Goal: Task Accomplishment & Management: Complete application form

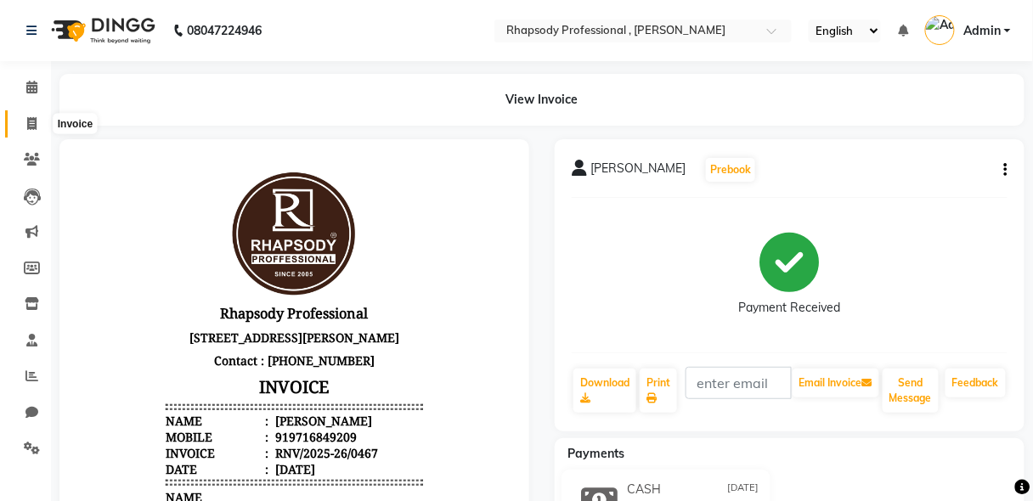
click at [31, 126] on icon at bounding box center [31, 123] width 9 height 13
select select "service"
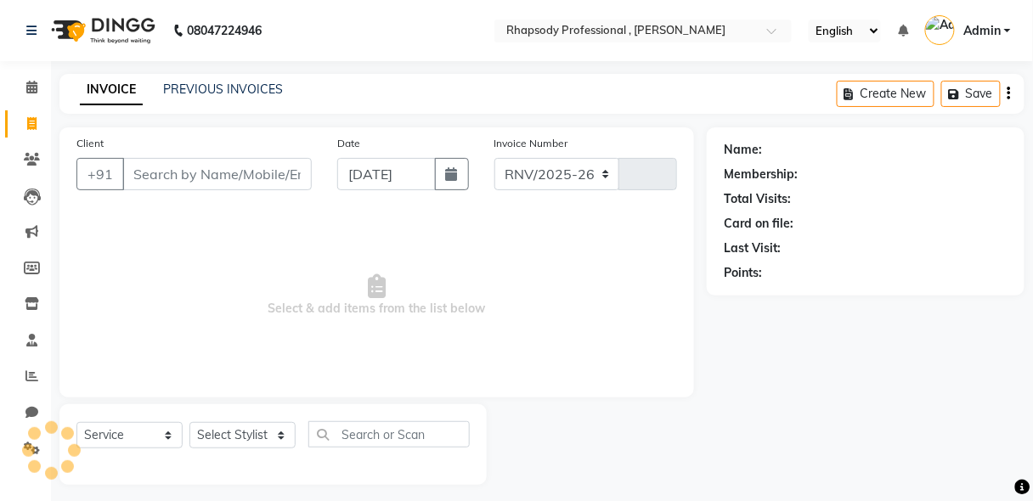
select select "8581"
type input "0536"
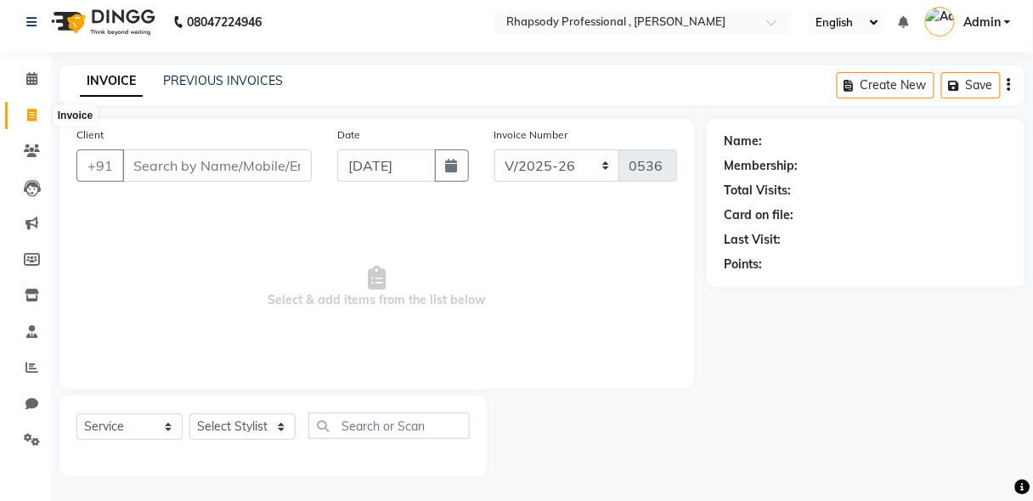
click at [31, 113] on icon at bounding box center [31, 115] width 9 height 13
select select "service"
select select "8581"
type input "0536"
click at [199, 160] on input "Client" at bounding box center [216, 165] width 189 height 32
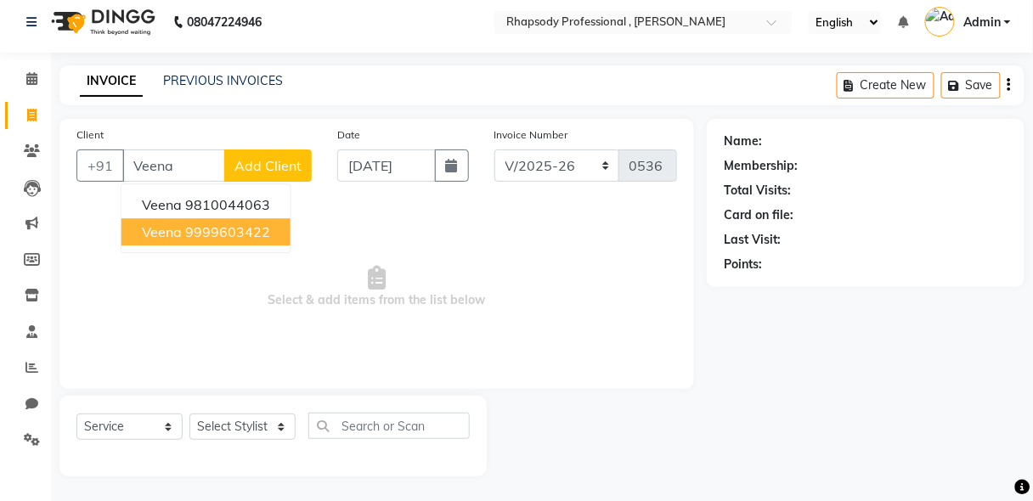
click at [179, 231] on span "Veena" at bounding box center [162, 231] width 40 height 17
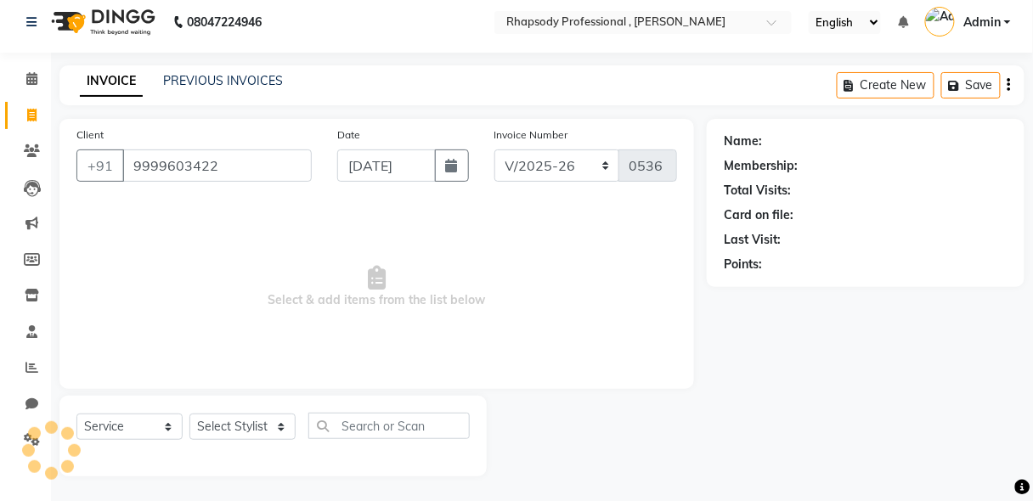
type input "9999603422"
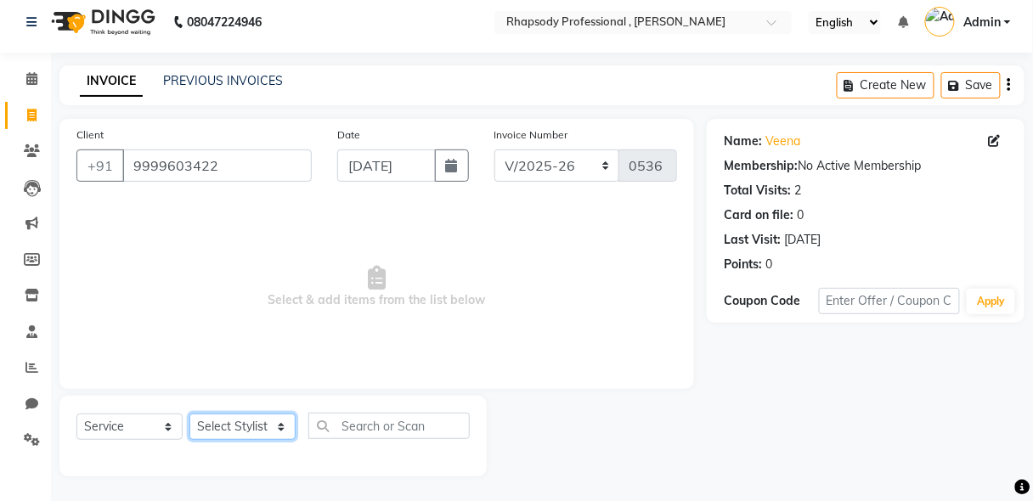
click at [231, 436] on select "Select Stylist [PERSON_NAME] [PERSON_NAME] Manager [PERSON_NAME] [PERSON_NAME] …" at bounding box center [242, 427] width 106 height 26
select select "85674"
click at [189, 414] on select "Select Stylist [PERSON_NAME] [PERSON_NAME] Manager [PERSON_NAME] [PERSON_NAME] …" at bounding box center [242, 427] width 106 height 26
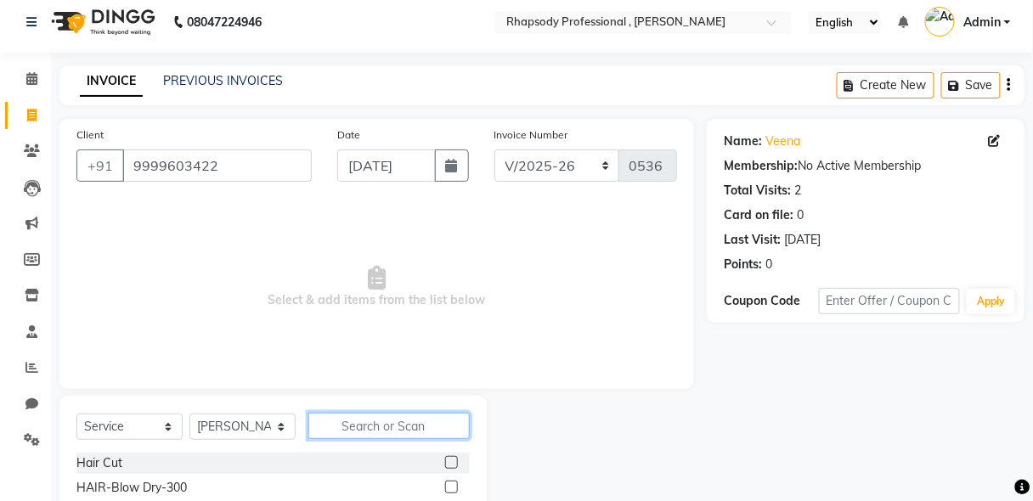
click at [371, 419] on input "text" at bounding box center [388, 426] width 161 height 26
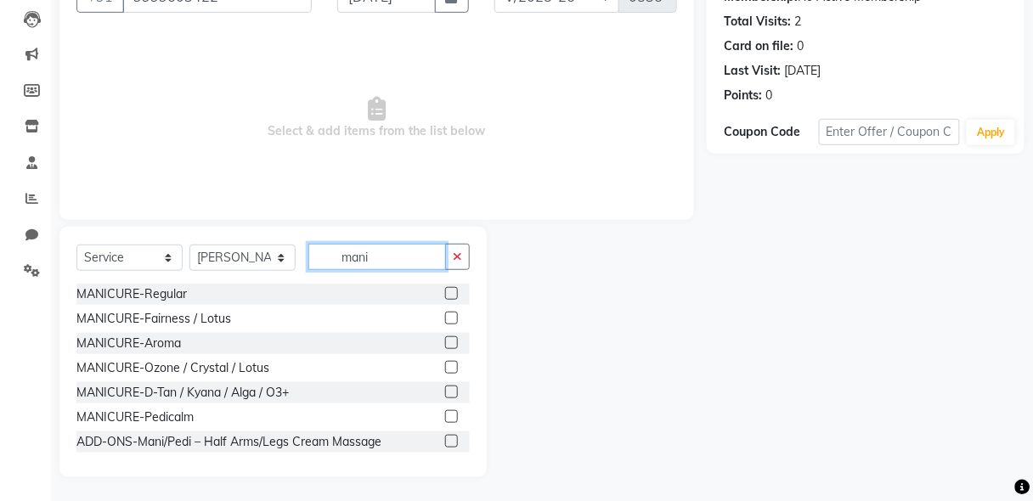
type input "mani"
click at [445, 288] on label at bounding box center [451, 293] width 13 height 13
click at [445, 289] on input "checkbox" at bounding box center [450, 294] width 11 height 11
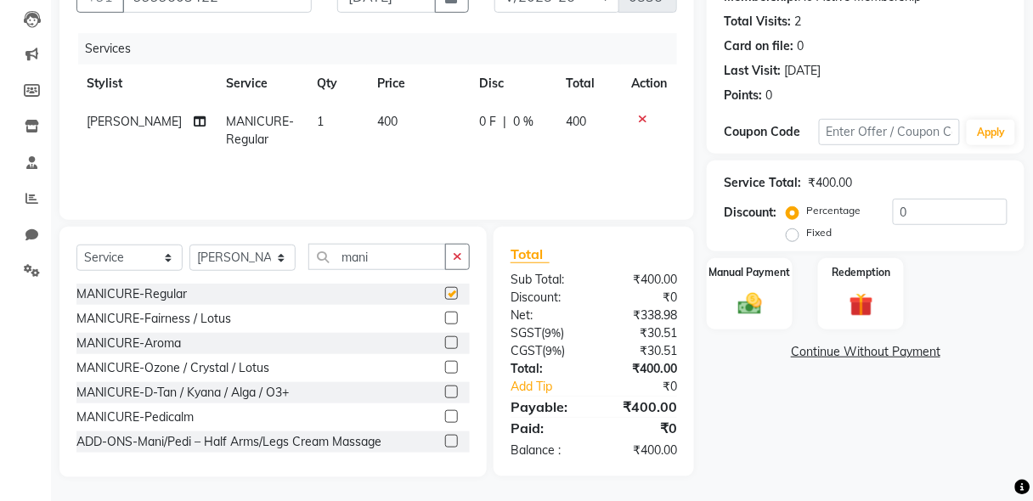
checkbox input "false"
click at [466, 255] on button "button" at bounding box center [457, 257] width 25 height 26
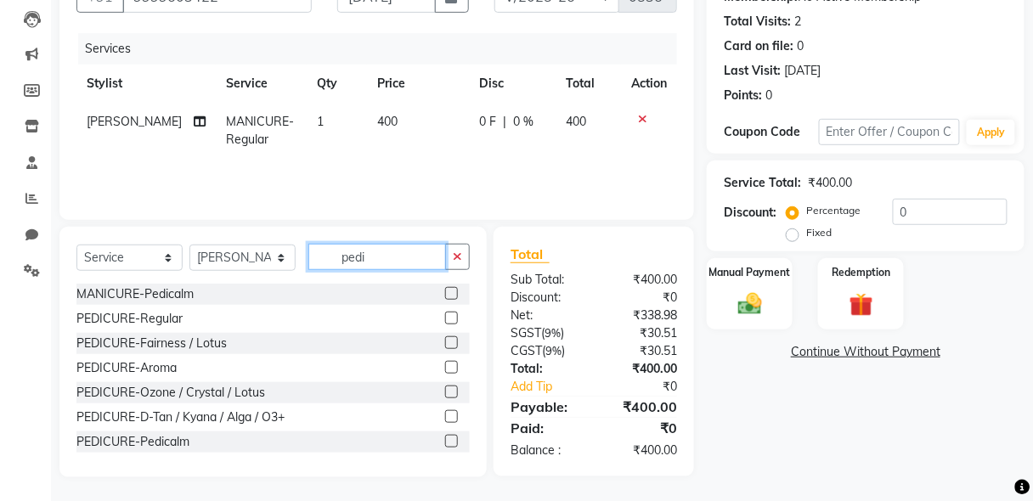
type input "pedi"
click at [445, 318] on label at bounding box center [451, 318] width 13 height 13
click at [445, 318] on input "checkbox" at bounding box center [450, 318] width 11 height 11
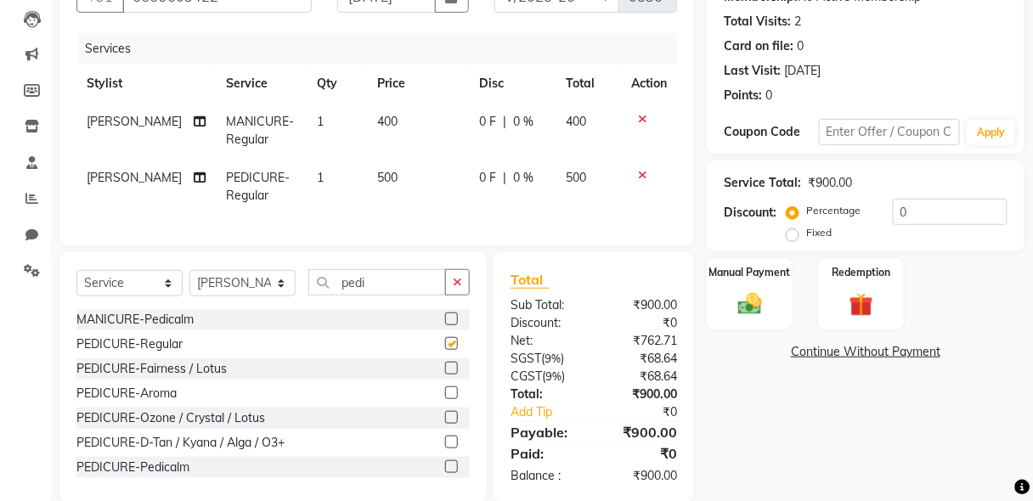
checkbox input "false"
click at [245, 296] on select "Select Stylist [PERSON_NAME] [PERSON_NAME] Manager [PERSON_NAME] [PERSON_NAME] …" at bounding box center [242, 283] width 106 height 26
select select "85669"
click at [189, 279] on select "Select Stylist [PERSON_NAME] [PERSON_NAME] Manager [PERSON_NAME] [PERSON_NAME] …" at bounding box center [242, 283] width 106 height 26
click at [238, 296] on select "Select Stylist [PERSON_NAME] [PERSON_NAME] Manager [PERSON_NAME] [PERSON_NAME] …" at bounding box center [242, 283] width 106 height 26
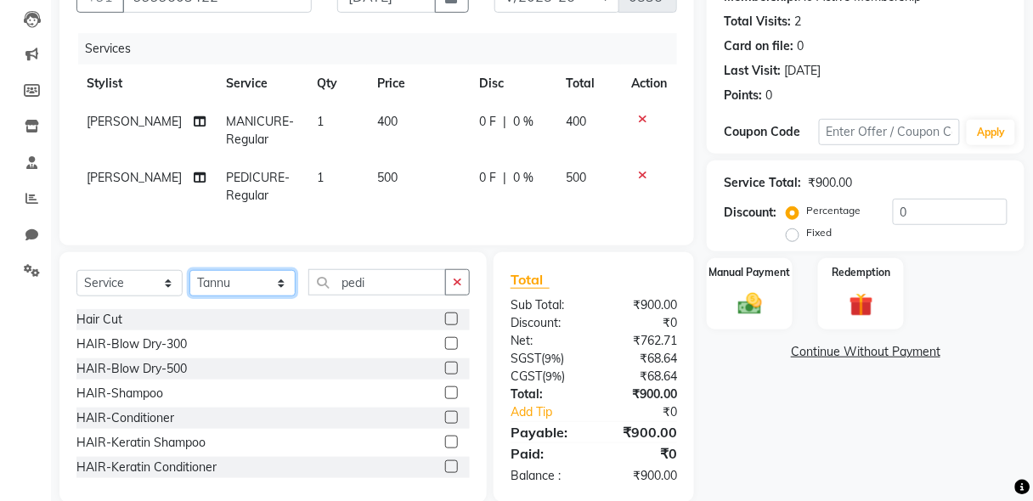
click at [238, 292] on select "Select Stylist [PERSON_NAME] [PERSON_NAME] Manager [PERSON_NAME] [PERSON_NAME] …" at bounding box center [242, 283] width 106 height 26
click at [457, 288] on icon "button" at bounding box center [457, 282] width 9 height 12
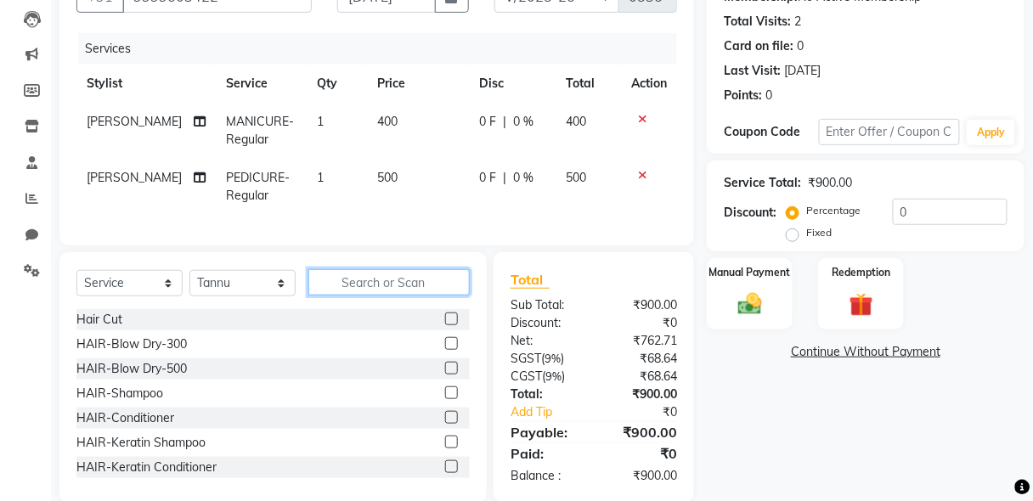
click at [365, 296] on input "text" at bounding box center [388, 282] width 161 height 26
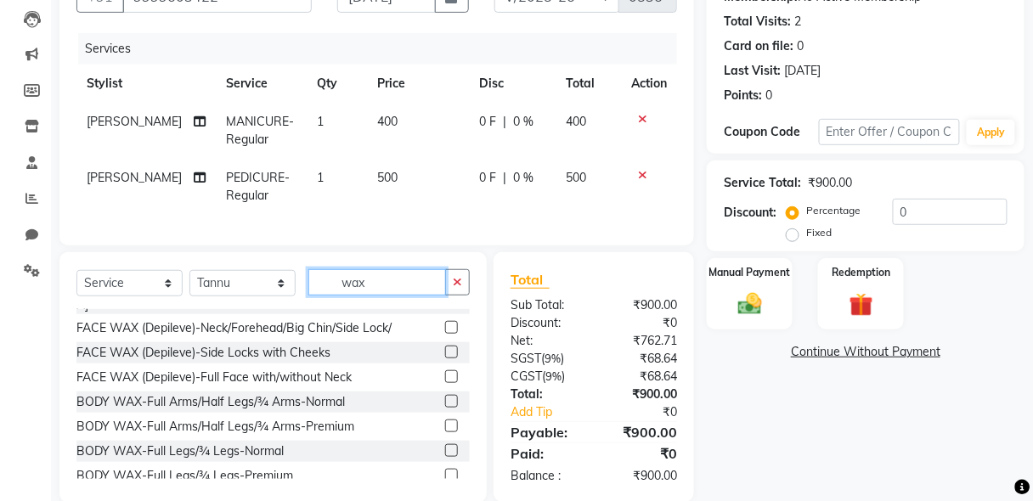
scroll to position [148, 0]
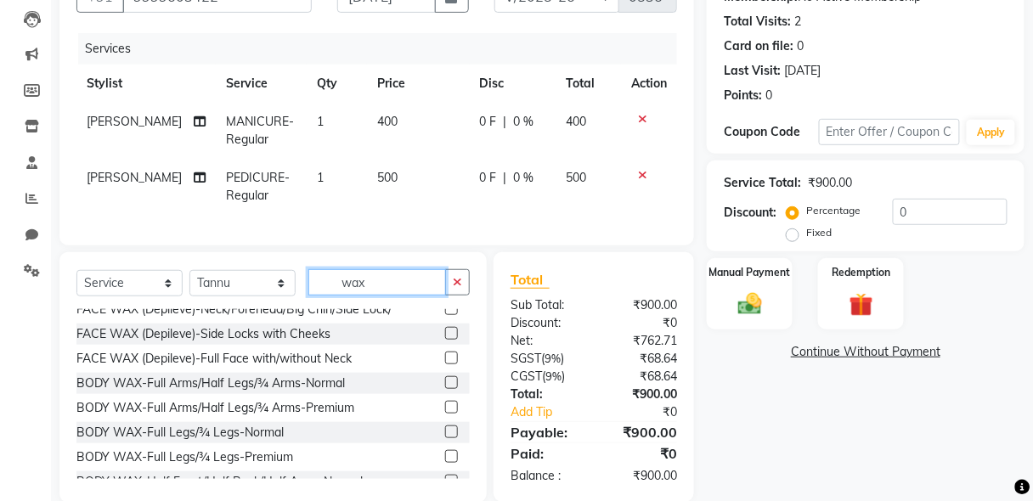
type input "wax"
click at [445, 402] on label at bounding box center [451, 407] width 13 height 13
click at [445, 403] on input "checkbox" at bounding box center [450, 408] width 11 height 11
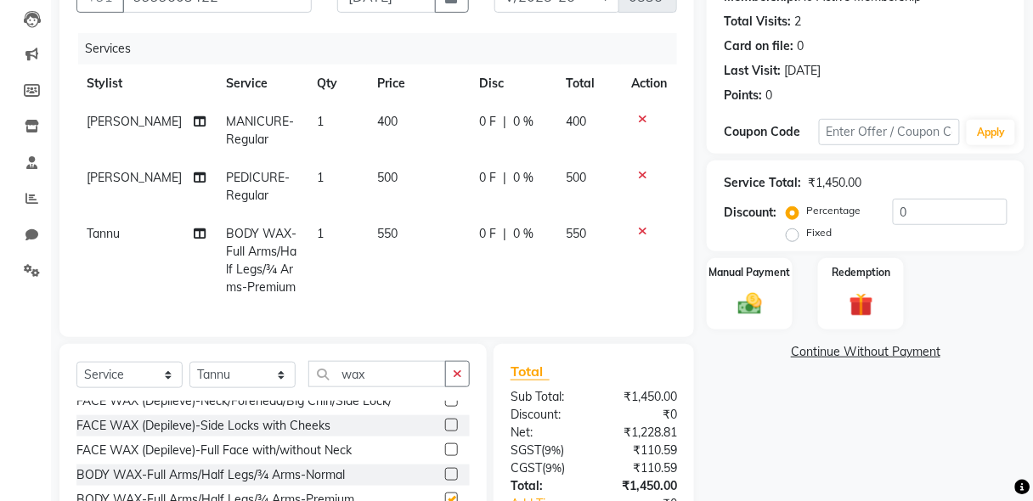
checkbox input "false"
click at [458, 380] on icon "button" at bounding box center [457, 374] width 9 height 12
click at [412, 381] on input "text" at bounding box center [388, 374] width 161 height 26
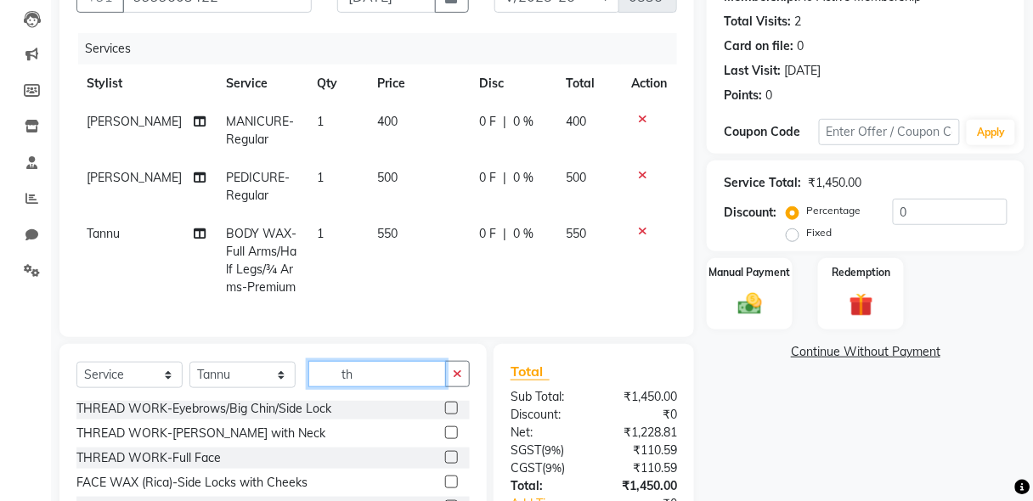
scroll to position [51, 0]
type input "th"
click at [445, 415] on label at bounding box center [451, 409] width 13 height 13
click at [445, 415] on input "checkbox" at bounding box center [450, 409] width 11 height 11
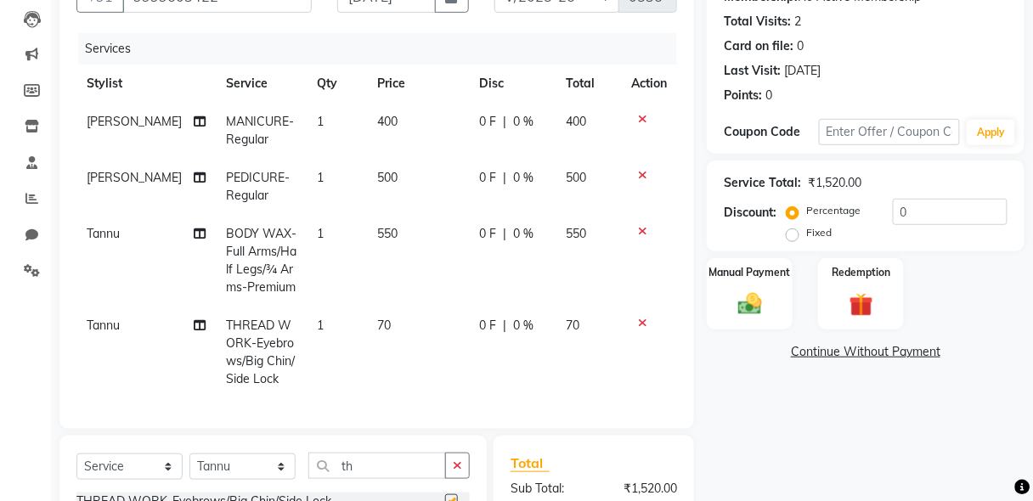
checkbox input "false"
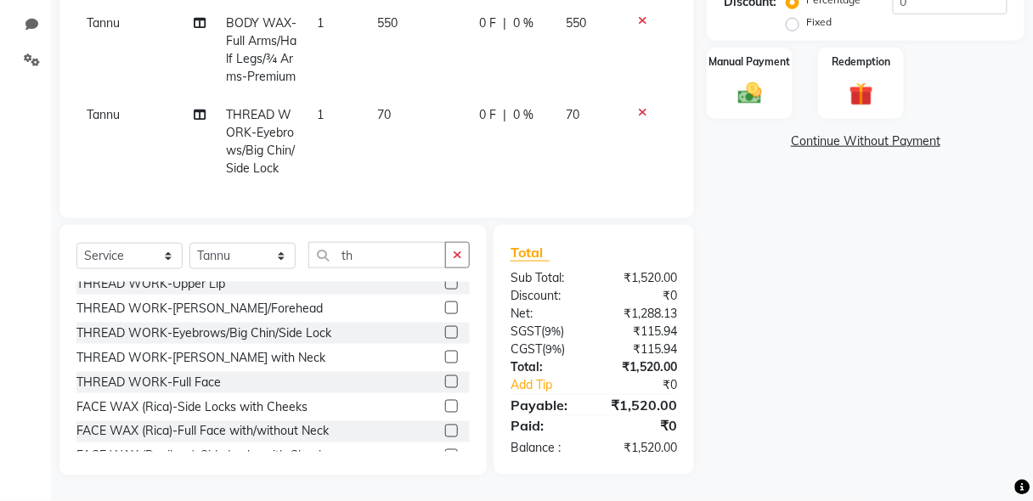
scroll to position [0, 0]
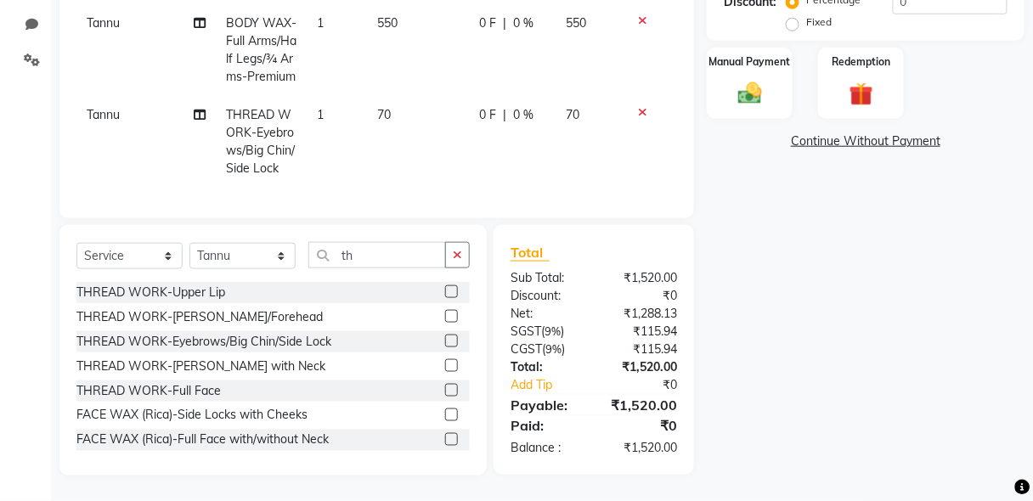
click at [445, 291] on label at bounding box center [451, 291] width 13 height 13
click at [445, 291] on input "checkbox" at bounding box center [450, 292] width 11 height 11
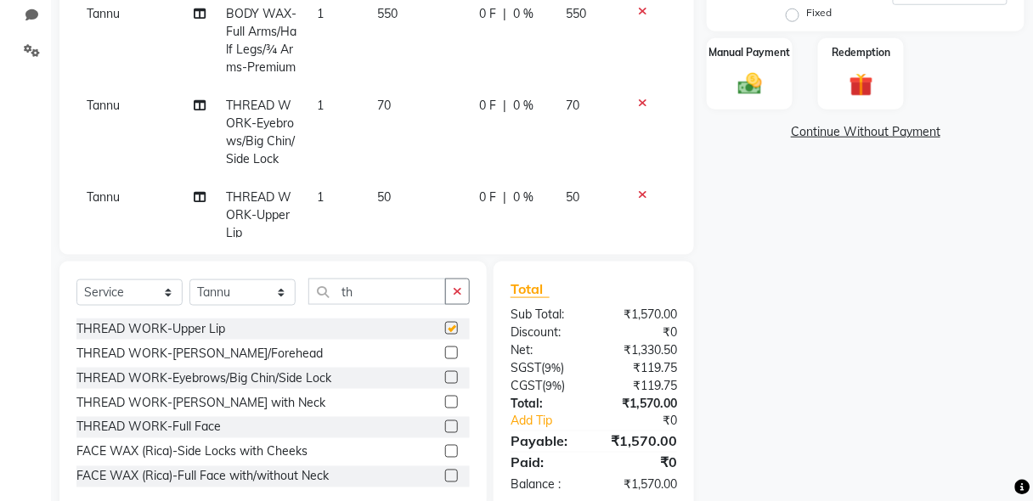
checkbox input "false"
click at [638, 190] on icon at bounding box center [642, 195] width 9 height 12
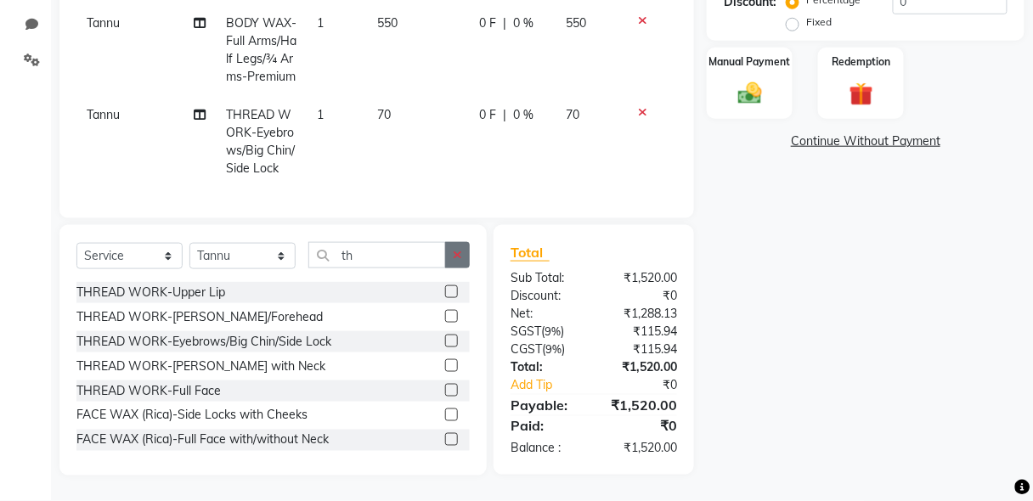
click at [468, 256] on button "button" at bounding box center [457, 255] width 25 height 26
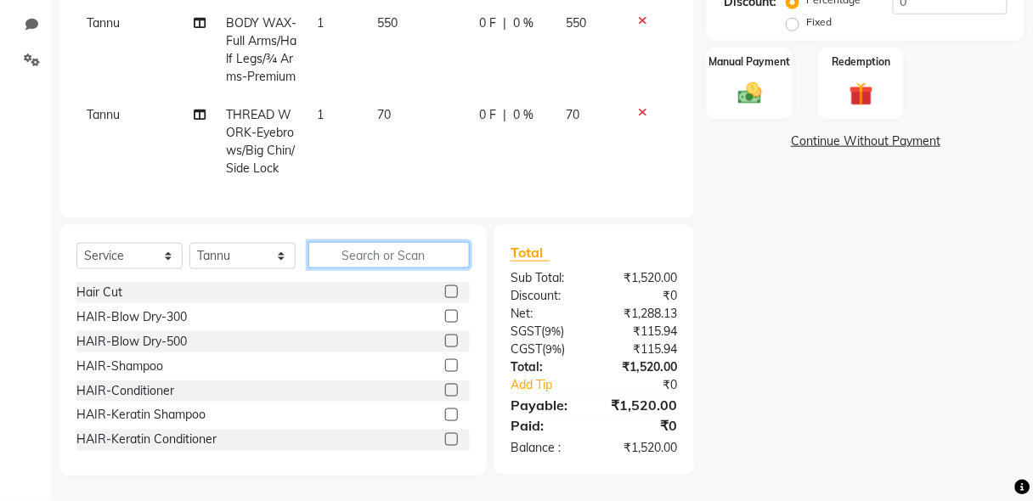
click at [437, 256] on input "text" at bounding box center [388, 255] width 161 height 26
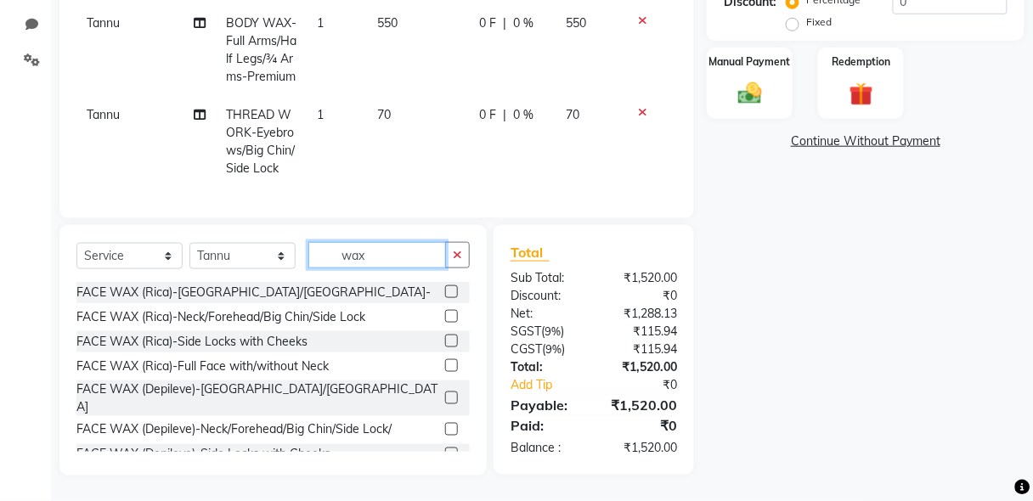
type input "wax"
click at [445, 291] on label at bounding box center [451, 291] width 13 height 13
click at [445, 291] on input "checkbox" at bounding box center [450, 292] width 11 height 11
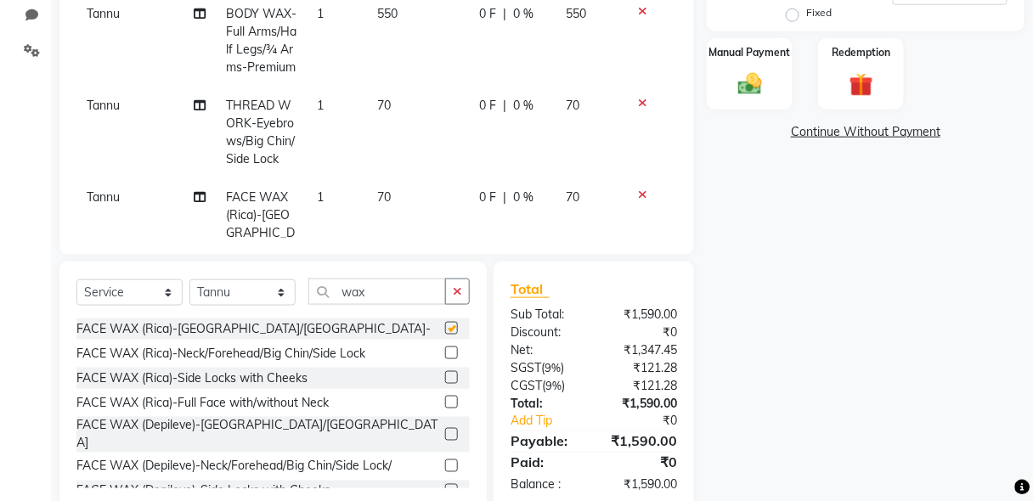
checkbox input "false"
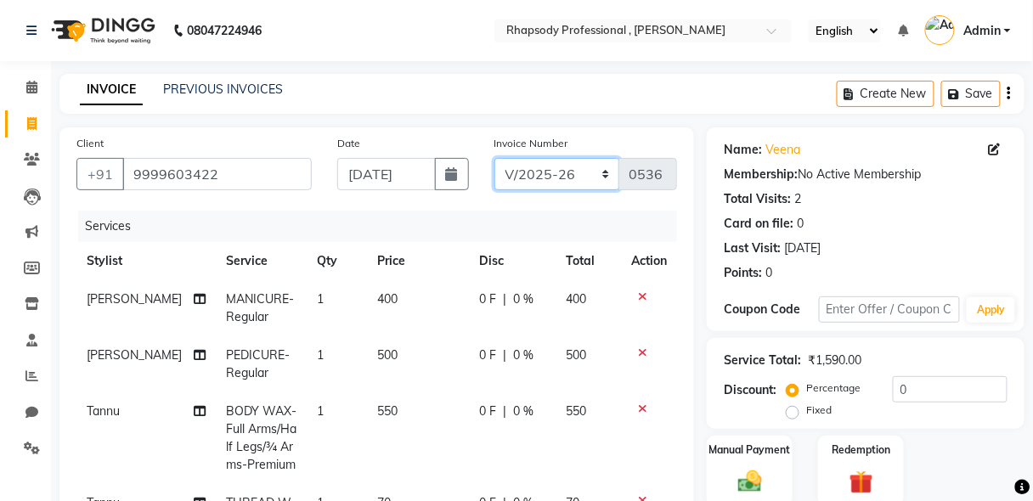
click at [530, 177] on select "RNV/2025-26 V/2025 V/2025-26" at bounding box center [557, 174] width 126 height 32
select select "8650"
click at [494, 158] on select "RNV/2025-26 V/2025 V/2025-26" at bounding box center [557, 174] width 126 height 32
type input "0468"
click at [1009, 94] on icon "button" at bounding box center [1008, 93] width 3 height 1
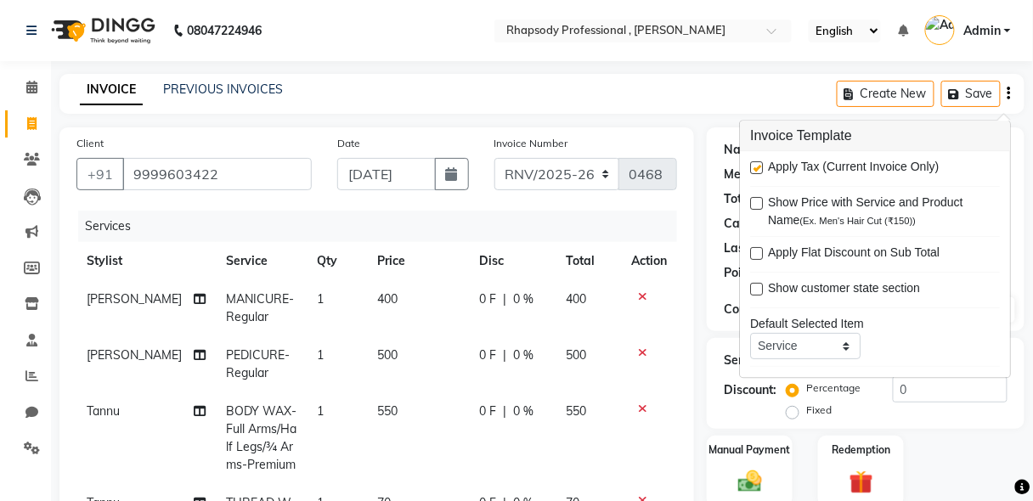
click at [754, 168] on label at bounding box center [756, 168] width 13 height 13
click at [754, 168] on input "checkbox" at bounding box center [755, 169] width 11 height 11
checkbox input "false"
click at [1017, 311] on div "Name: Veena Membership: No Active Membership Total Visits: 2 Card on file: 0 La…" at bounding box center [866, 229] width 318 height 204
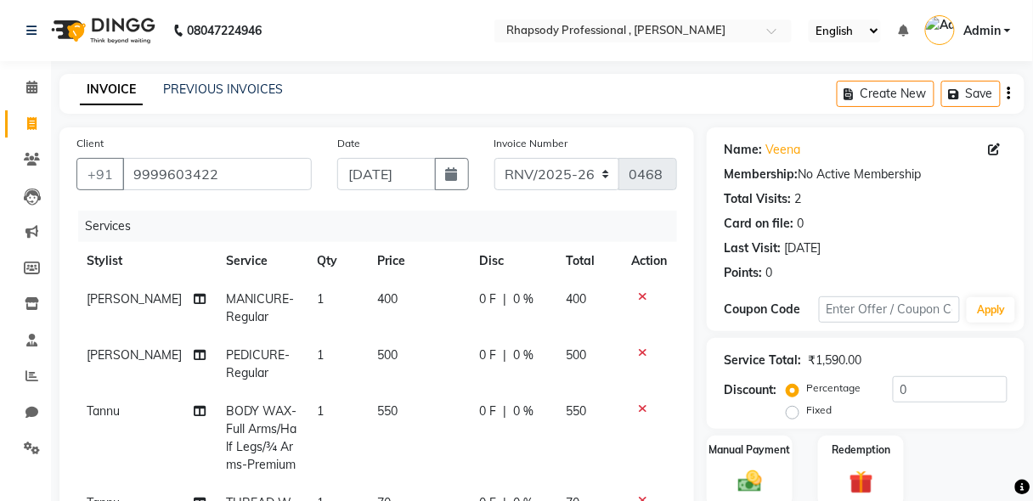
scroll to position [433, 0]
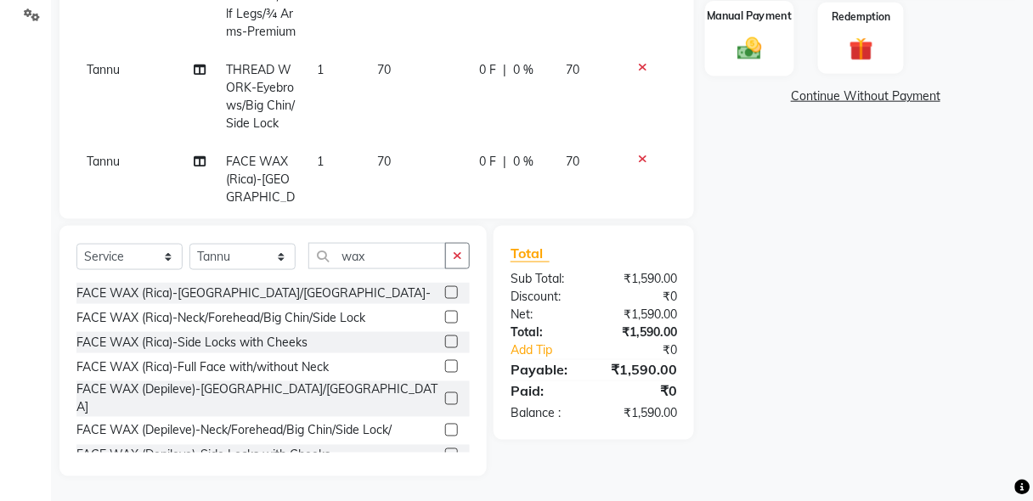
click at [748, 51] on img at bounding box center [749, 48] width 40 height 29
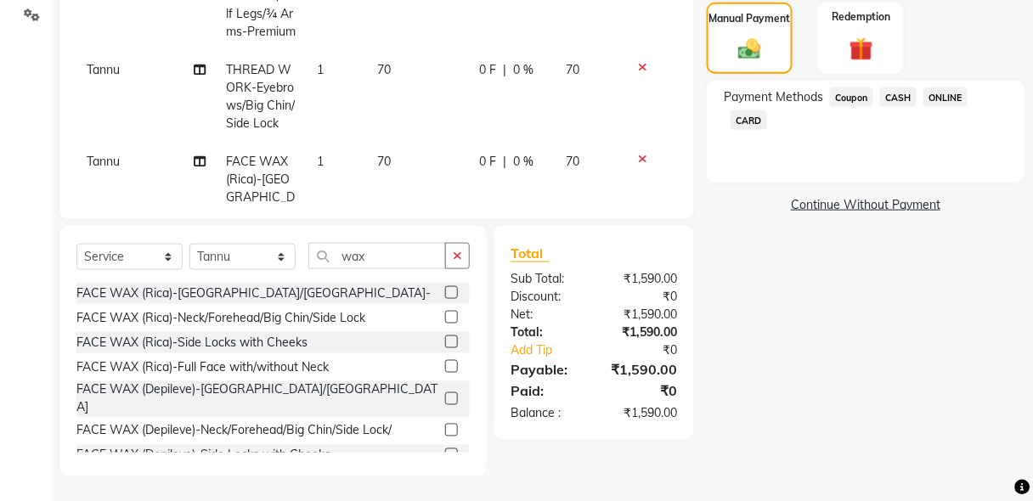
click at [901, 101] on span "CASH" at bounding box center [898, 97] width 37 height 20
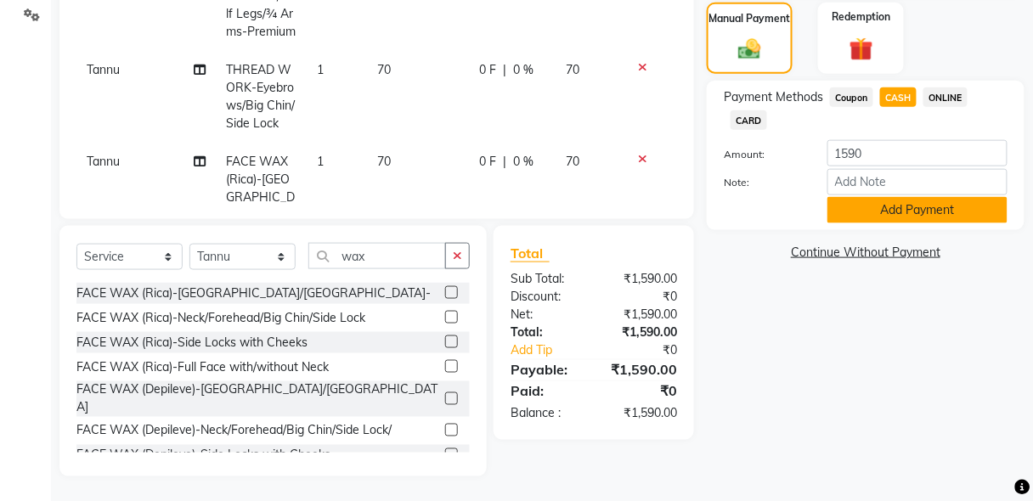
click at [922, 203] on button "Add Payment" at bounding box center [917, 210] width 180 height 26
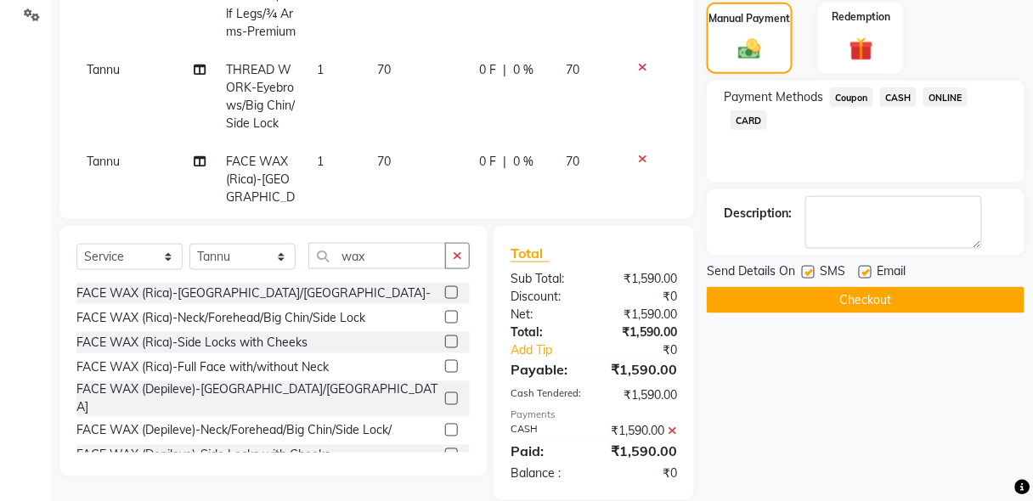
click at [884, 297] on button "Checkout" at bounding box center [866, 300] width 318 height 26
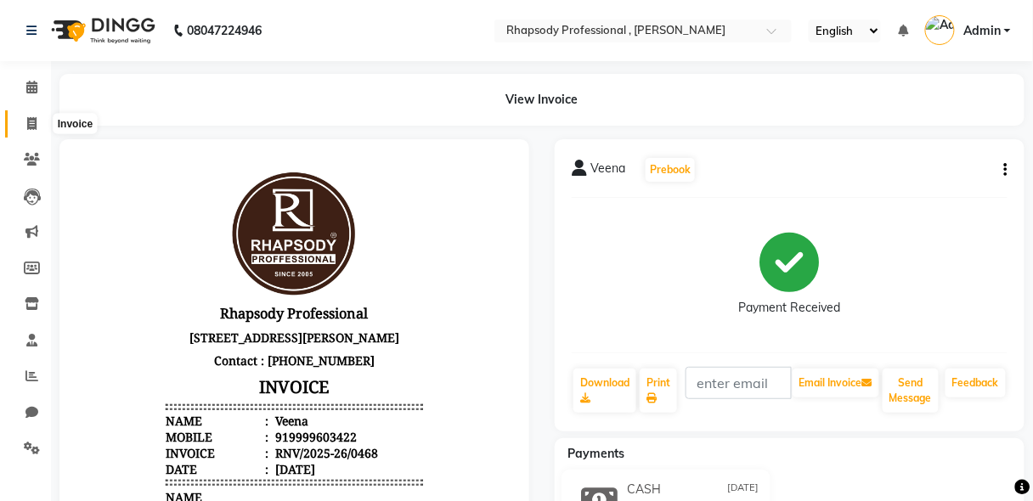
click at [34, 128] on icon at bounding box center [31, 123] width 9 height 13
select select "service"
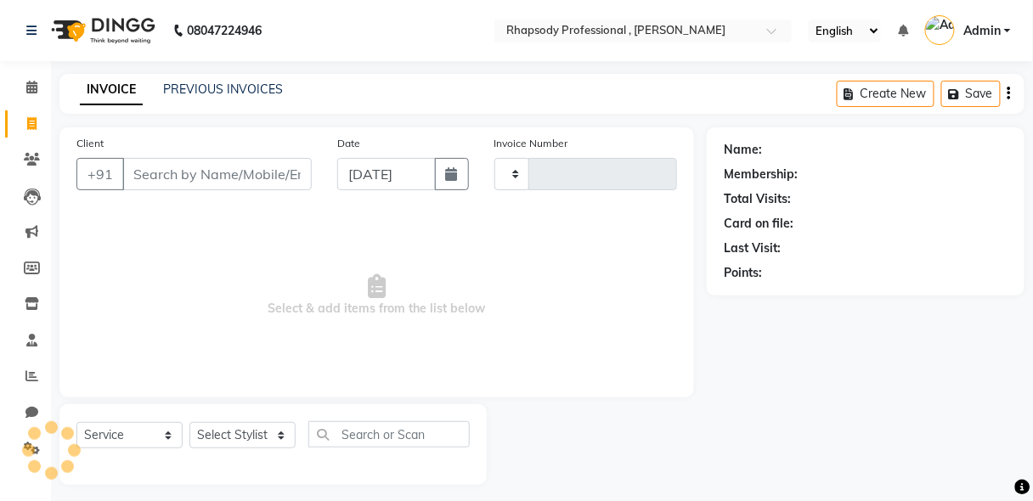
scroll to position [8, 0]
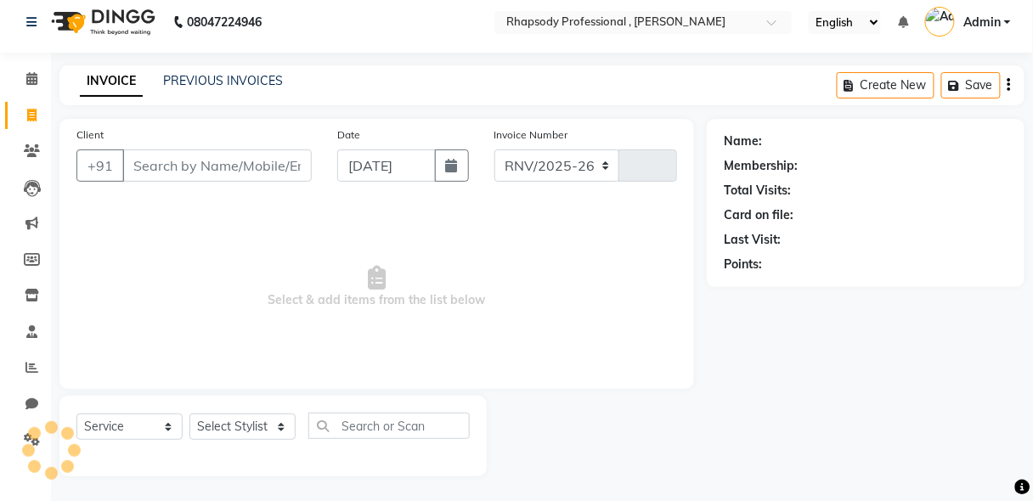
select select "8581"
type input "0536"
click at [223, 171] on input "Client" at bounding box center [216, 165] width 189 height 32
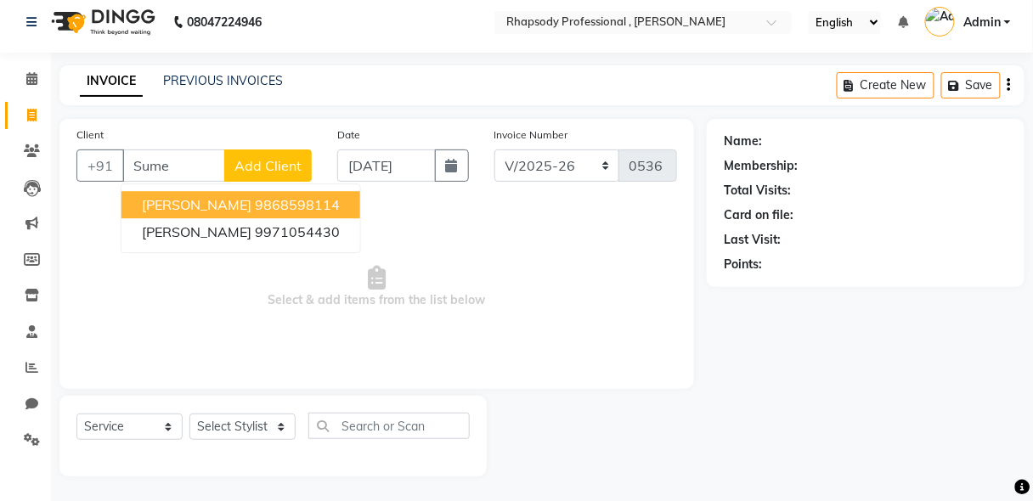
click at [267, 204] on ngb-highlight "9868598114" at bounding box center [297, 204] width 85 height 17
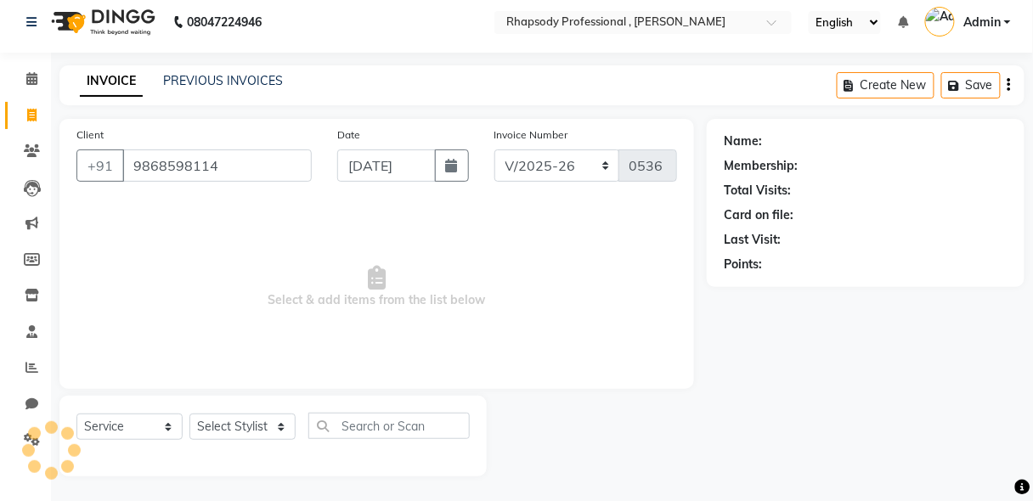
type input "9868598114"
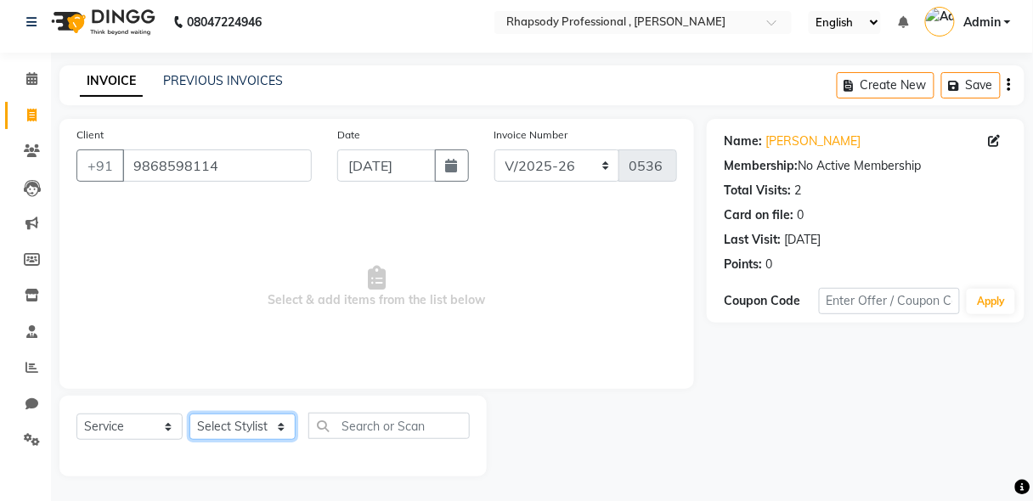
click at [255, 419] on select "Select Stylist [PERSON_NAME] [PERSON_NAME] Manager [PERSON_NAME] [PERSON_NAME] …" at bounding box center [242, 427] width 106 height 26
select select "85665"
click at [189, 414] on select "Select Stylist [PERSON_NAME] [PERSON_NAME] Manager [PERSON_NAME] [PERSON_NAME] …" at bounding box center [242, 427] width 106 height 26
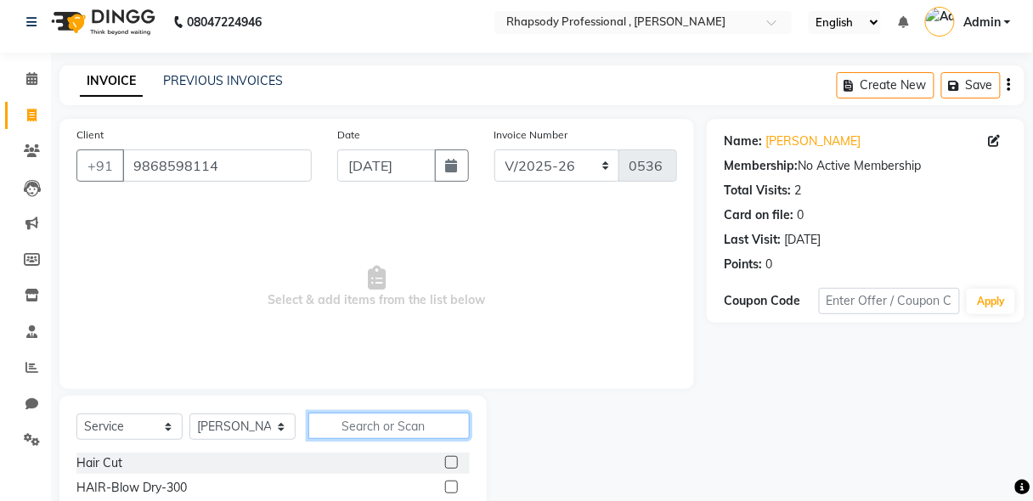
click at [368, 432] on input "text" at bounding box center [388, 426] width 161 height 26
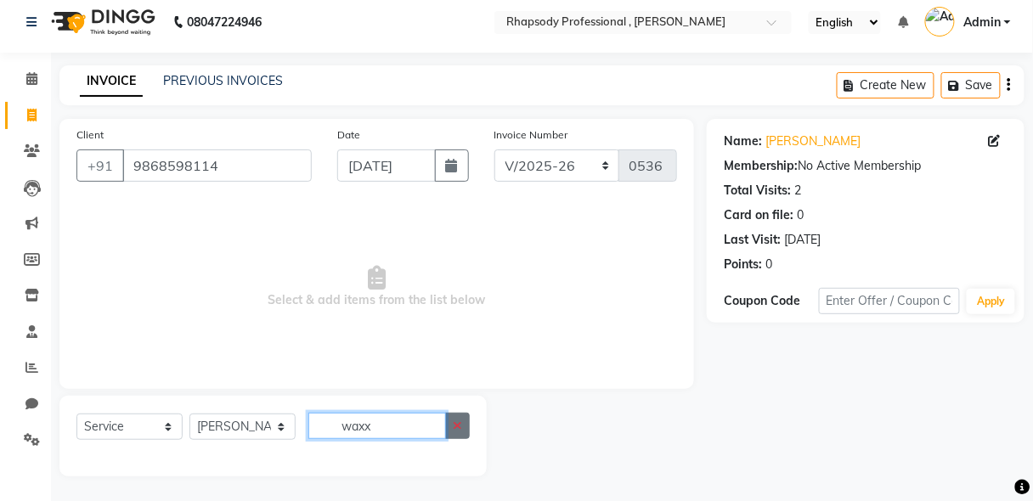
type input "waxx"
click at [459, 431] on button "button" at bounding box center [457, 426] width 25 height 26
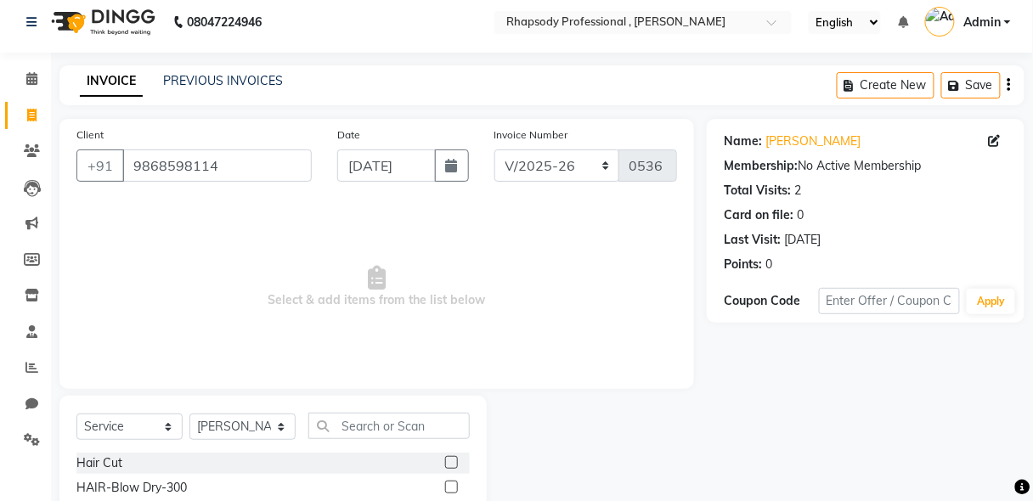
drag, startPoint x: 538, startPoint y: 459, endPoint x: 653, endPoint y: 473, distance: 116.4
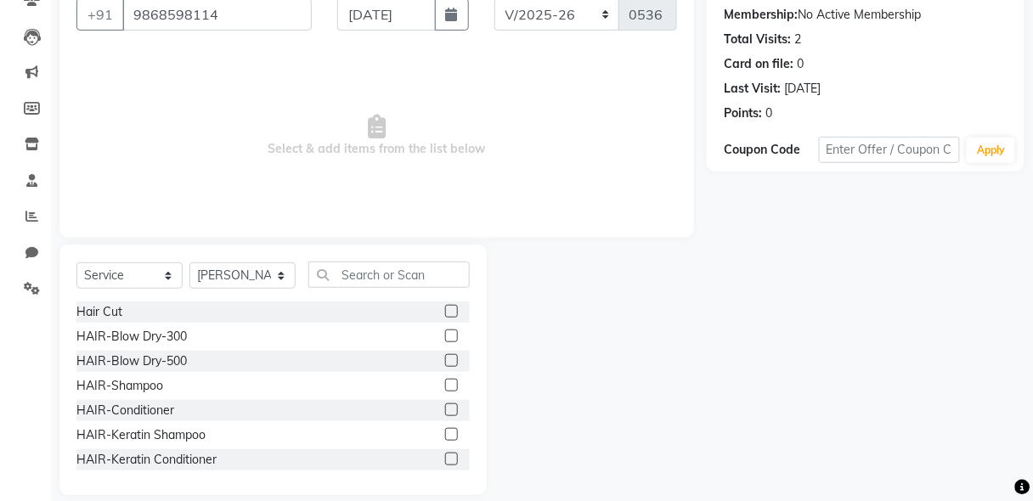
scroll to position [177, 0]
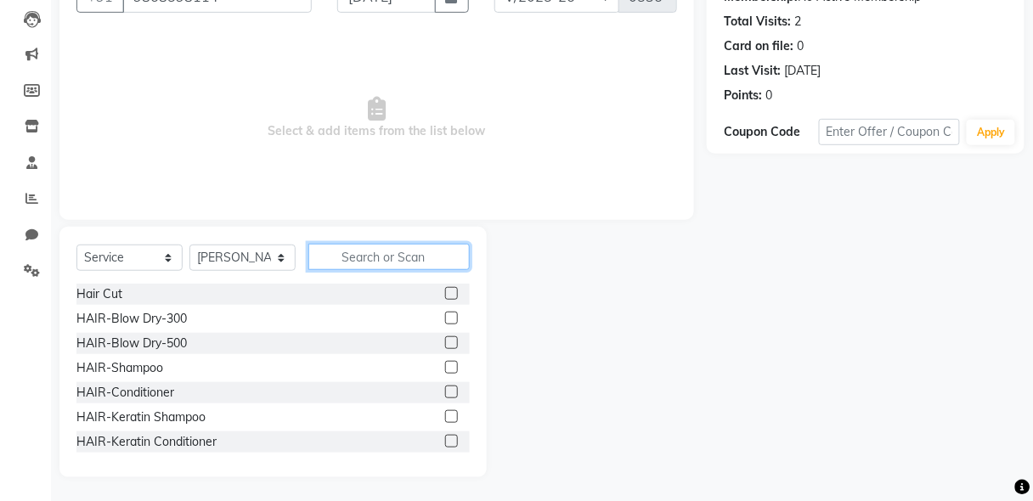
click at [386, 263] on input "text" at bounding box center [388, 257] width 161 height 26
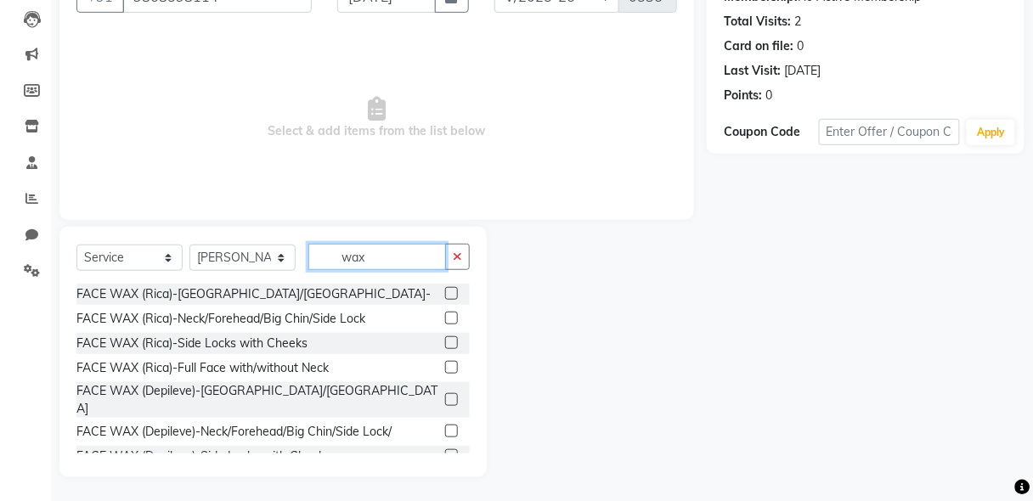
scroll to position [148, 0]
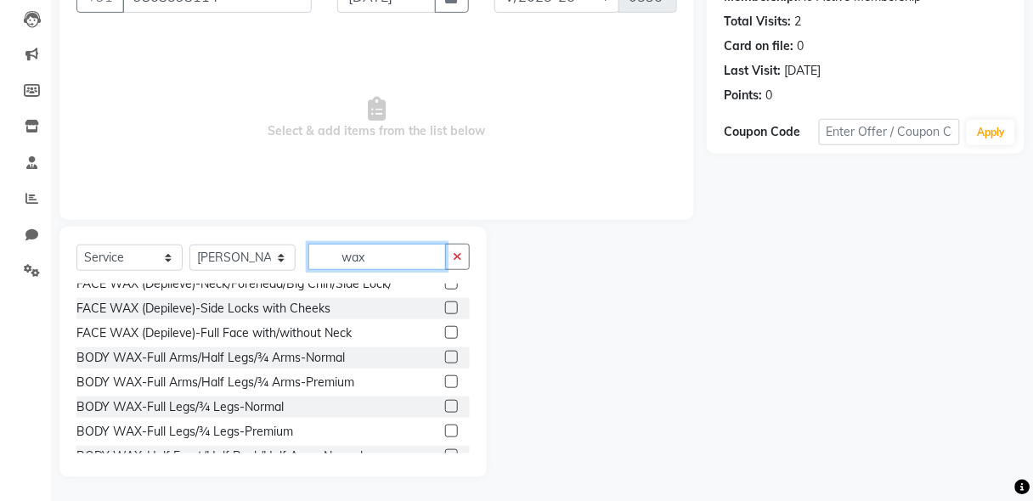
type input "wax"
click at [445, 351] on label at bounding box center [451, 357] width 13 height 13
click at [445, 352] on input "checkbox" at bounding box center [450, 357] width 11 height 11
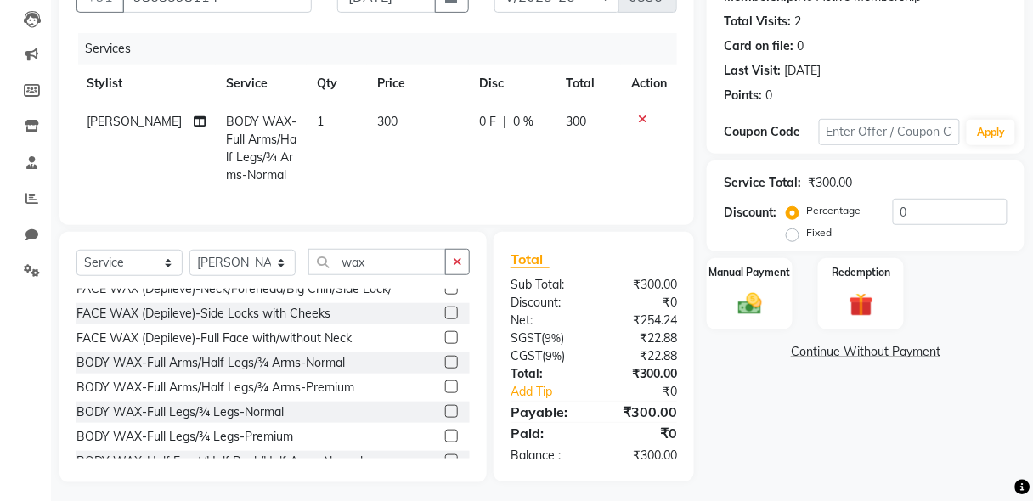
click at [445, 356] on label at bounding box center [451, 362] width 13 height 13
click at [445, 358] on input "checkbox" at bounding box center [450, 363] width 11 height 11
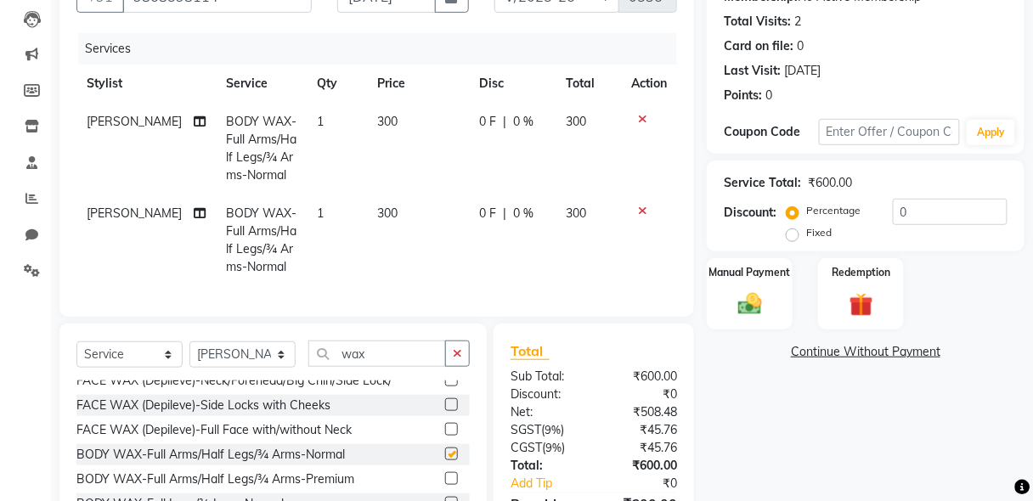
checkbox input "false"
click at [638, 216] on td at bounding box center [649, 240] width 56 height 92
click at [640, 211] on icon at bounding box center [642, 211] width 9 height 12
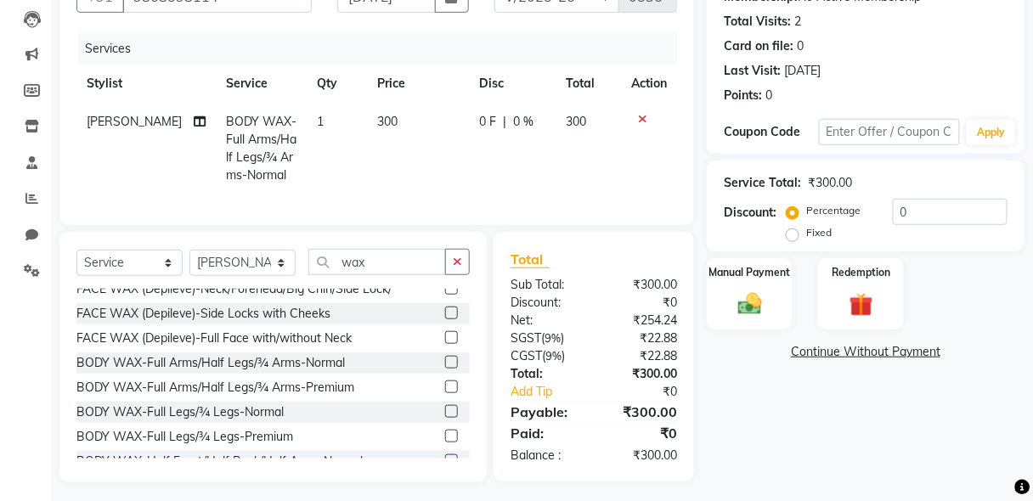
click at [642, 116] on icon at bounding box center [642, 119] width 9 height 12
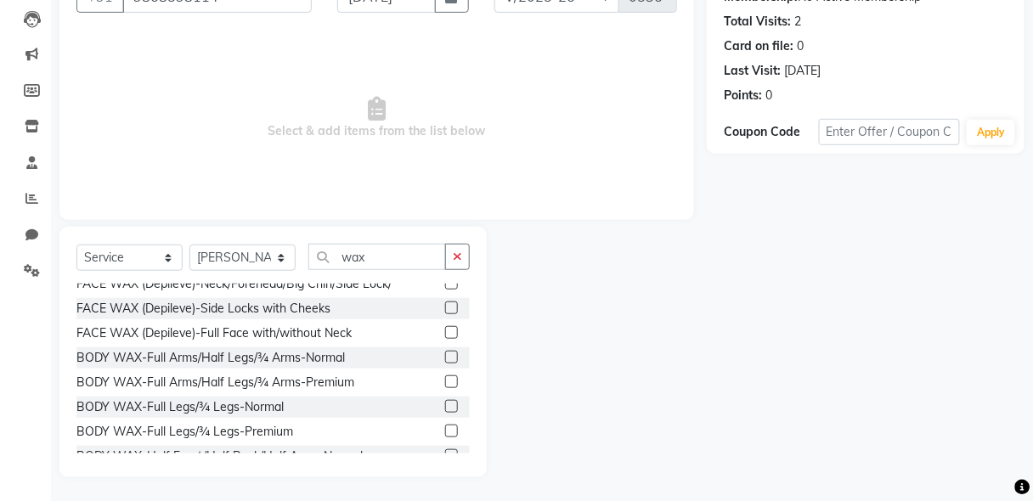
click at [445, 375] on label at bounding box center [451, 381] width 13 height 13
click at [445, 377] on input "checkbox" at bounding box center [450, 382] width 11 height 11
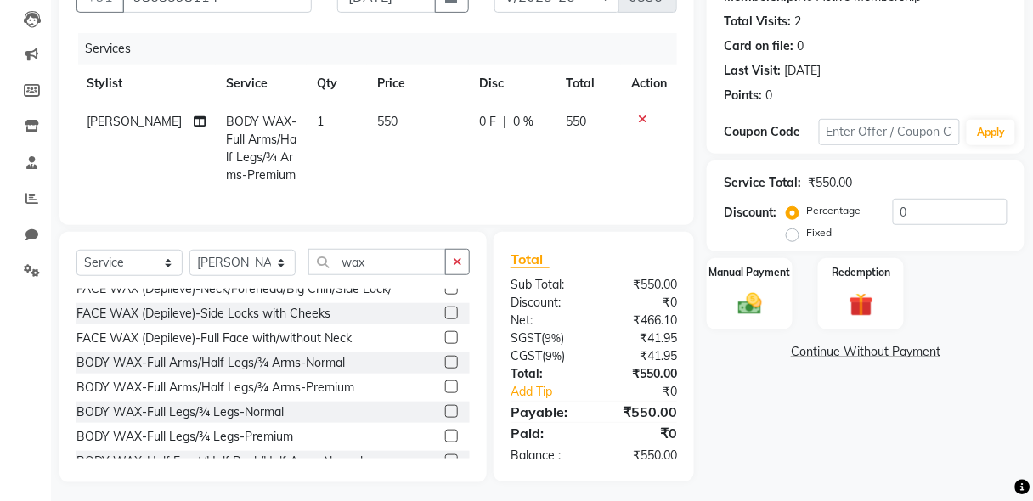
click at [445, 380] on label at bounding box center [451, 386] width 13 height 13
click at [445, 382] on input "checkbox" at bounding box center [450, 387] width 11 height 11
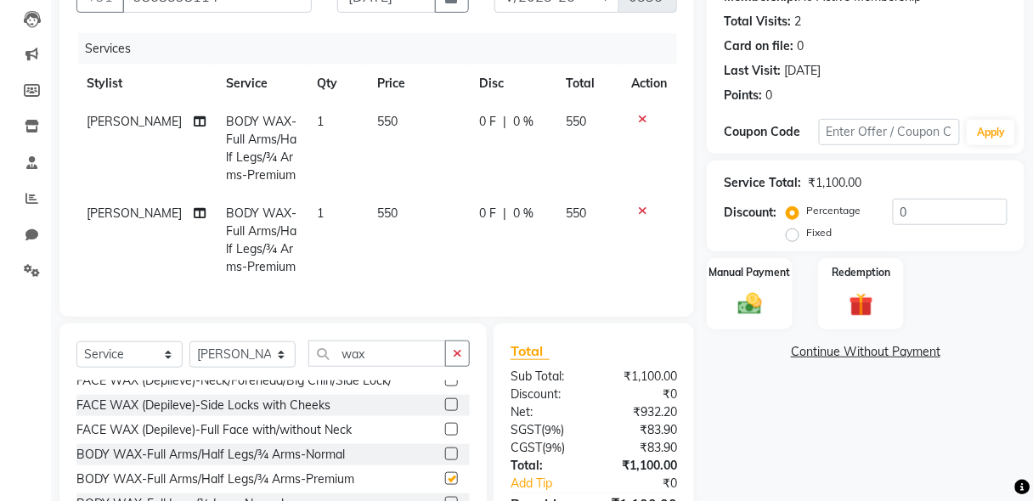
checkbox input "false"
click at [638, 214] on icon at bounding box center [642, 211] width 9 height 12
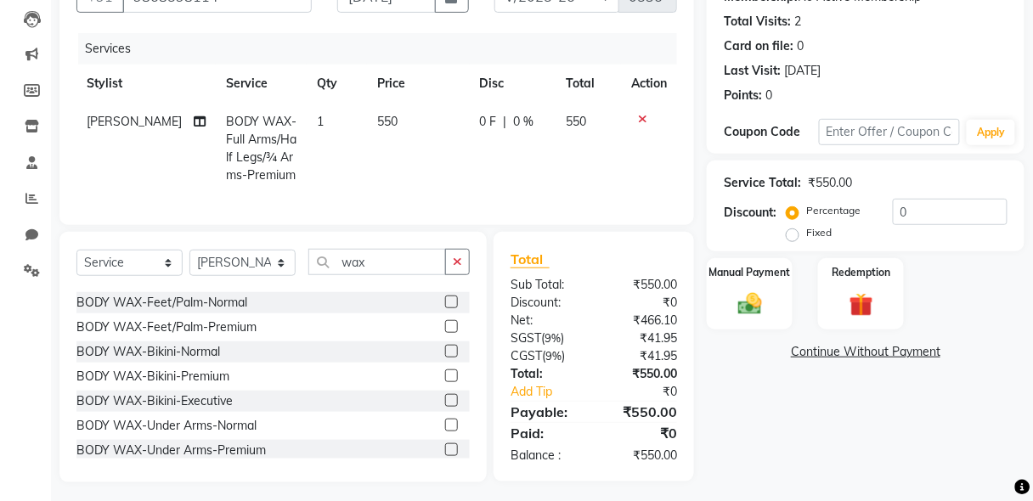
scroll to position [445, 0]
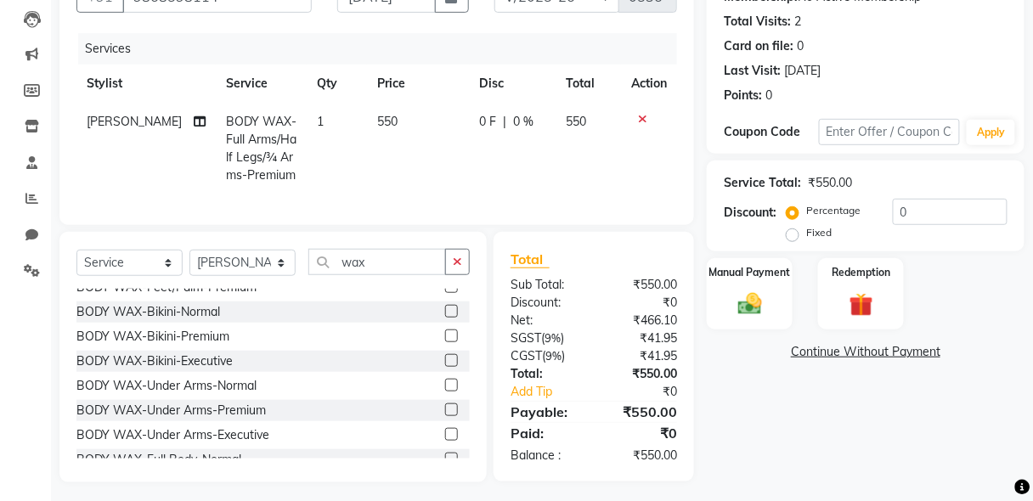
click at [445, 329] on label at bounding box center [451, 335] width 13 height 13
click at [445, 331] on input "checkbox" at bounding box center [450, 336] width 11 height 11
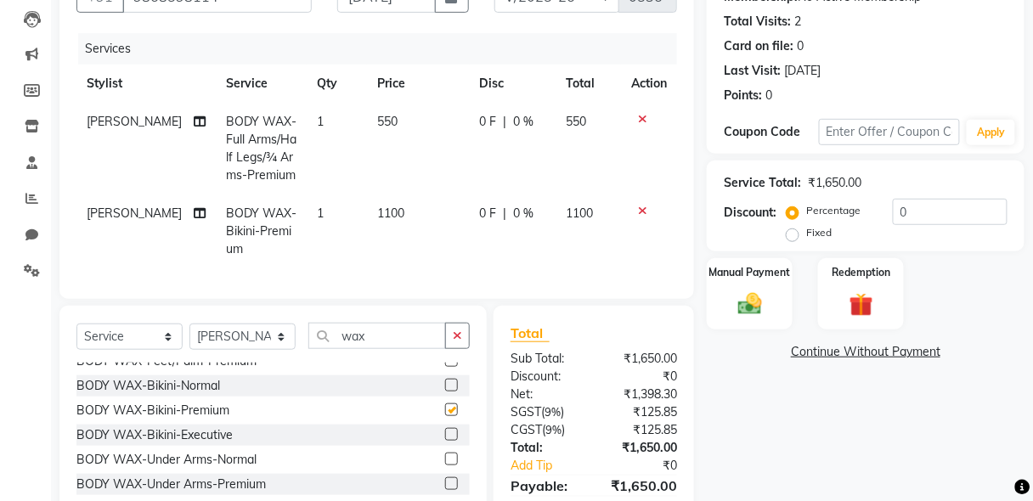
checkbox input "false"
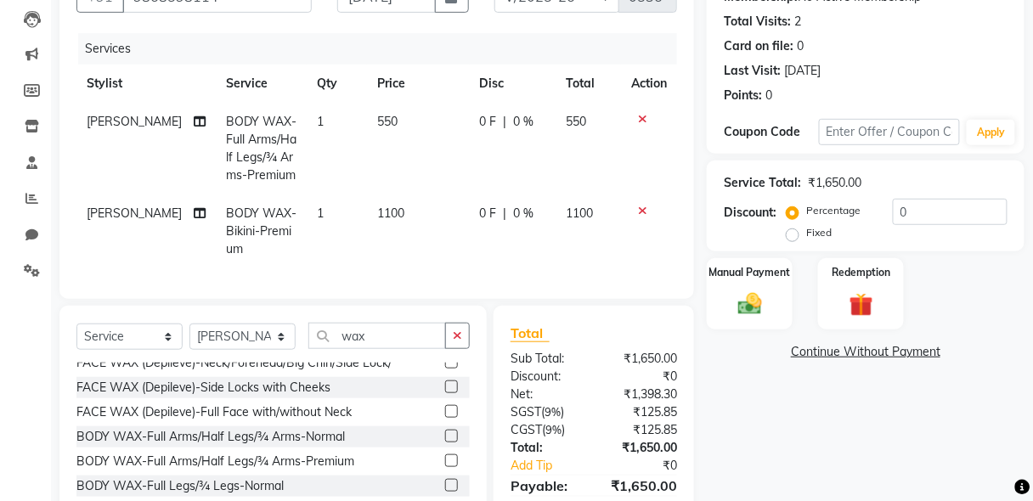
scroll to position [0, 0]
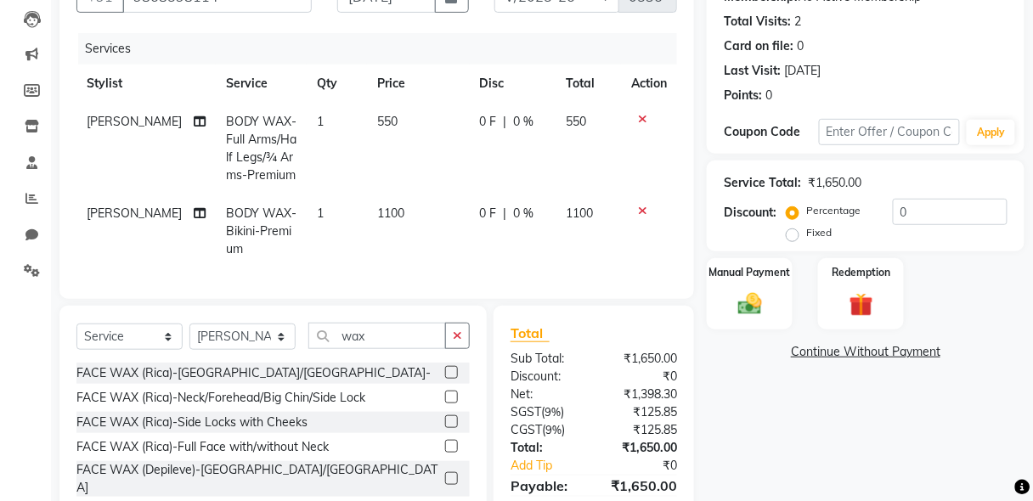
click at [445, 403] on label at bounding box center [451, 397] width 13 height 13
click at [445, 403] on input "checkbox" at bounding box center [450, 397] width 11 height 11
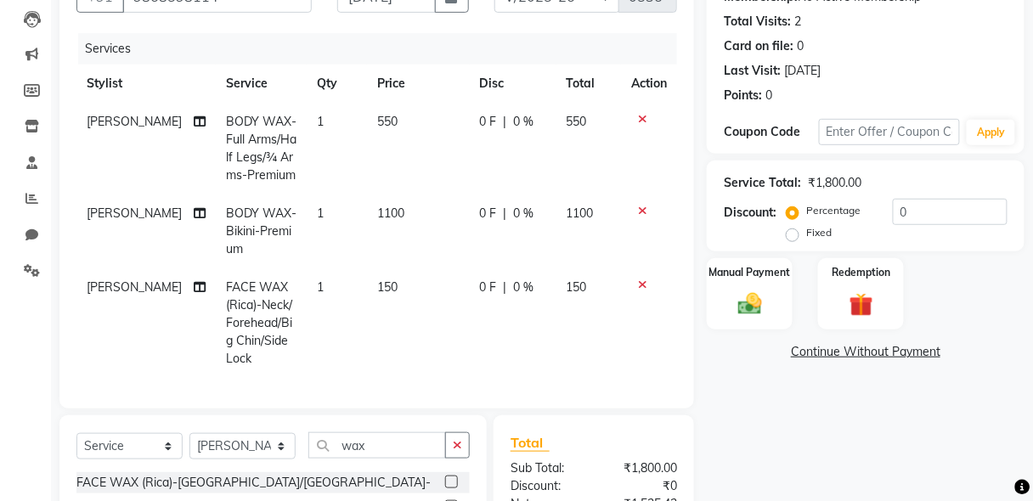
checkbox input "false"
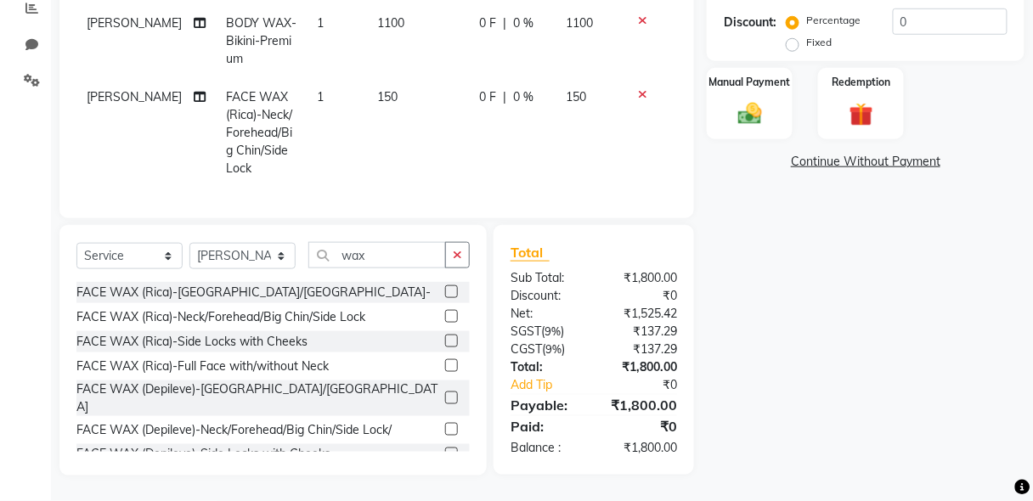
click at [639, 88] on icon at bounding box center [642, 94] width 9 height 12
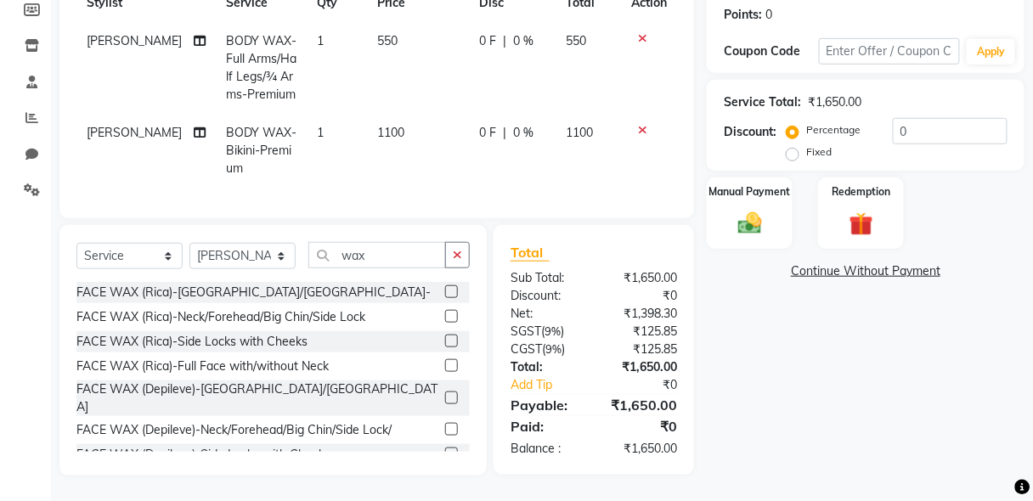
click at [445, 342] on label at bounding box center [451, 341] width 13 height 13
click at [445, 342] on input "checkbox" at bounding box center [450, 341] width 11 height 11
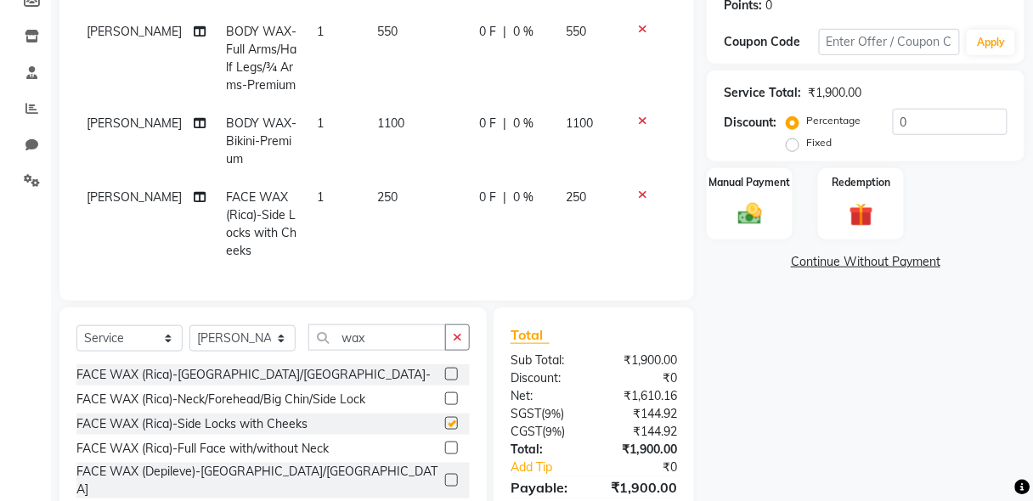
scroll to position [359, 0]
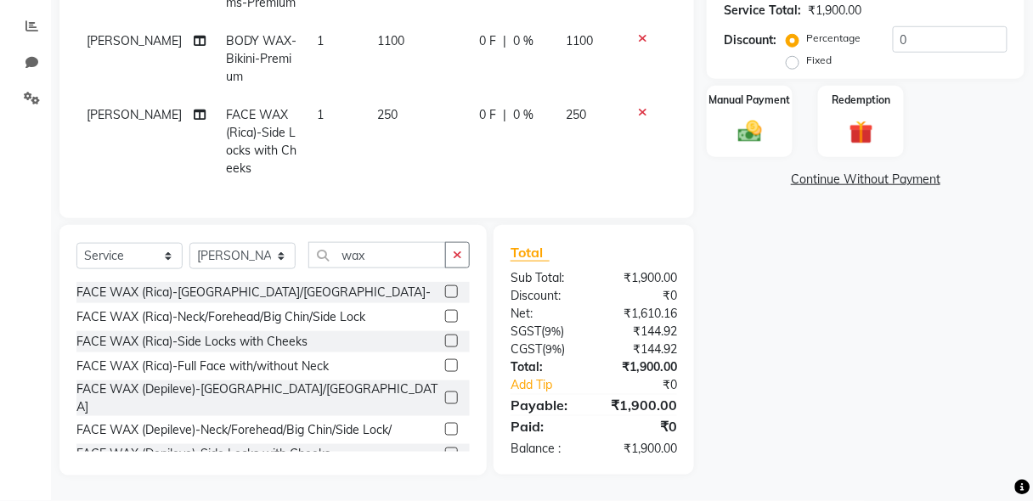
checkbox input "false"
click at [456, 258] on icon "button" at bounding box center [457, 255] width 9 height 12
type input "wax"
click at [445, 295] on label at bounding box center [451, 291] width 13 height 13
click at [445, 295] on input "checkbox" at bounding box center [450, 292] width 11 height 11
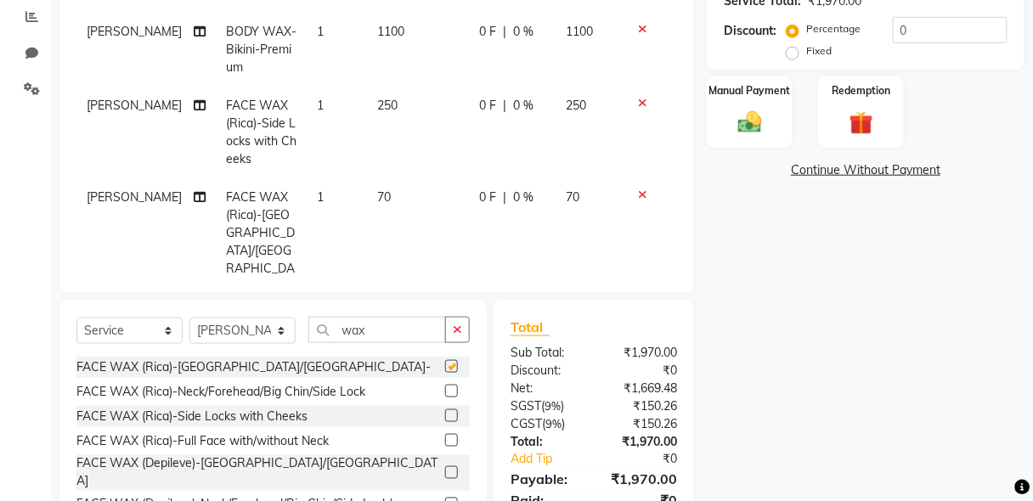
checkbox input "false"
click at [454, 329] on icon "button" at bounding box center [457, 330] width 9 height 12
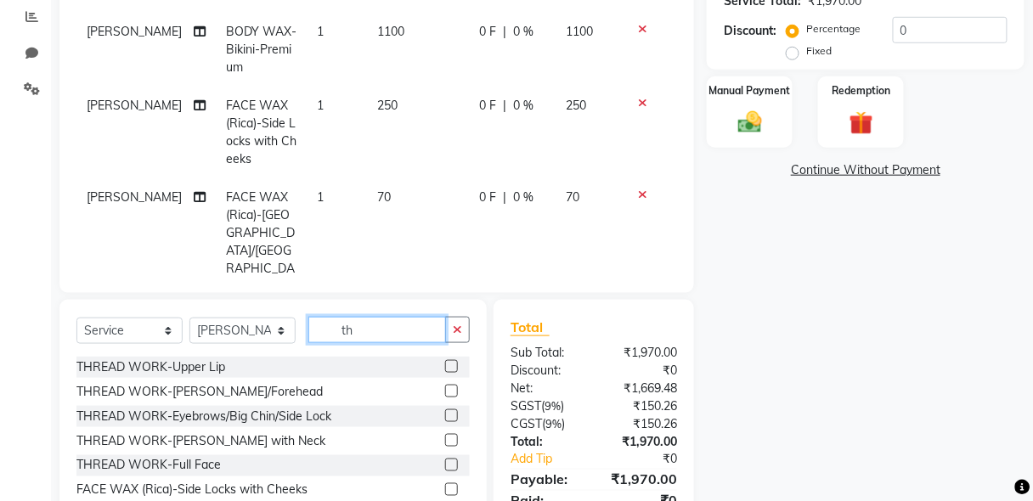
type input "th"
click at [445, 390] on label at bounding box center [451, 391] width 13 height 13
click at [445, 390] on input "checkbox" at bounding box center [450, 391] width 11 height 11
checkbox input "false"
click at [445, 414] on label at bounding box center [451, 415] width 13 height 13
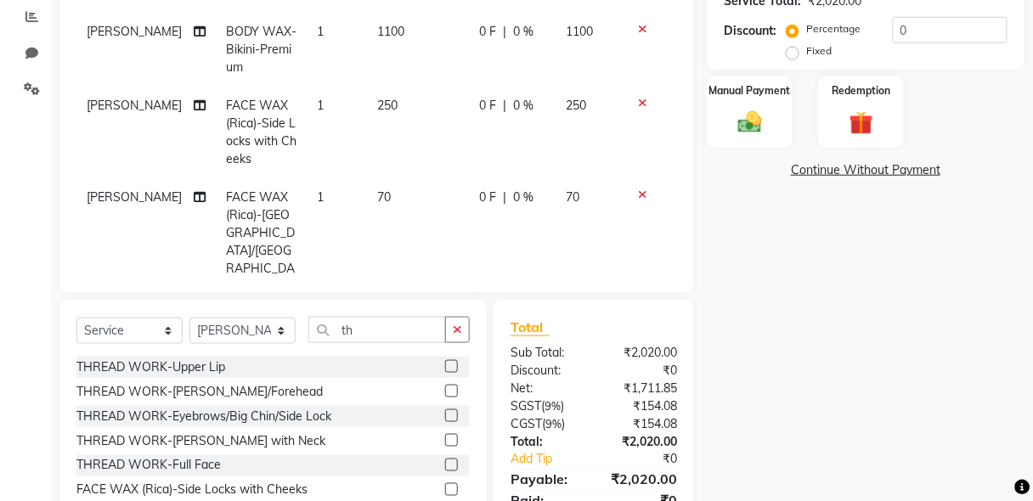
click at [445, 414] on input "checkbox" at bounding box center [450, 416] width 11 height 11
checkbox input "false"
click at [459, 327] on icon "button" at bounding box center [457, 330] width 9 height 12
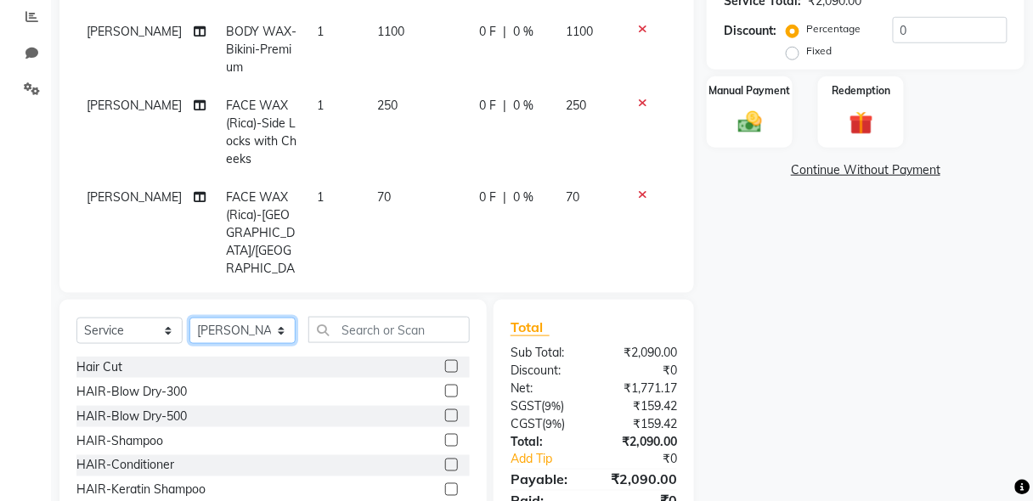
click at [239, 330] on select "Select Stylist [PERSON_NAME] [PERSON_NAME] Manager [PERSON_NAME] [PERSON_NAME] …" at bounding box center [242, 331] width 106 height 26
select select "85670"
click at [189, 318] on select "Select Stylist [PERSON_NAME] [PERSON_NAME] Manager [PERSON_NAME] [PERSON_NAME] …" at bounding box center [242, 331] width 106 height 26
click at [379, 331] on input "text" at bounding box center [388, 330] width 161 height 26
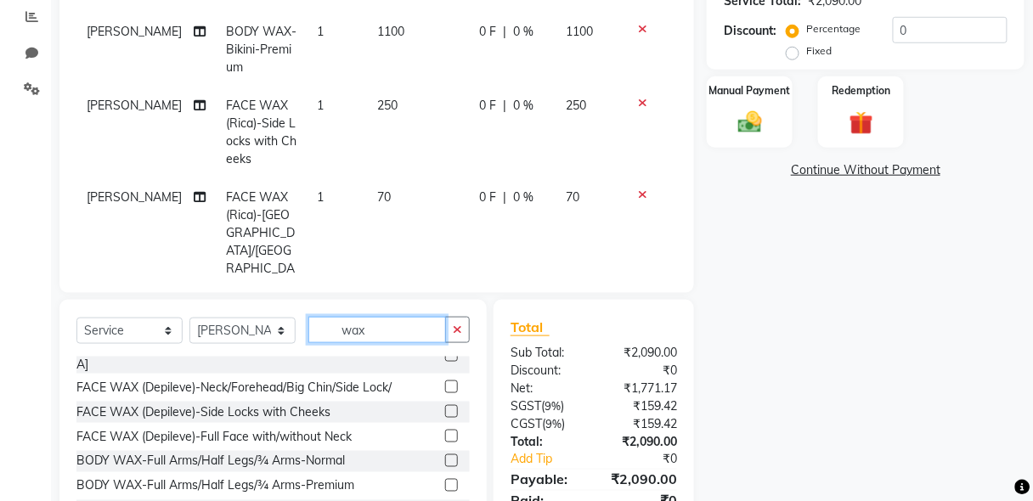
scroll to position [148, 0]
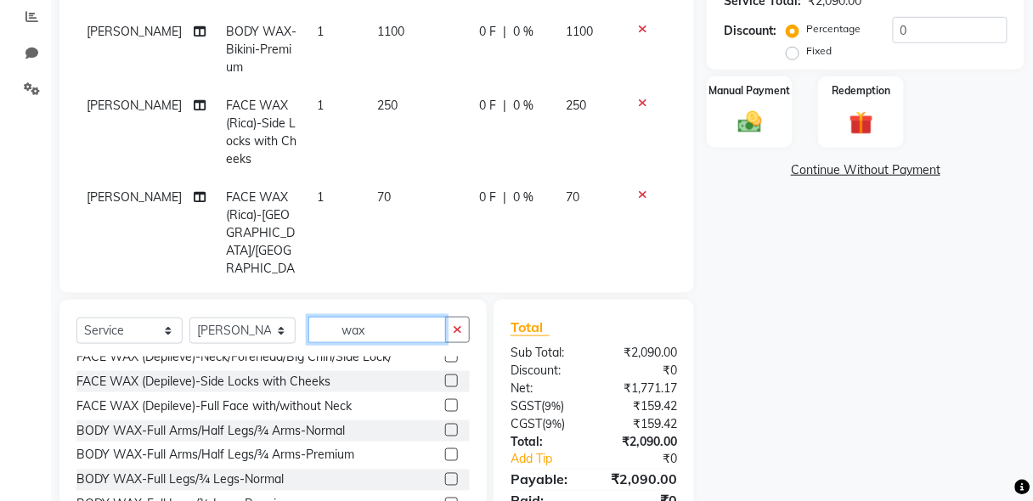
type input "wax"
click at [445, 448] on label at bounding box center [451, 454] width 13 height 13
click at [445, 450] on input "checkbox" at bounding box center [450, 455] width 11 height 11
checkbox input "false"
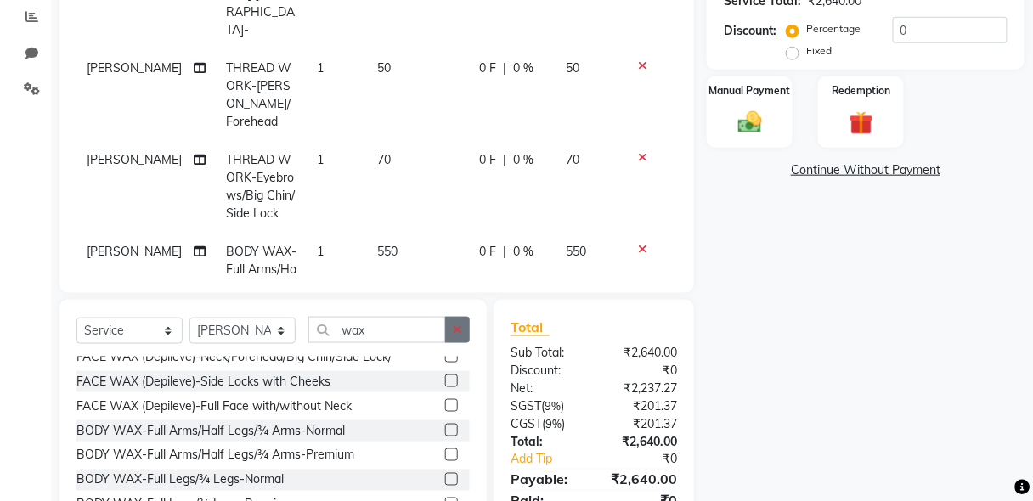
click at [457, 334] on icon "button" at bounding box center [457, 330] width 9 height 12
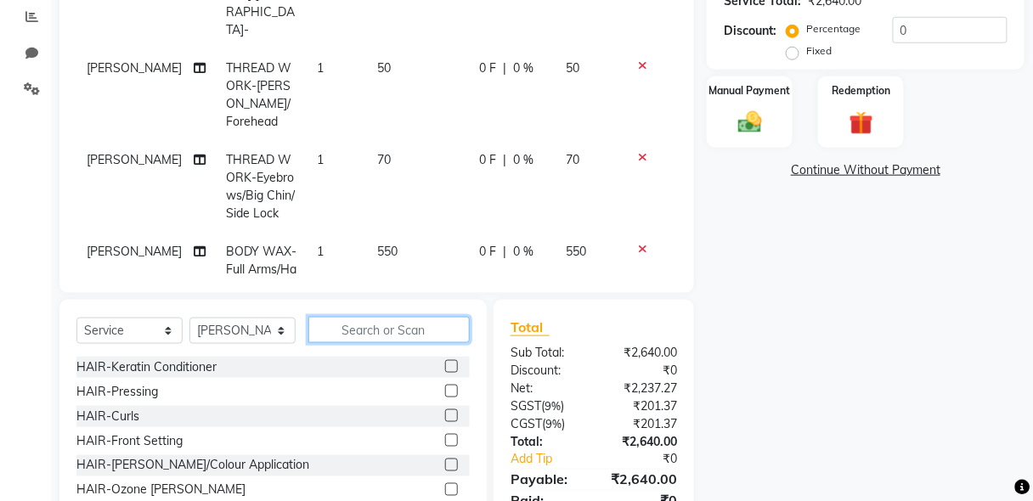
scroll to position [985, 0]
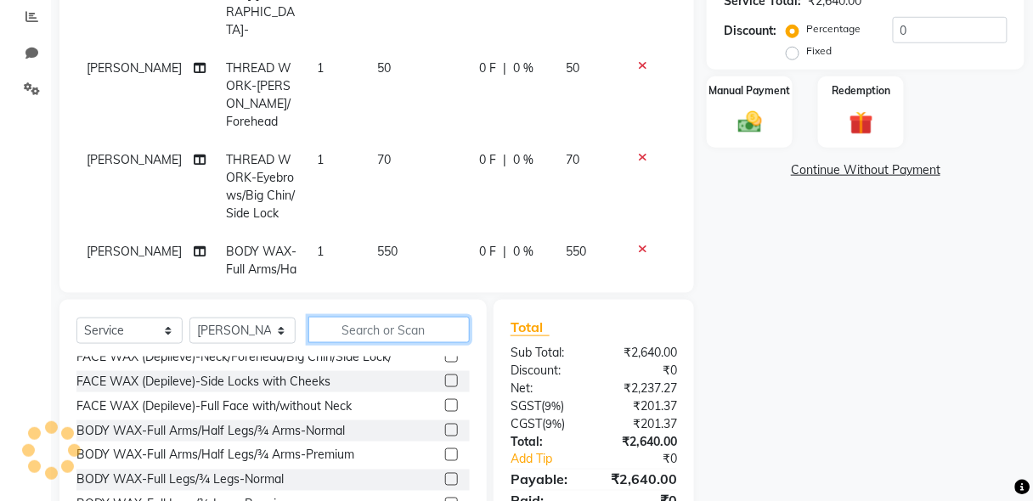
click at [394, 332] on input "text" at bounding box center [388, 330] width 161 height 26
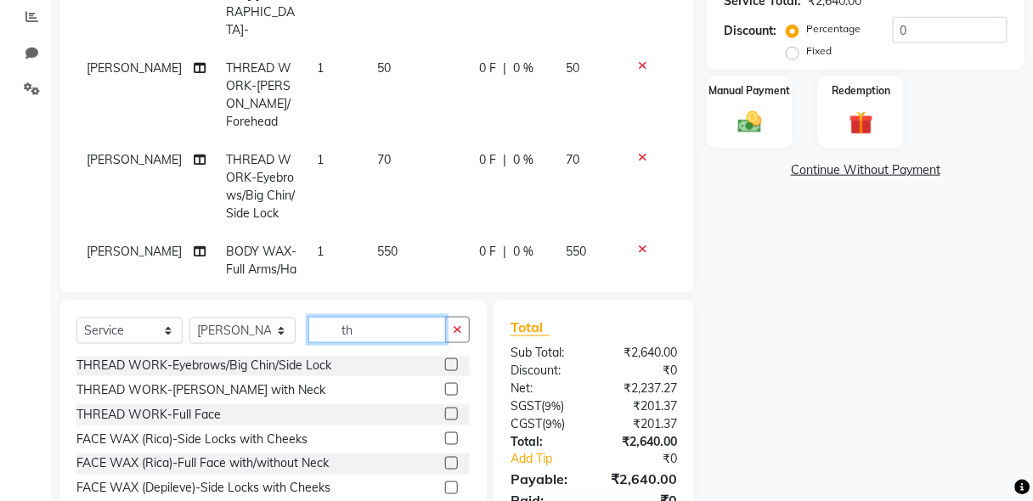
scroll to position [0, 0]
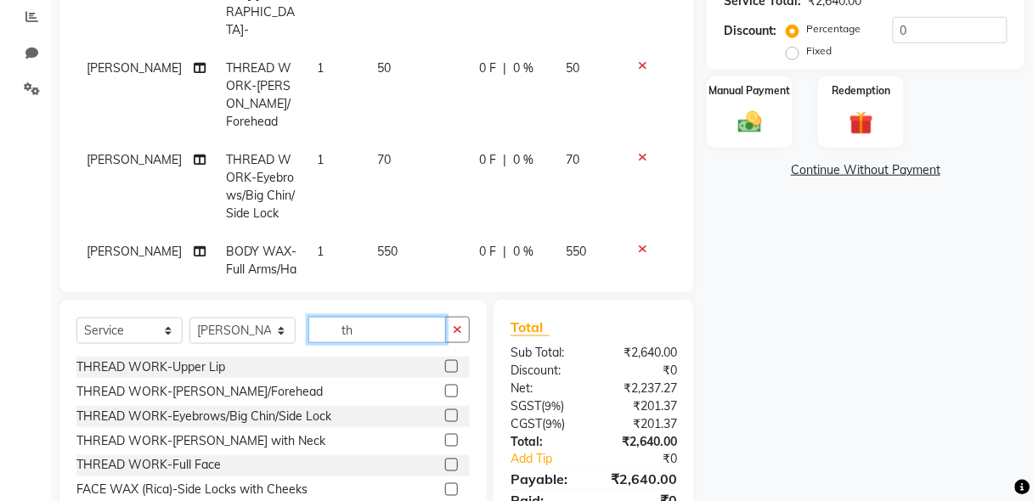
type input "th"
click at [445, 365] on label at bounding box center [451, 366] width 13 height 13
click at [445, 365] on input "checkbox" at bounding box center [450, 367] width 11 height 11
checkbox input "false"
click at [445, 391] on label at bounding box center [451, 391] width 13 height 13
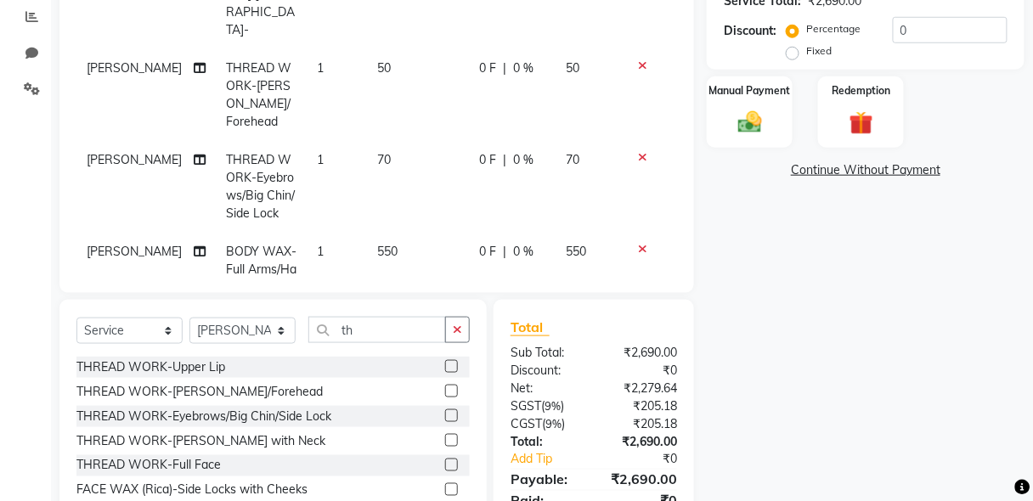
click at [445, 391] on input "checkbox" at bounding box center [450, 391] width 11 height 11
checkbox input "false"
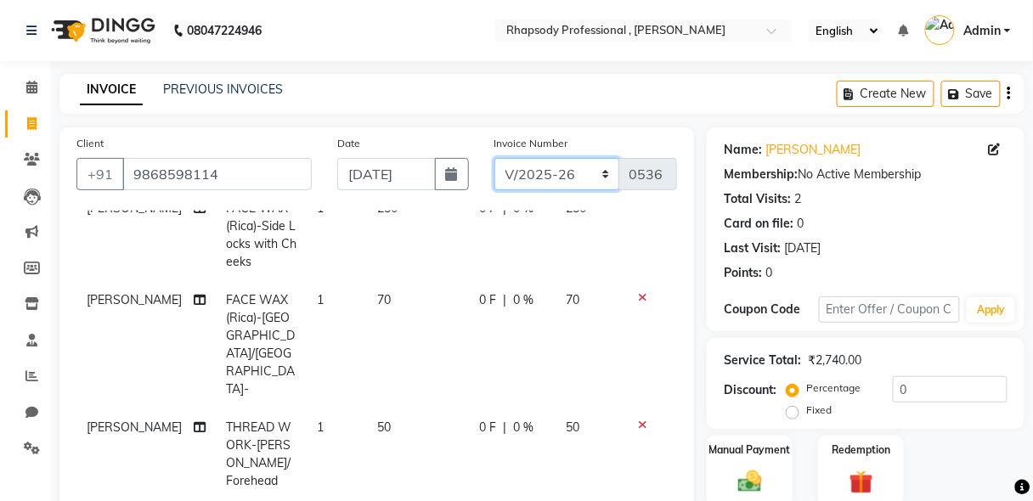
click at [523, 183] on select "RNV/2025-26 V/2025 V/2025-26" at bounding box center [557, 174] width 126 height 32
select select "8650"
click at [494, 158] on select "RNV/2025-26 V/2025 V/2025-26" at bounding box center [557, 174] width 126 height 32
type input "0469"
click at [1009, 94] on icon "button" at bounding box center [1008, 93] width 3 height 1
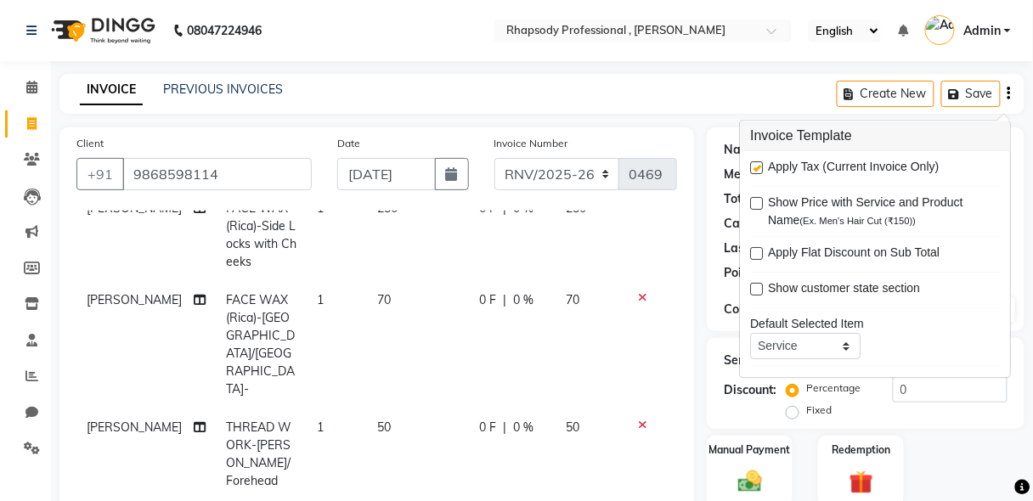
click at [763, 172] on div "Apply Tax (Current Invoice Only)" at bounding box center [875, 169] width 250 height 21
click at [756, 171] on label at bounding box center [756, 168] width 13 height 13
click at [756, 171] on input "checkbox" at bounding box center [755, 169] width 11 height 11
checkbox input "false"
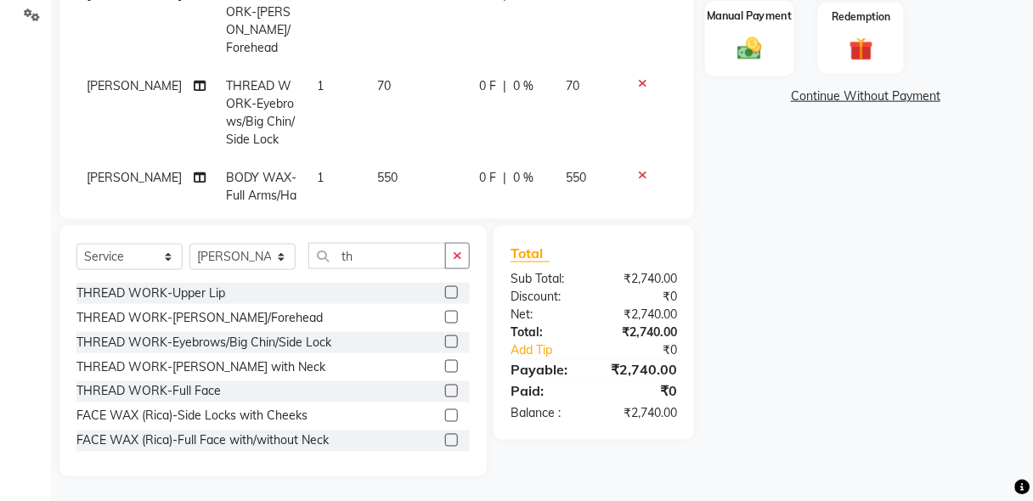
click at [750, 46] on img at bounding box center [749, 48] width 40 height 29
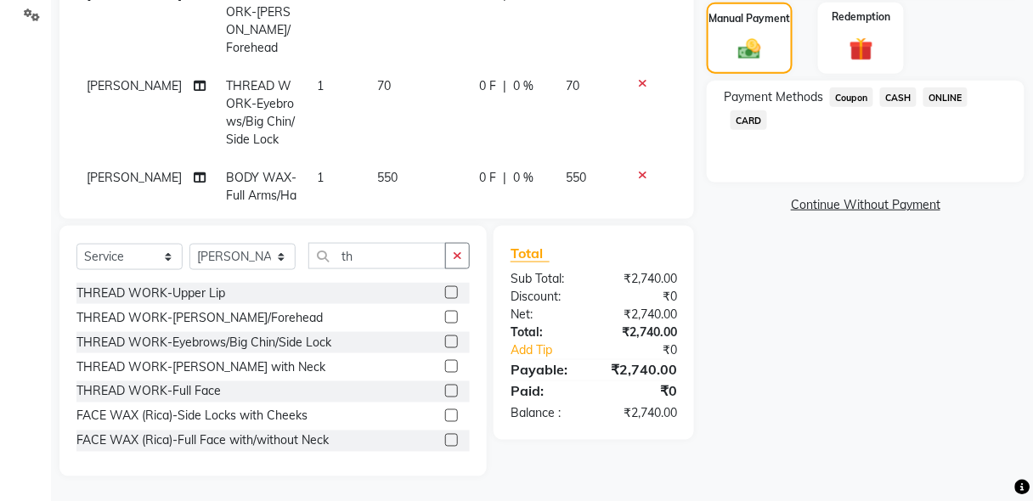
click at [949, 96] on span "ONLINE" at bounding box center [945, 97] width 44 height 20
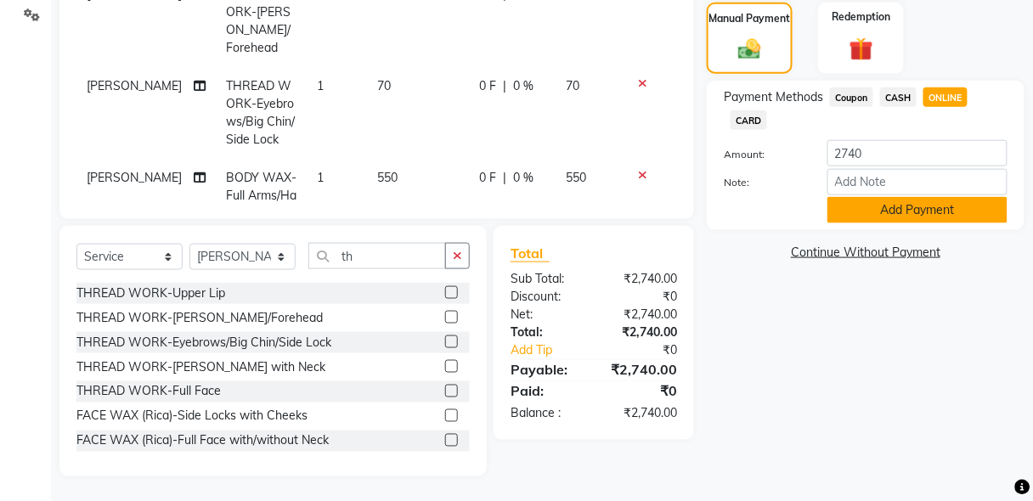
click at [936, 218] on button "Add Payment" at bounding box center [917, 210] width 180 height 26
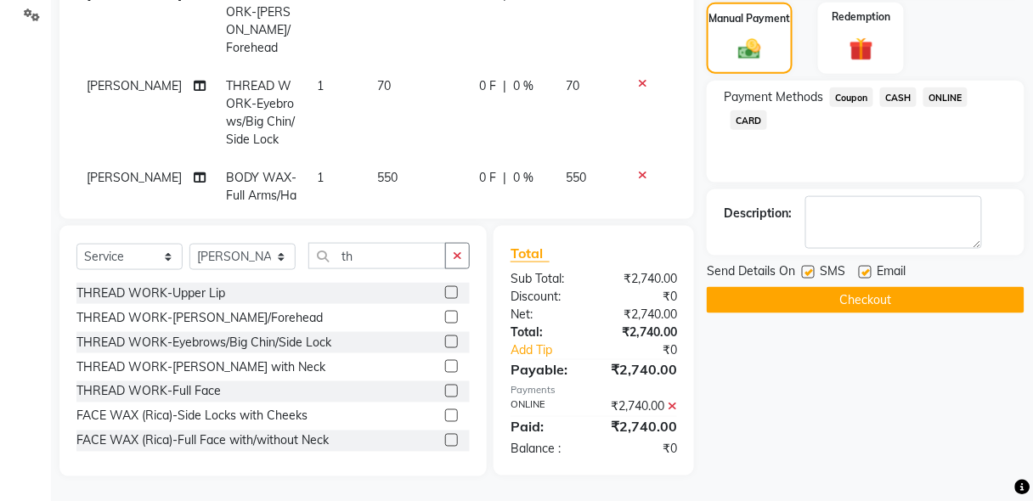
click at [920, 299] on button "Checkout" at bounding box center [866, 300] width 318 height 26
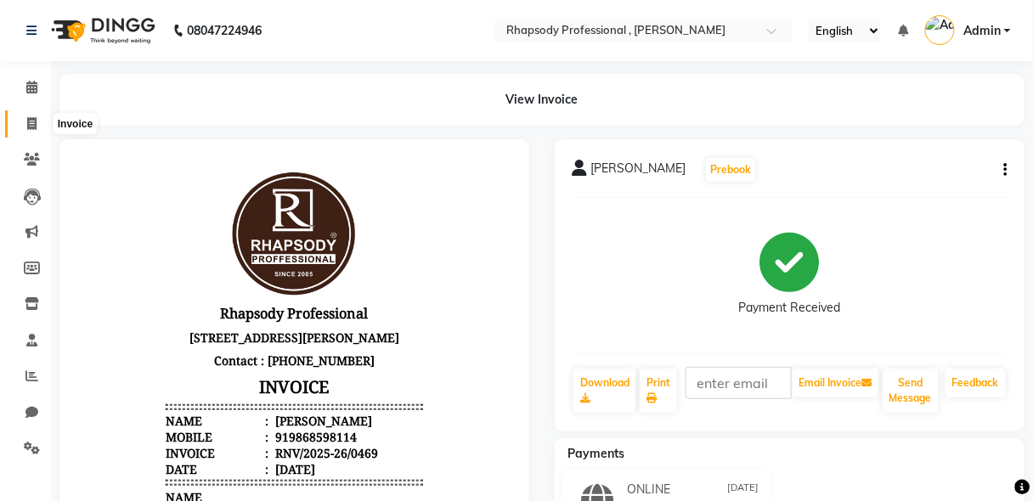
click at [32, 127] on icon at bounding box center [31, 123] width 9 height 13
select select "service"
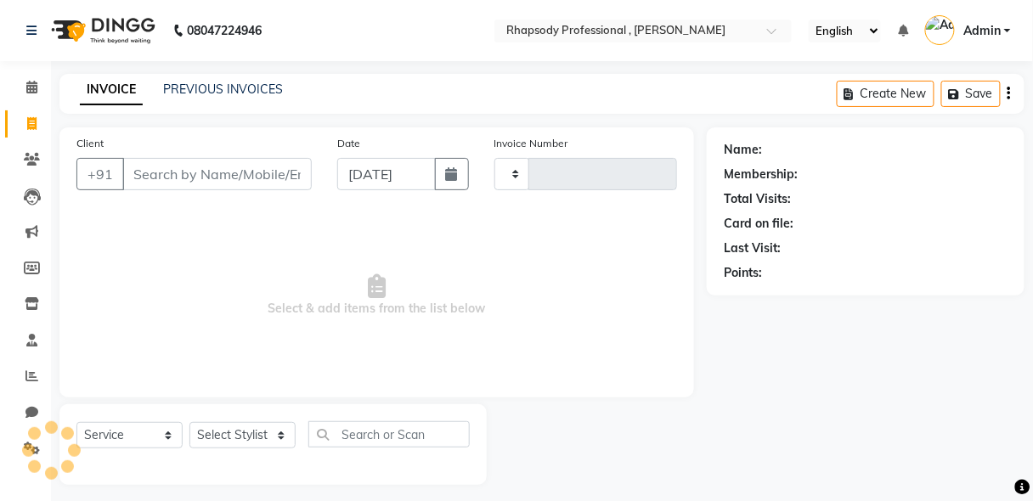
scroll to position [8, 0]
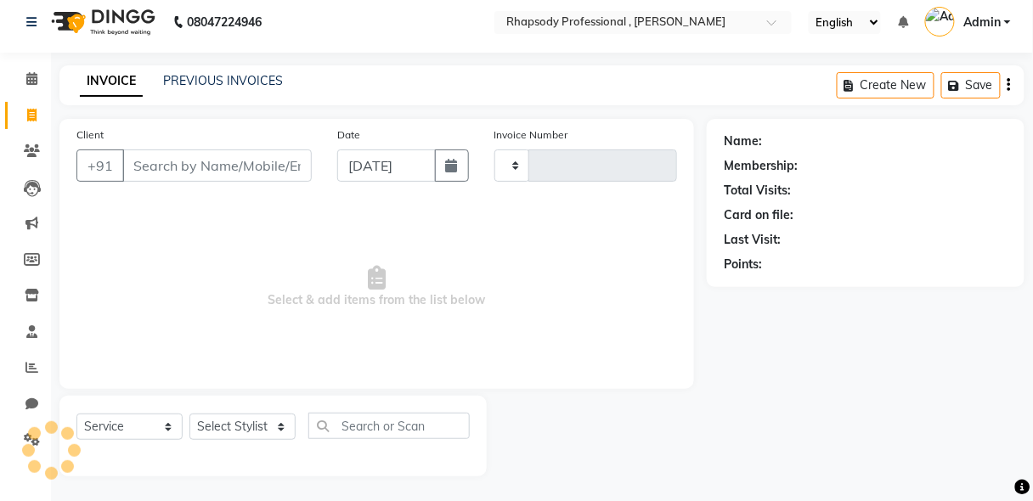
type input "0536"
select select "8581"
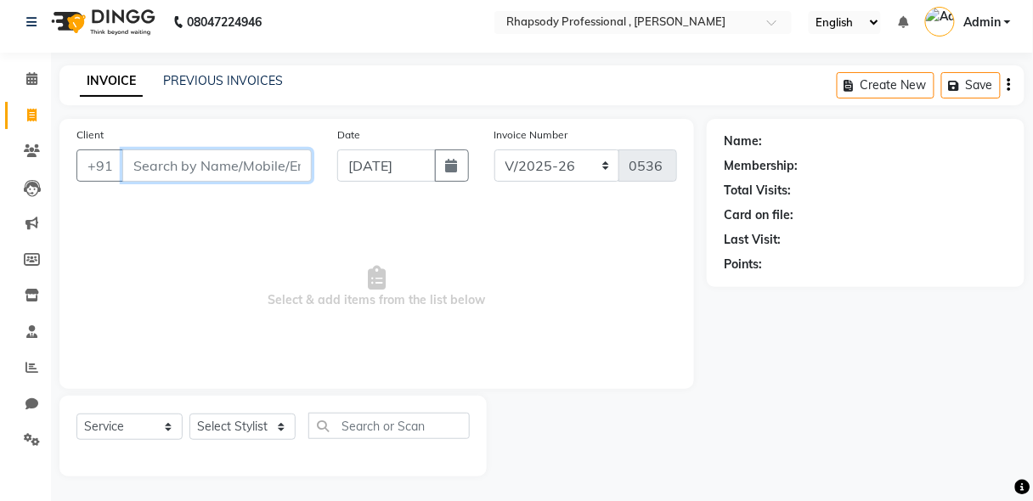
click at [221, 173] on input "Client" at bounding box center [216, 165] width 189 height 32
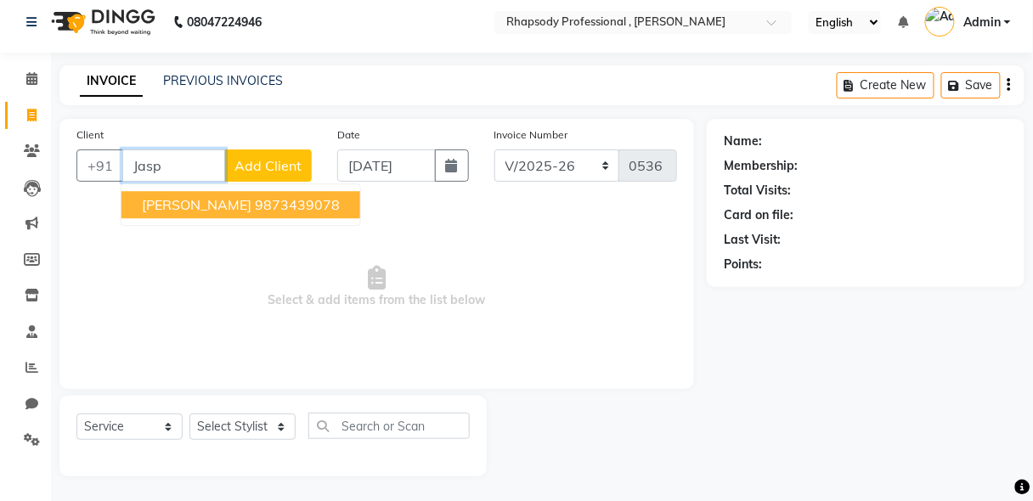
click at [255, 207] on ngb-highlight "9873439078" at bounding box center [297, 204] width 85 height 17
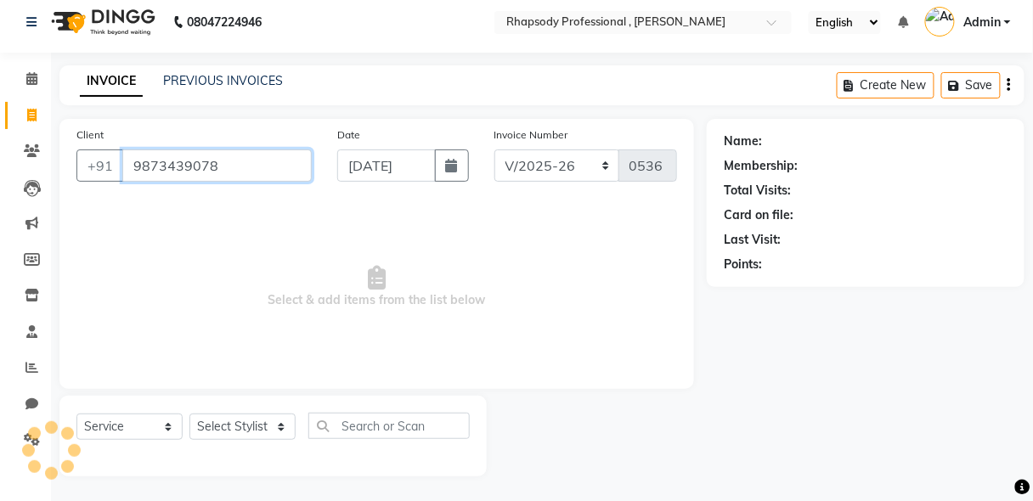
type input "9873439078"
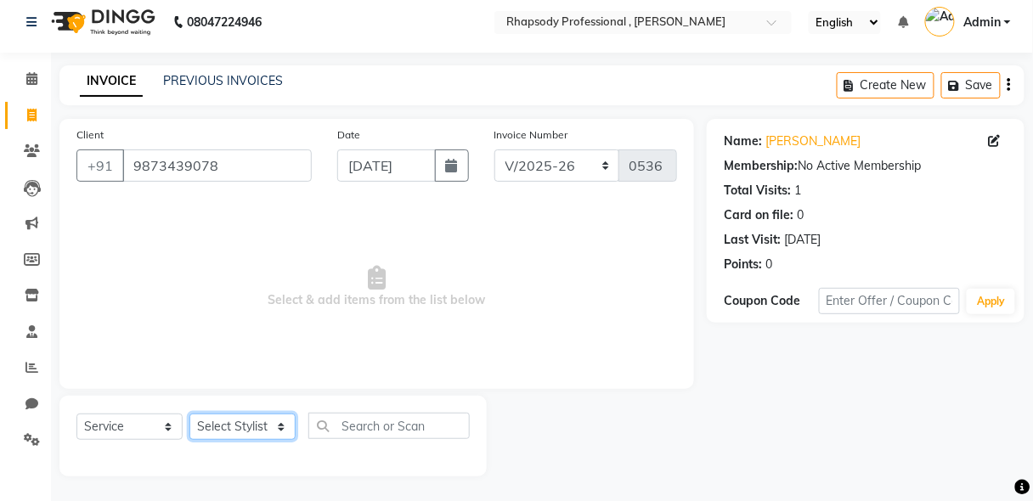
click at [265, 431] on select "Select Stylist [PERSON_NAME] [PERSON_NAME] Manager [PERSON_NAME] [PERSON_NAME] …" at bounding box center [242, 427] width 106 height 26
select select "85666"
click at [189, 414] on select "Select Stylist [PERSON_NAME] [PERSON_NAME] Manager [PERSON_NAME] [PERSON_NAME] …" at bounding box center [242, 427] width 106 height 26
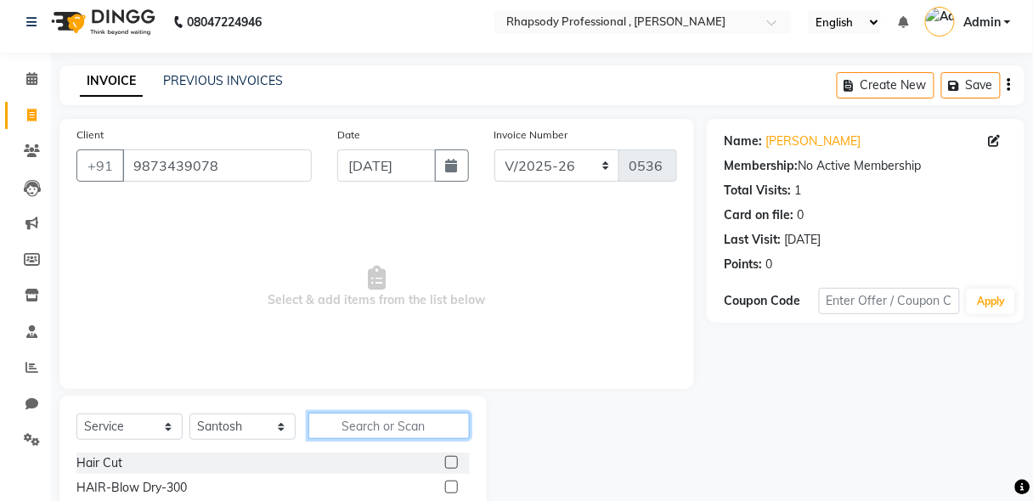
click at [346, 431] on input "text" at bounding box center [388, 426] width 161 height 26
type input "th"
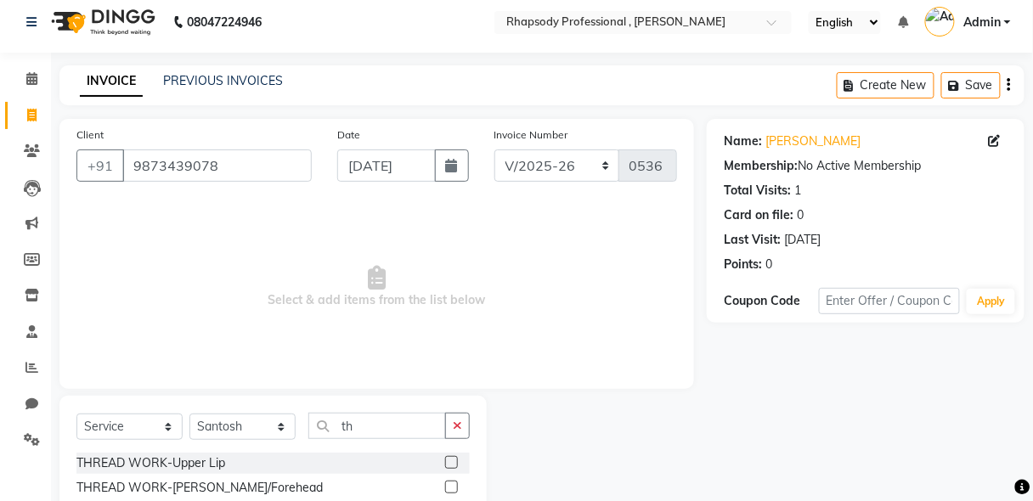
click at [445, 456] on label at bounding box center [451, 462] width 13 height 13
click at [445, 458] on input "checkbox" at bounding box center [450, 463] width 11 height 11
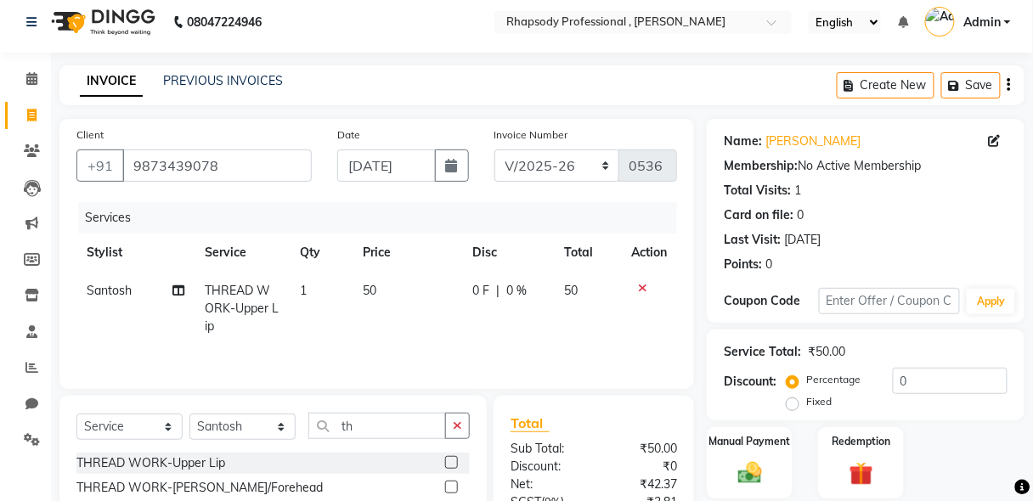
click at [445, 461] on label at bounding box center [451, 462] width 13 height 13
click at [445, 461] on input "checkbox" at bounding box center [450, 463] width 11 height 11
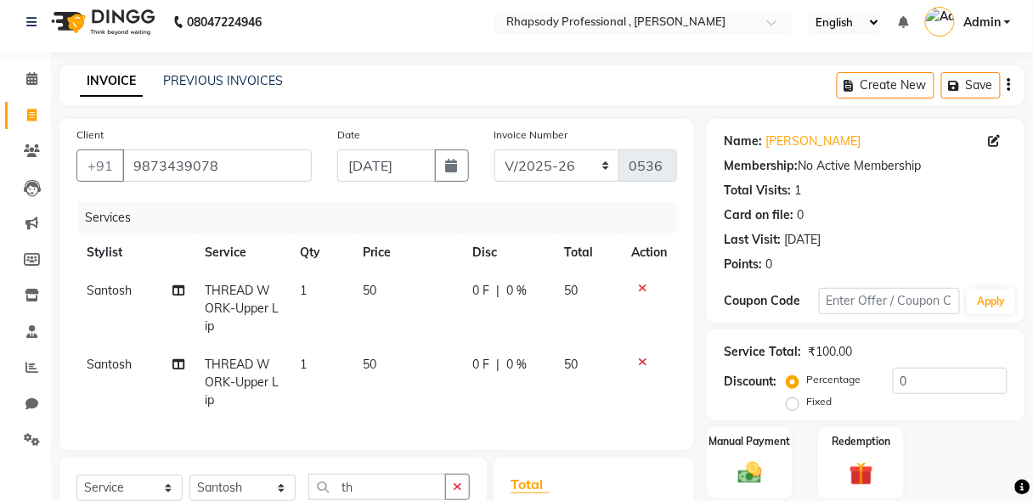
checkbox input "false"
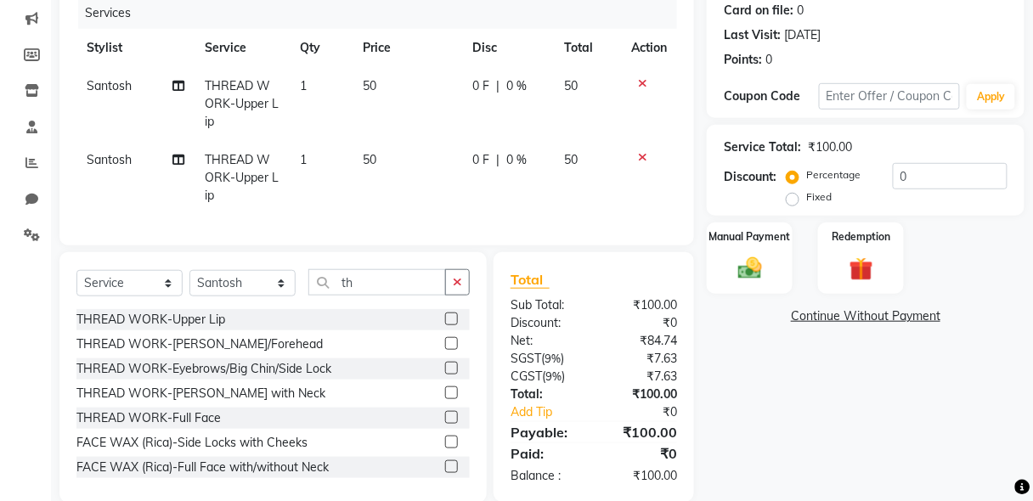
scroll to position [214, 0]
click at [445, 361] on label at bounding box center [451, 367] width 13 height 13
click at [445, 363] on input "checkbox" at bounding box center [450, 368] width 11 height 11
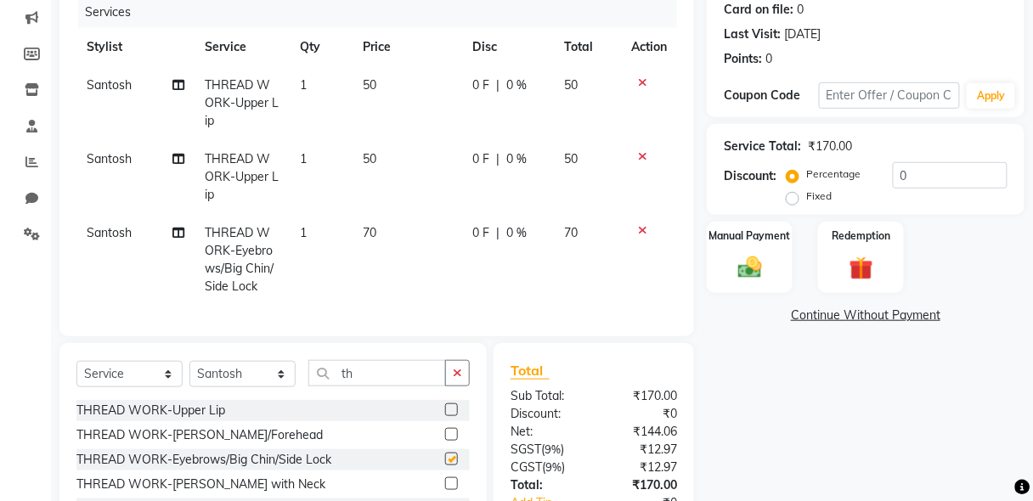
checkbox input "false"
click at [648, 150] on div at bounding box center [649, 156] width 36 height 12
click at [641, 150] on icon at bounding box center [642, 156] width 9 height 12
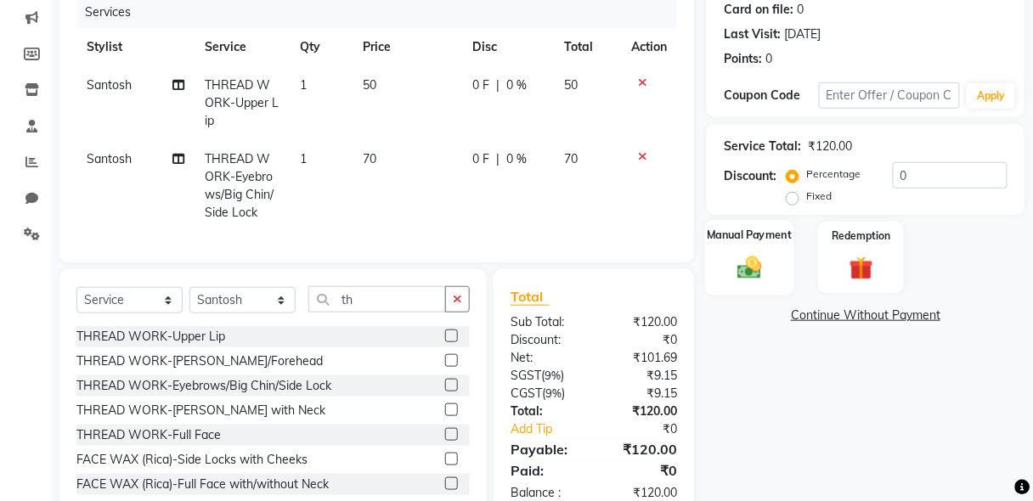
click at [765, 282] on div "Manual Payment" at bounding box center [749, 257] width 89 height 75
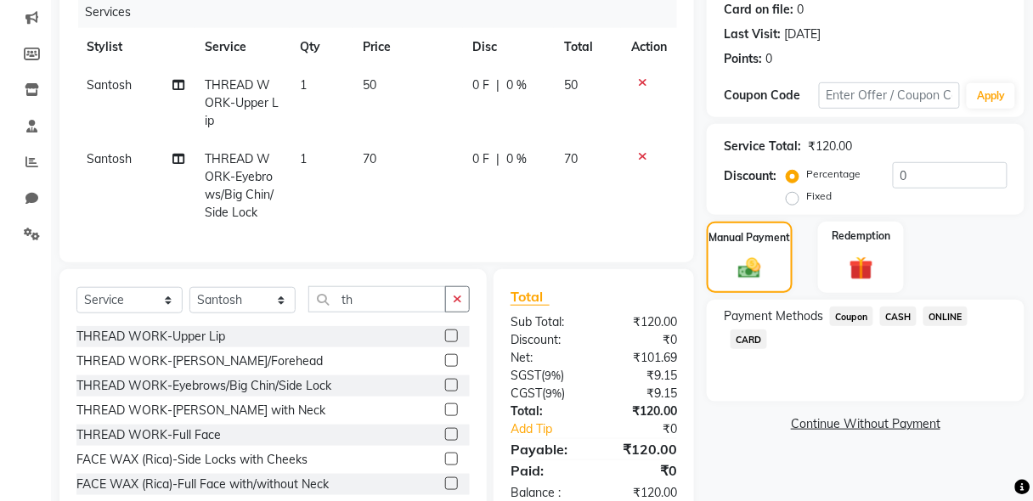
click at [896, 318] on span "CASH" at bounding box center [898, 317] width 37 height 20
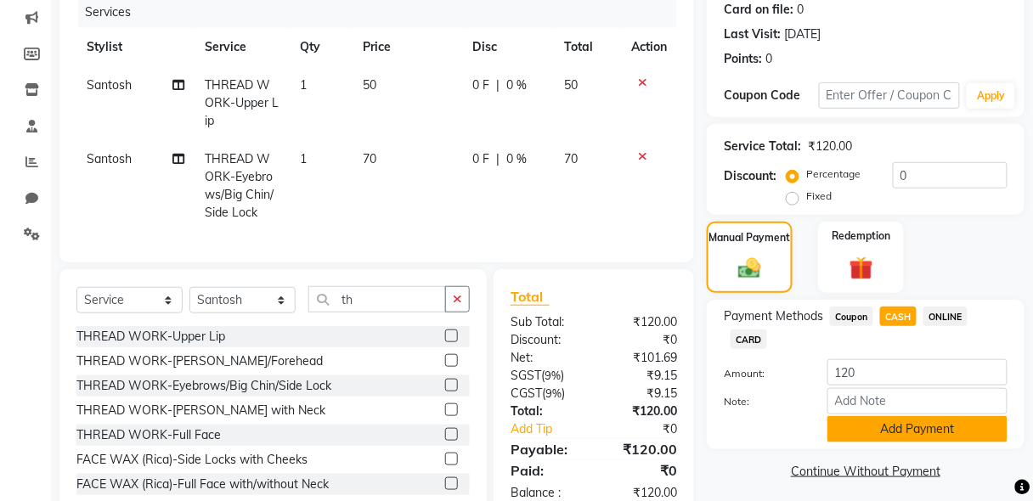
click at [905, 427] on button "Add Payment" at bounding box center [917, 429] width 180 height 26
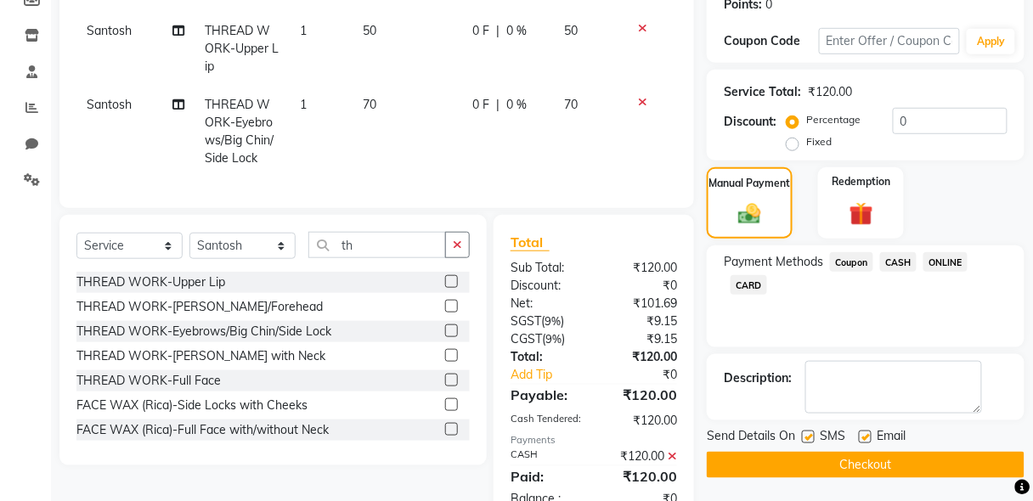
scroll to position [308, 0]
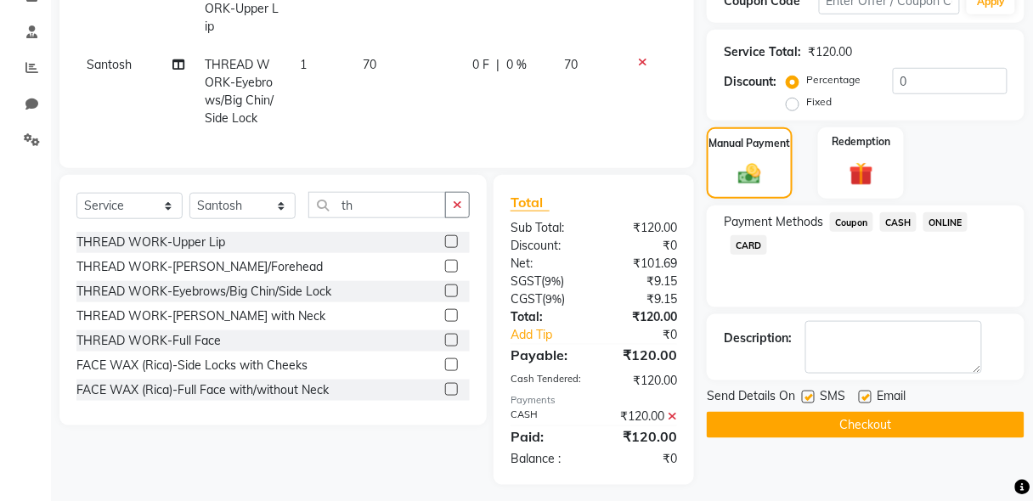
click at [866, 422] on button "Checkout" at bounding box center [866, 425] width 318 height 26
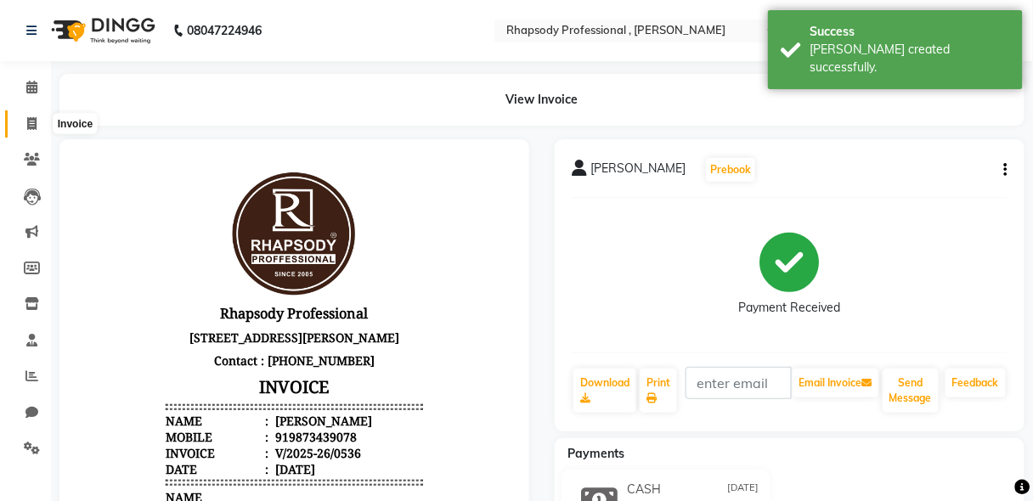
click at [20, 121] on span at bounding box center [32, 125] width 30 height 20
select select "service"
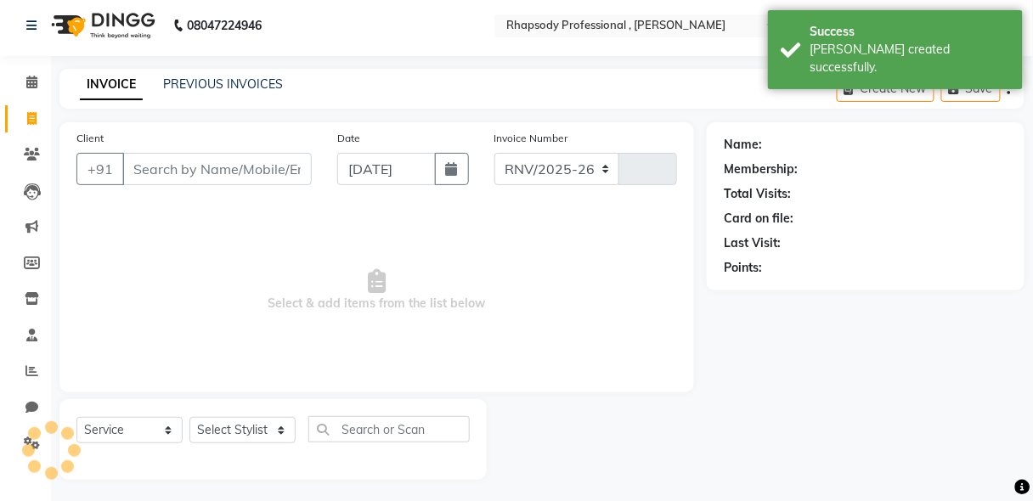
select select "8581"
type input "0537"
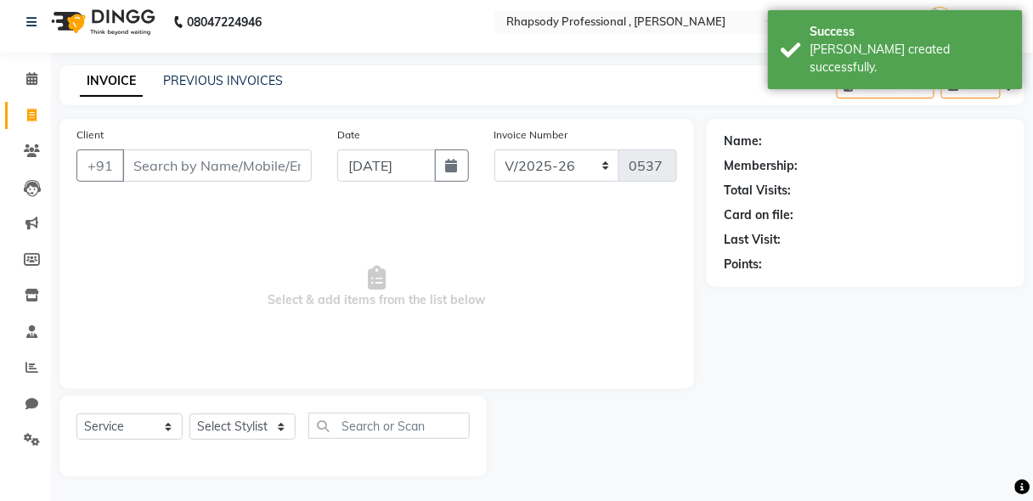
click at [180, 168] on input "Client" at bounding box center [216, 165] width 189 height 32
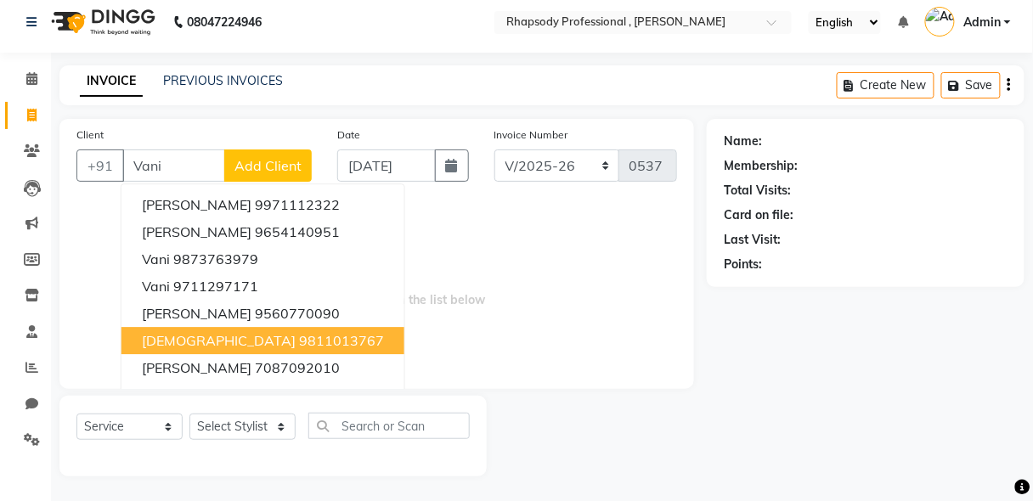
click at [159, 167] on input "Vani" at bounding box center [173, 165] width 103 height 32
type input "V"
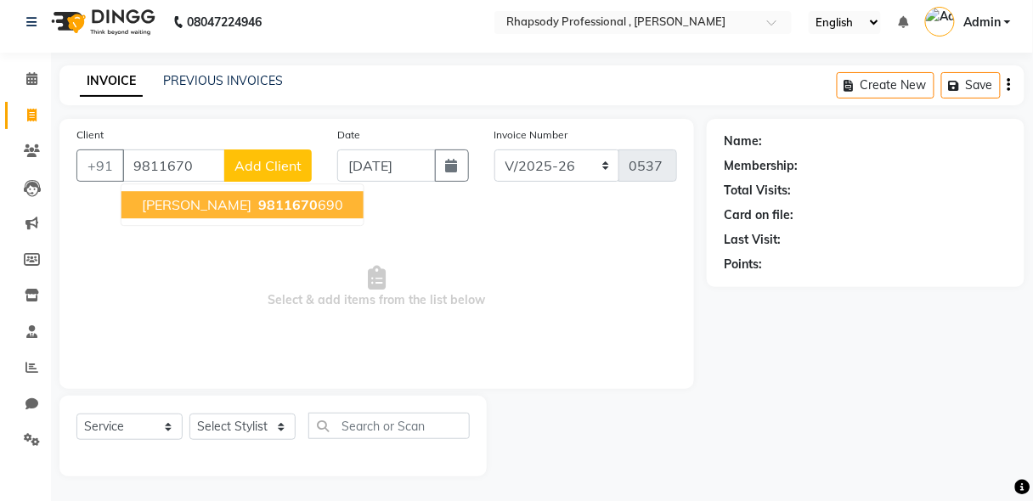
click at [194, 206] on span "[PERSON_NAME]" at bounding box center [197, 204] width 110 height 17
type input "9811670690"
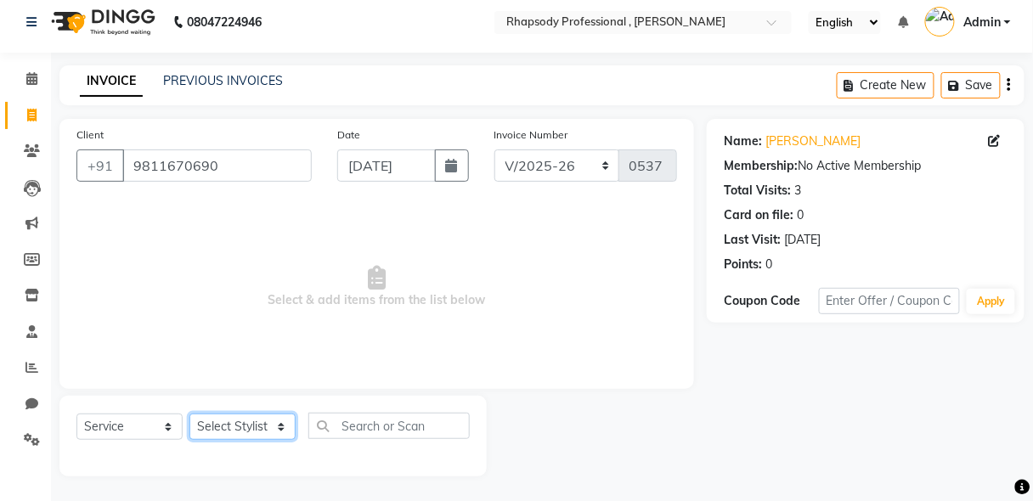
click at [249, 431] on select "Select Stylist [PERSON_NAME] [PERSON_NAME] Manager [PERSON_NAME] [PERSON_NAME] …" at bounding box center [242, 427] width 106 height 26
select select "85666"
click at [189, 414] on select "Select Stylist [PERSON_NAME] [PERSON_NAME] Manager [PERSON_NAME] [PERSON_NAME] …" at bounding box center [242, 427] width 106 height 26
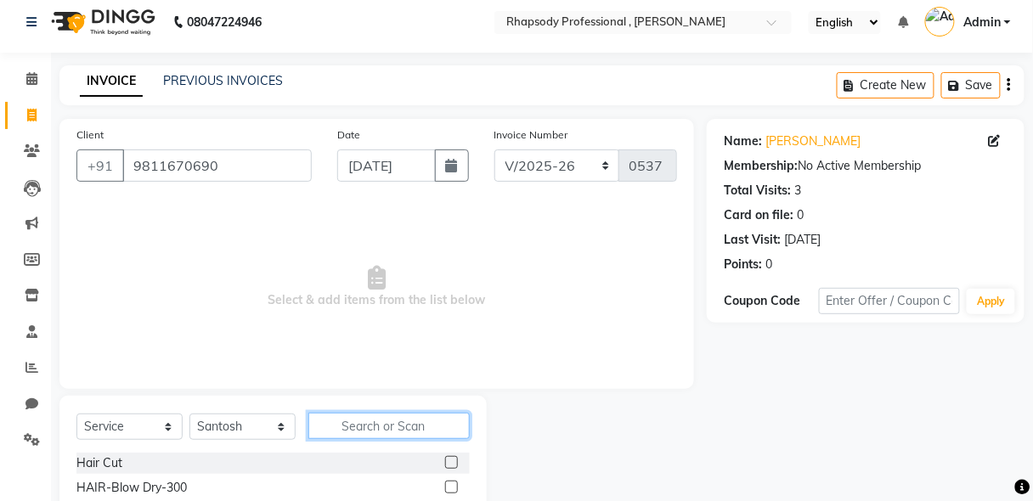
click at [385, 431] on input "text" at bounding box center [388, 426] width 161 height 26
type input "th"
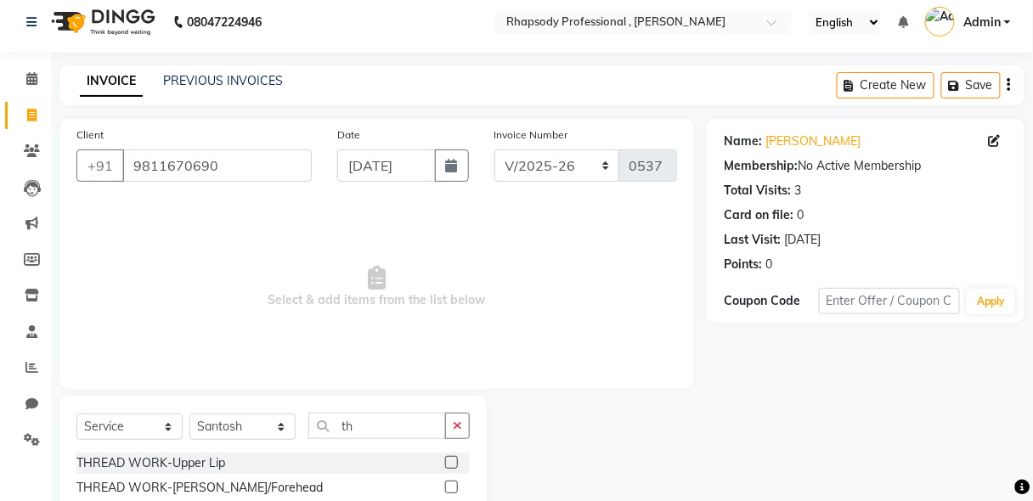
click at [445, 459] on label at bounding box center [451, 462] width 13 height 13
click at [445, 459] on input "checkbox" at bounding box center [450, 463] width 11 height 11
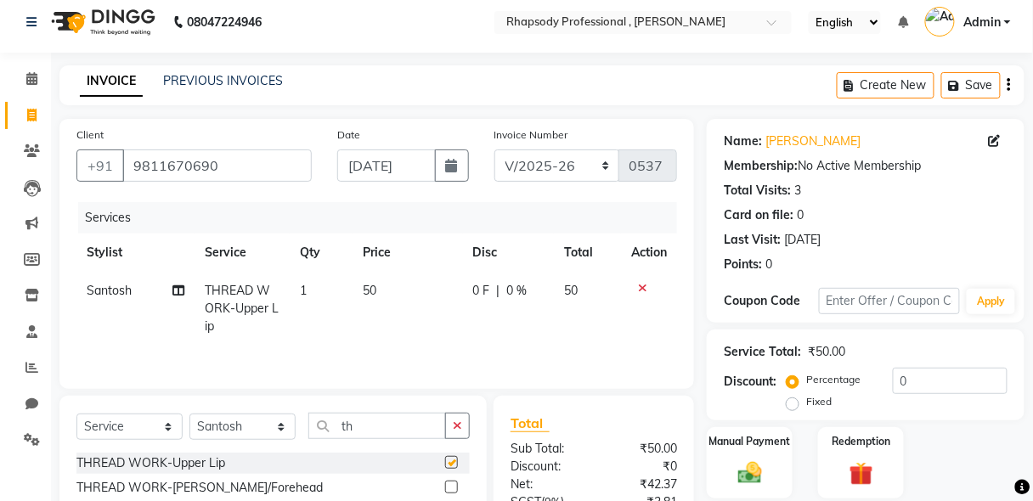
checkbox input "false"
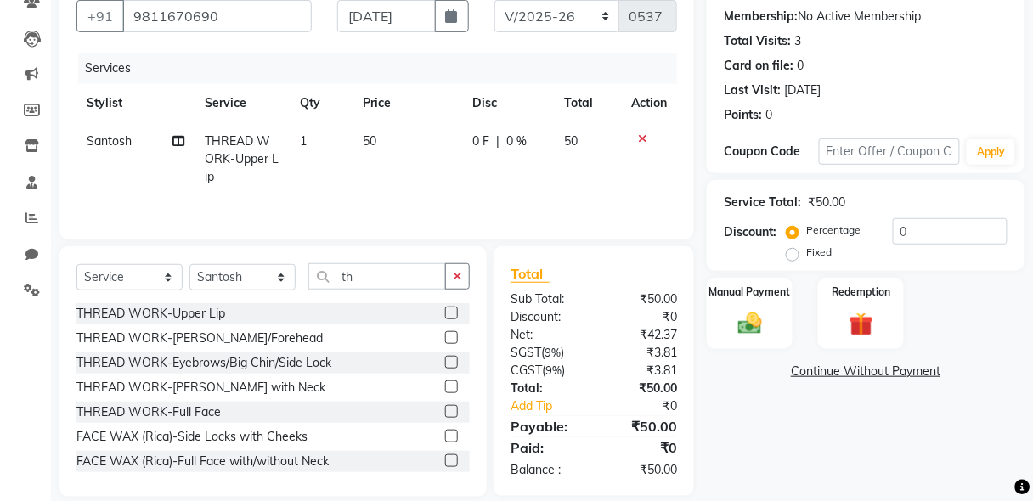
scroll to position [177, 0]
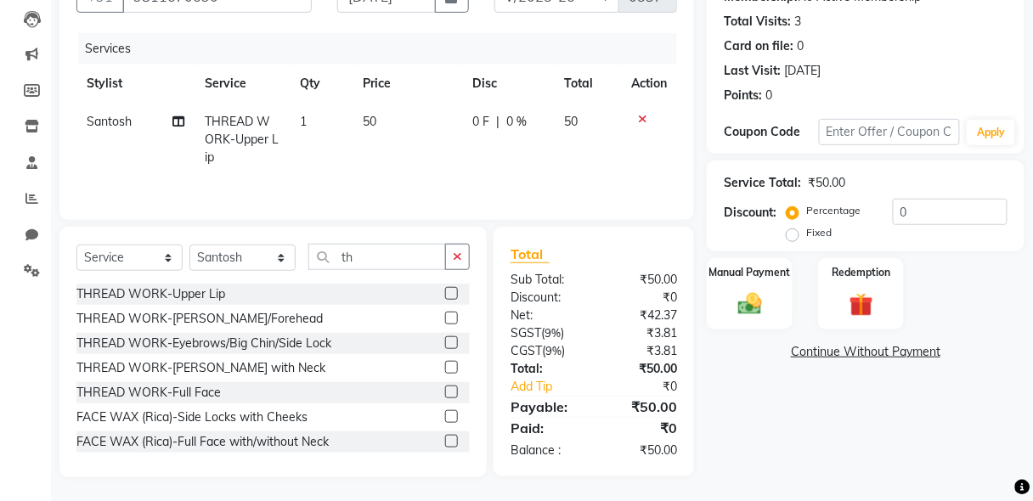
click at [445, 341] on label at bounding box center [451, 342] width 13 height 13
click at [445, 341] on input "checkbox" at bounding box center [450, 343] width 11 height 11
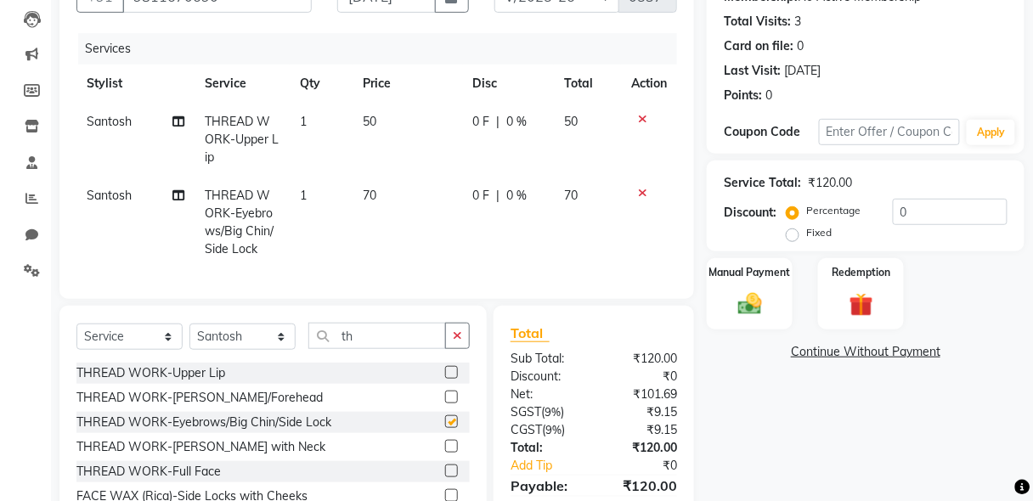
checkbox input "false"
click at [748, 322] on div "Manual Payment" at bounding box center [749, 293] width 89 height 75
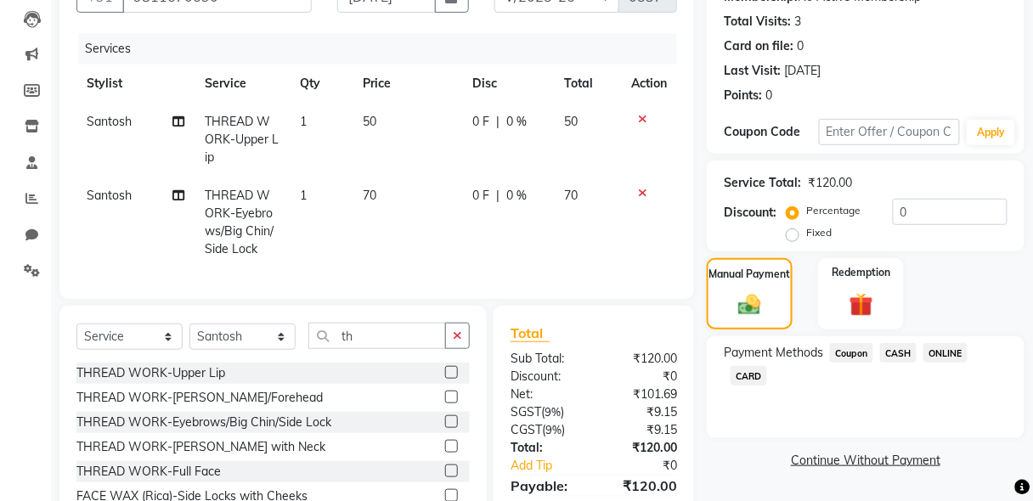
click at [900, 348] on span "CASH" at bounding box center [898, 353] width 37 height 20
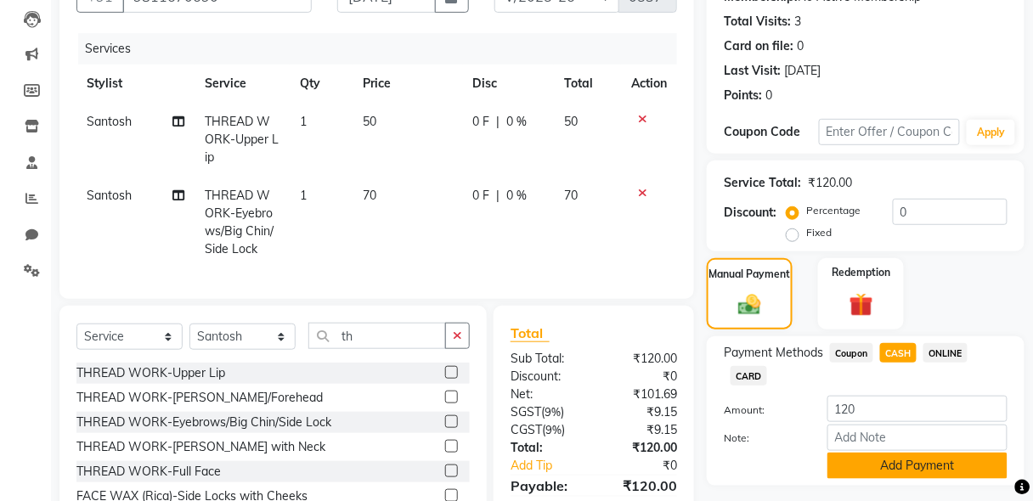
click at [948, 466] on button "Add Payment" at bounding box center [917, 466] width 180 height 26
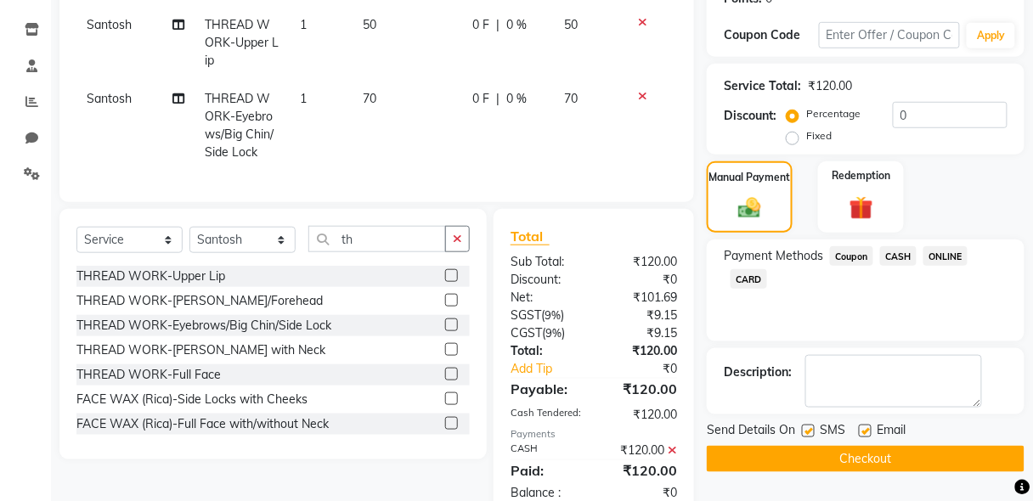
scroll to position [308, 0]
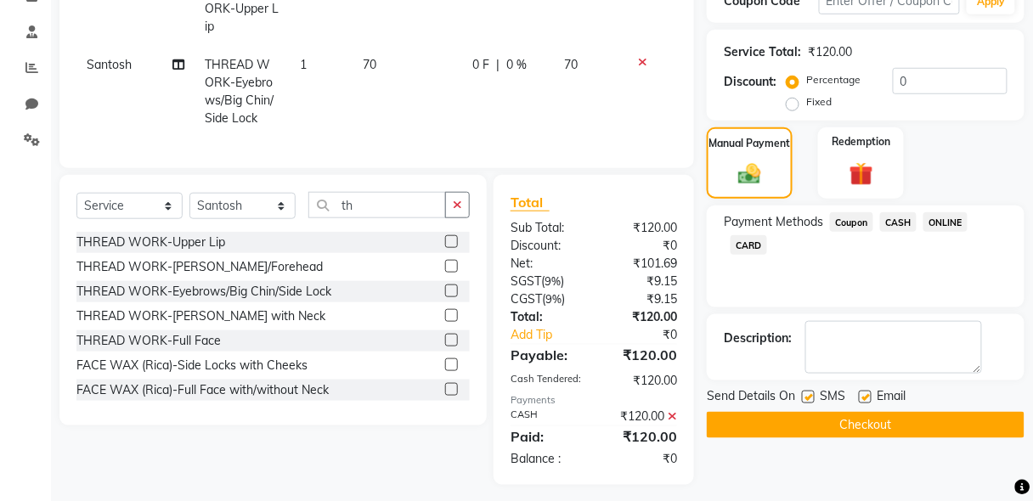
click at [895, 431] on button "Checkout" at bounding box center [866, 425] width 318 height 26
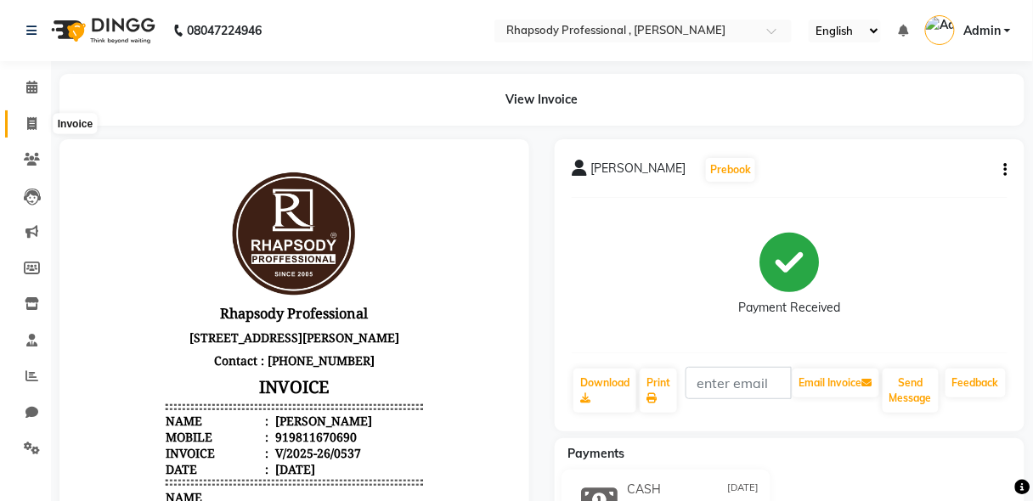
click at [25, 120] on span at bounding box center [32, 125] width 30 height 20
select select "service"
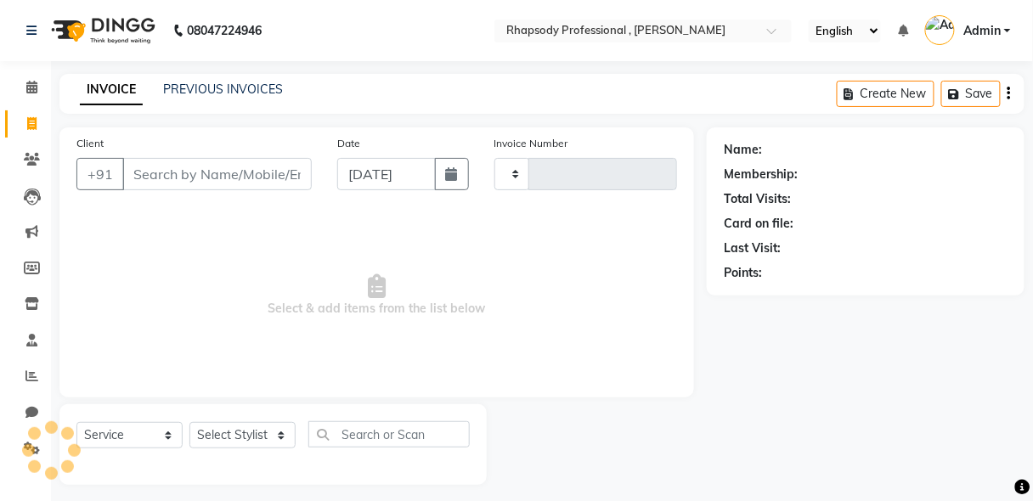
scroll to position [8, 0]
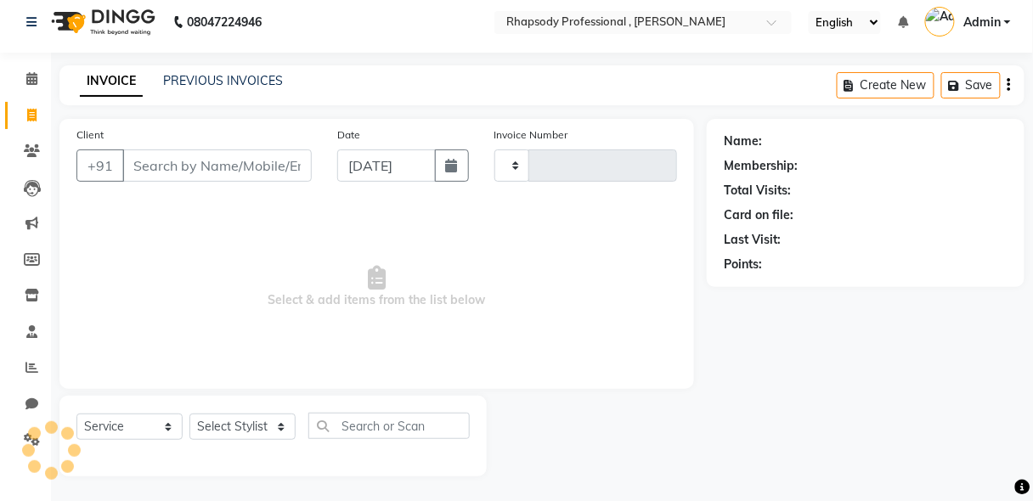
type input "0538"
select select "8581"
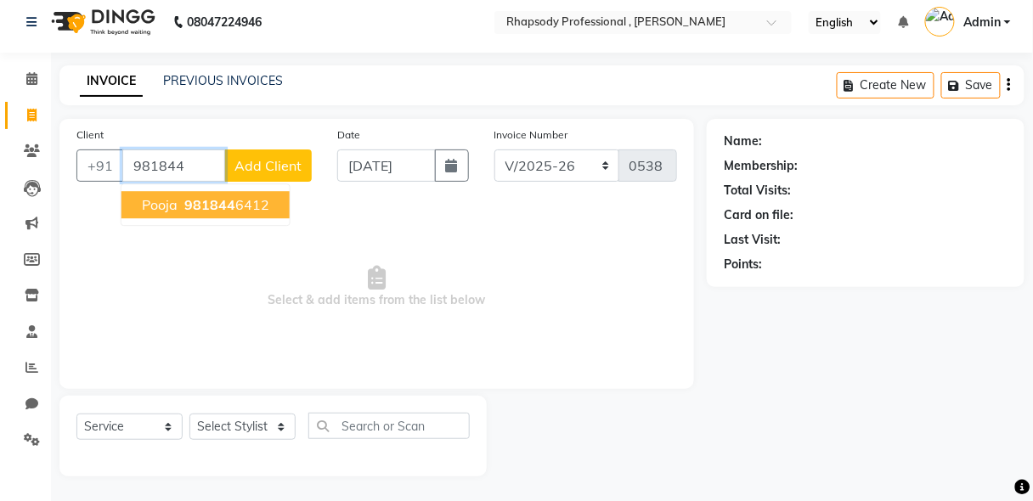
click at [202, 212] on button "Pooja 981844 6412" at bounding box center [205, 204] width 168 height 27
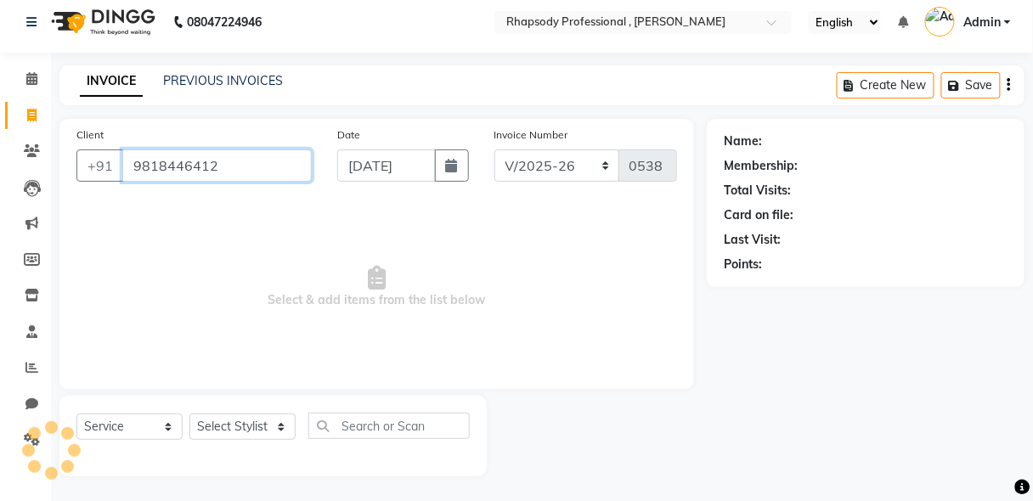
type input "9818446412"
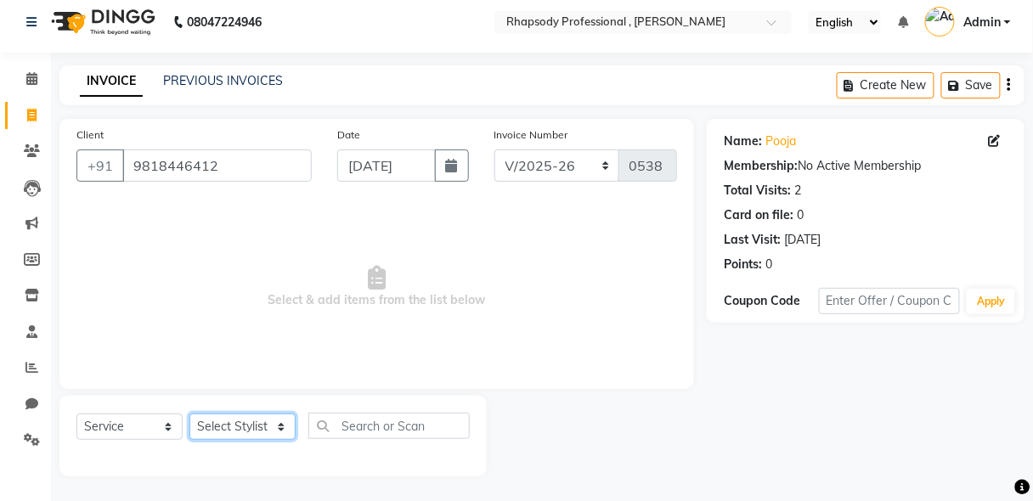
click at [234, 431] on select "Select Stylist [PERSON_NAME] [PERSON_NAME] Manager [PERSON_NAME] [PERSON_NAME] …" at bounding box center [242, 427] width 106 height 26
select select "85673"
click at [189, 414] on select "Select Stylist [PERSON_NAME] [PERSON_NAME] Manager [PERSON_NAME] [PERSON_NAME] …" at bounding box center [242, 427] width 106 height 26
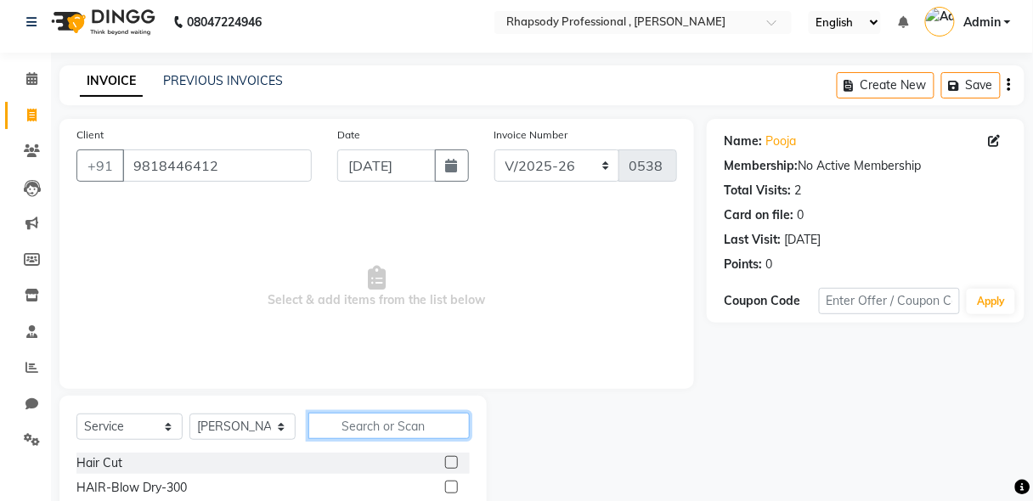
click at [381, 436] on input "text" at bounding box center [388, 426] width 161 height 26
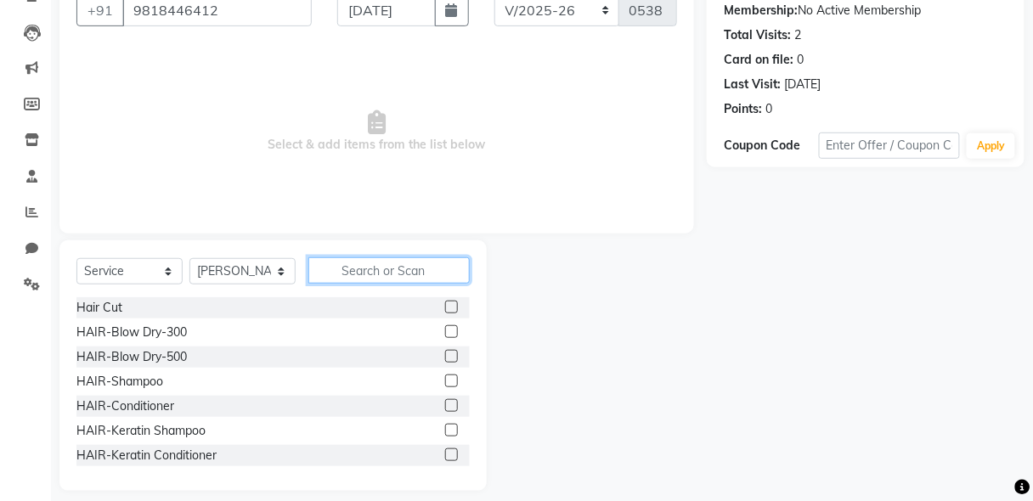
scroll to position [177, 0]
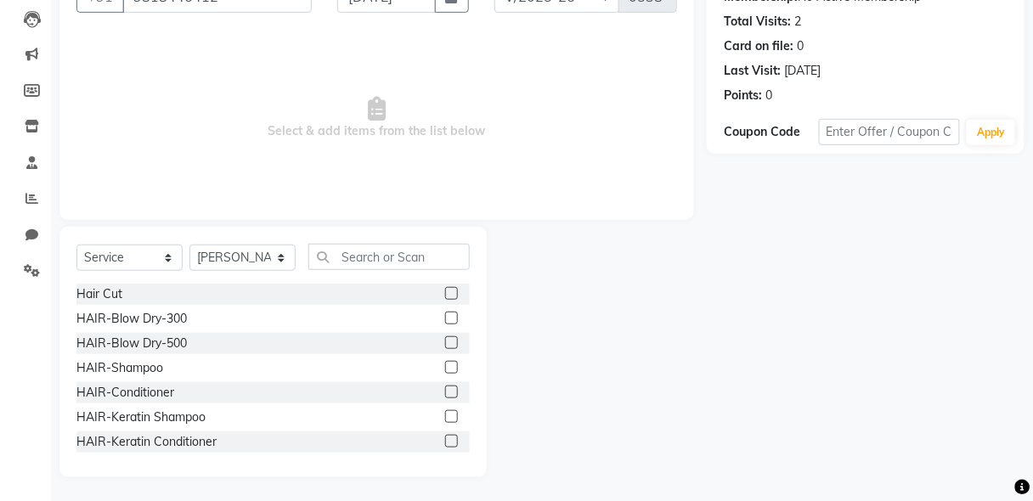
click at [445, 365] on label at bounding box center [451, 367] width 13 height 13
click at [445, 365] on input "checkbox" at bounding box center [450, 368] width 11 height 11
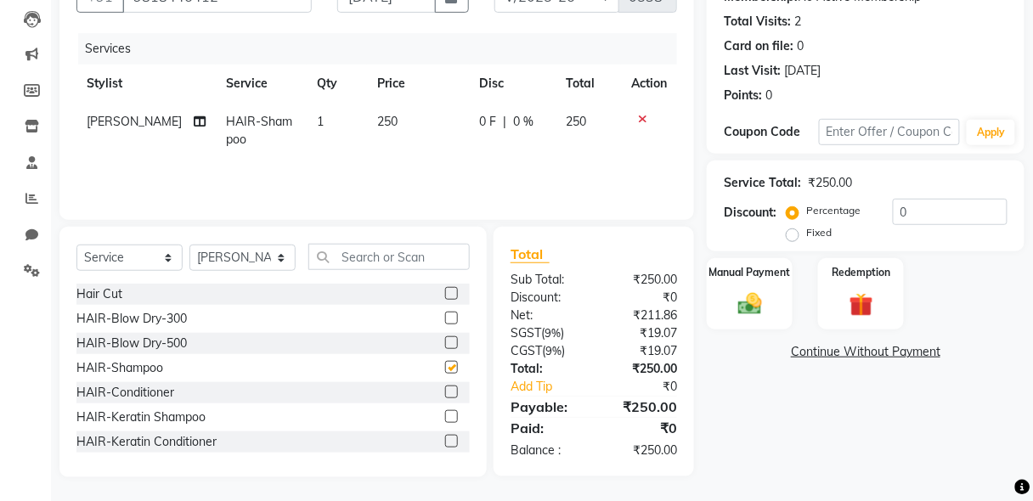
checkbox input "false"
click at [445, 388] on label at bounding box center [451, 392] width 13 height 13
click at [445, 388] on input "checkbox" at bounding box center [450, 392] width 11 height 11
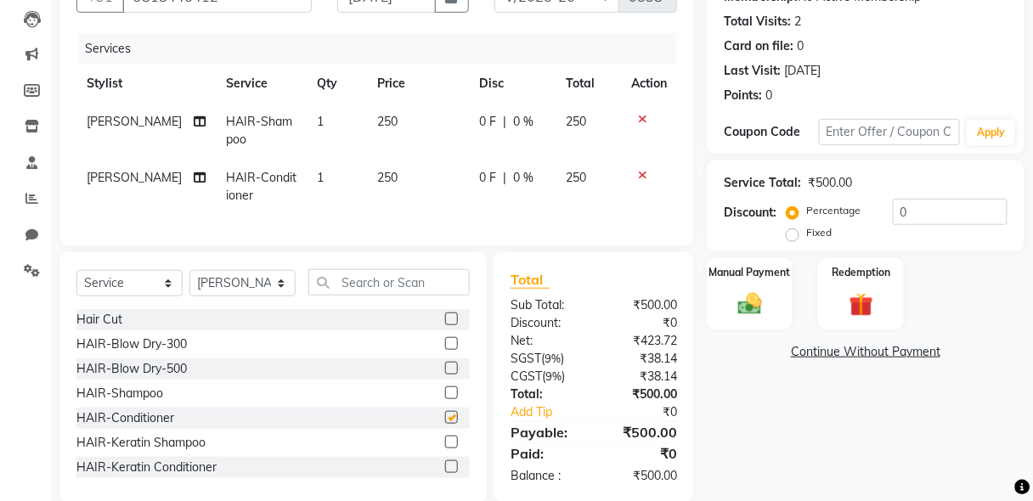
checkbox input "false"
click at [395, 291] on input "text" at bounding box center [388, 282] width 161 height 26
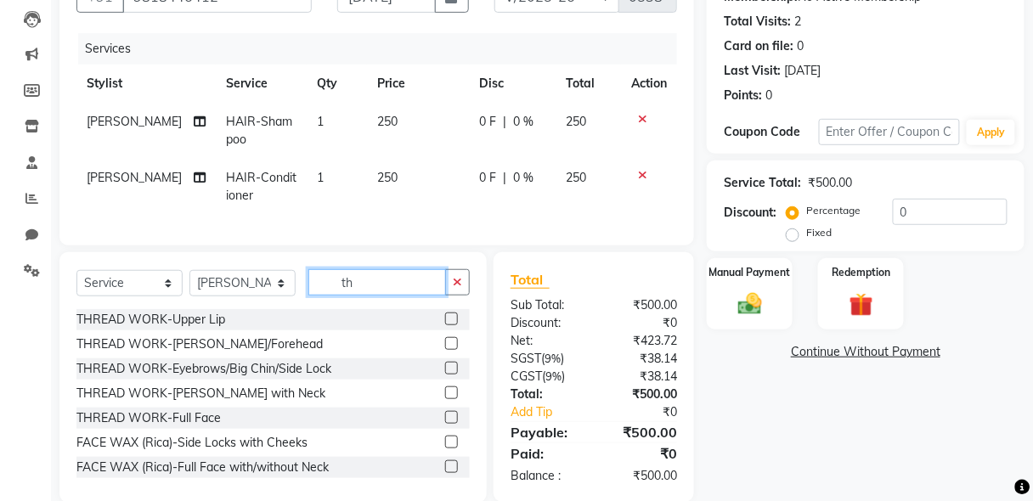
type input "th"
click at [445, 374] on label at bounding box center [451, 368] width 13 height 13
click at [445, 374] on input "checkbox" at bounding box center [450, 368] width 11 height 11
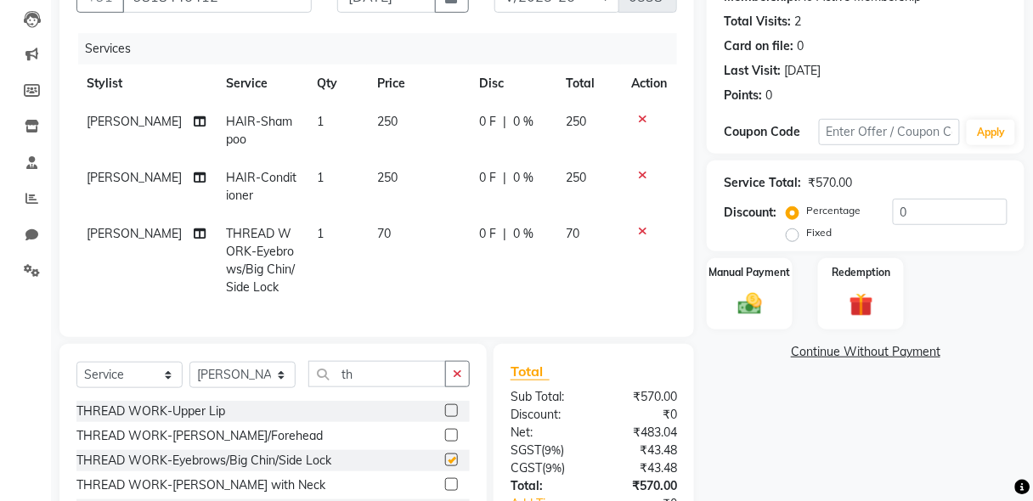
checkbox input "false"
click at [90, 241] on td "[PERSON_NAME]" at bounding box center [145, 261] width 139 height 92
select select "85673"
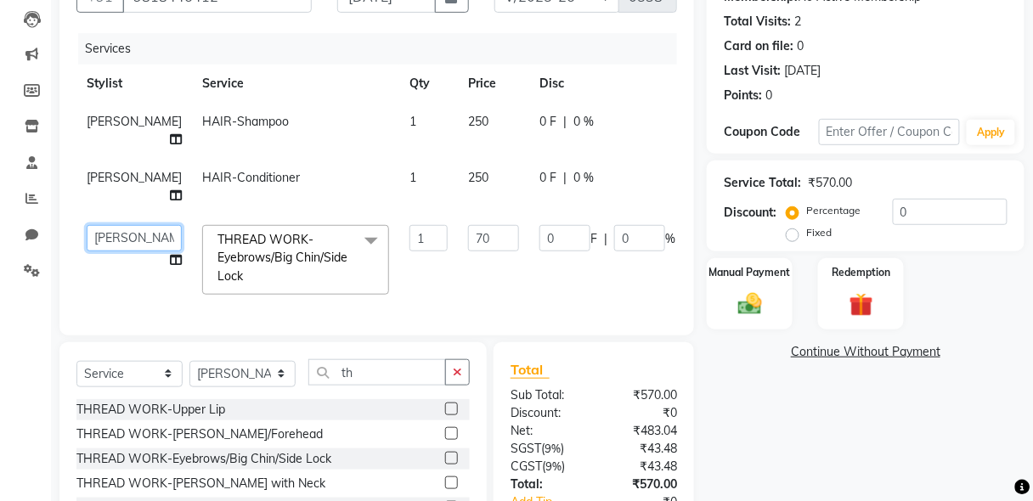
click at [103, 237] on select "[PERSON_NAME] [PERSON_NAME] Manager [PERSON_NAME] [PERSON_NAME] [PERSON_NAME] […" at bounding box center [134, 238] width 95 height 26
select select "85666"
click at [736, 320] on div "Manual Payment" at bounding box center [749, 293] width 89 height 75
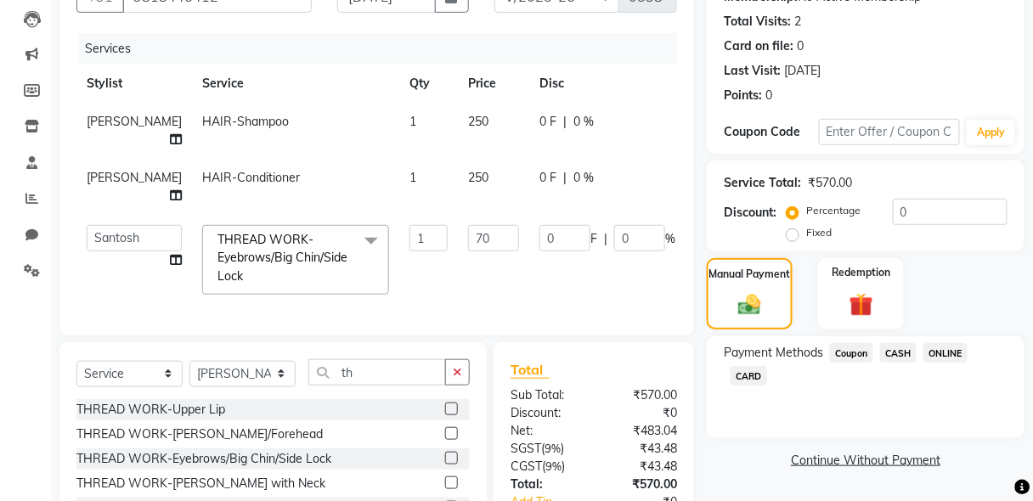
click at [893, 347] on span "CASH" at bounding box center [898, 353] width 37 height 20
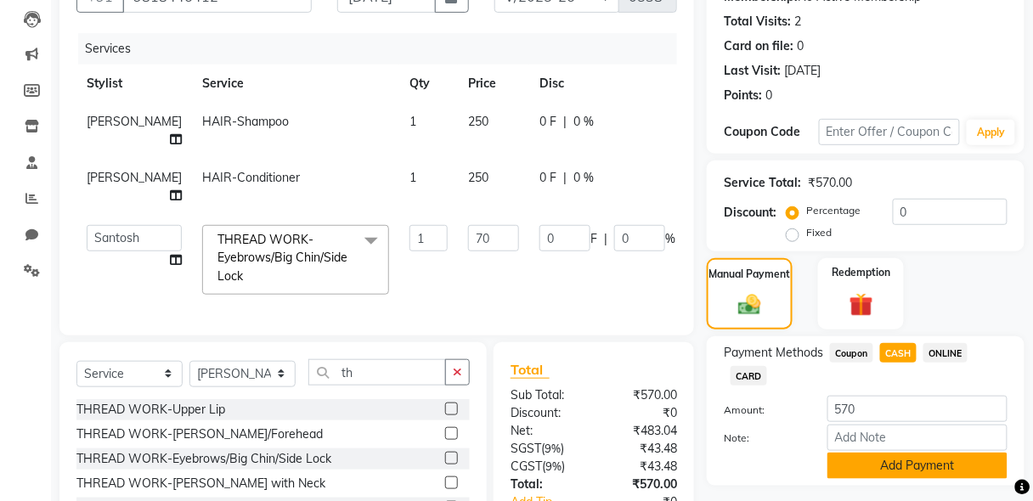
click at [911, 463] on button "Add Payment" at bounding box center [917, 466] width 180 height 26
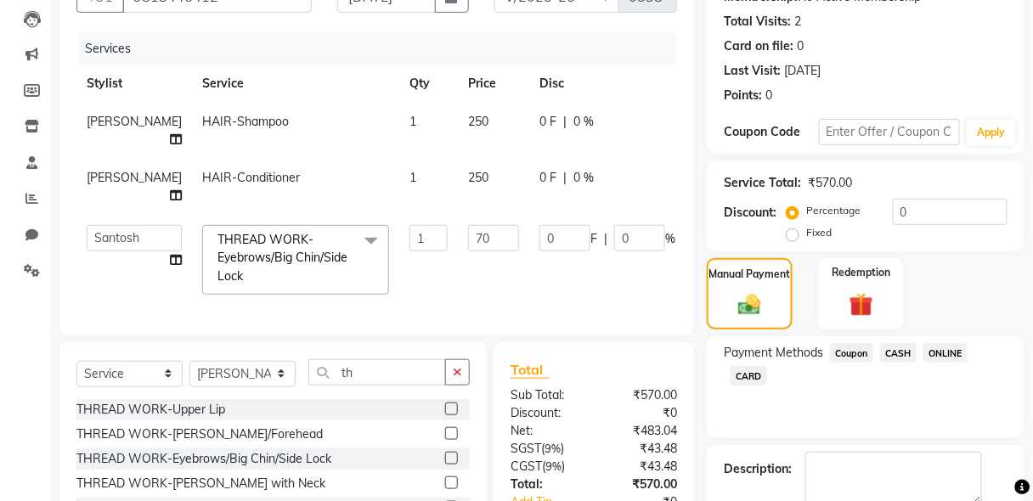
scroll to position [362, 0]
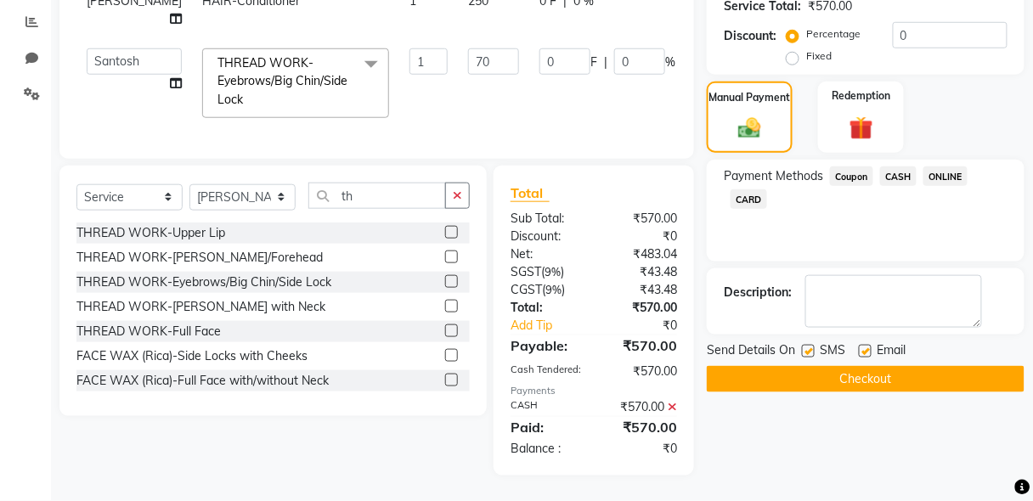
click at [859, 376] on button "Checkout" at bounding box center [866, 379] width 318 height 26
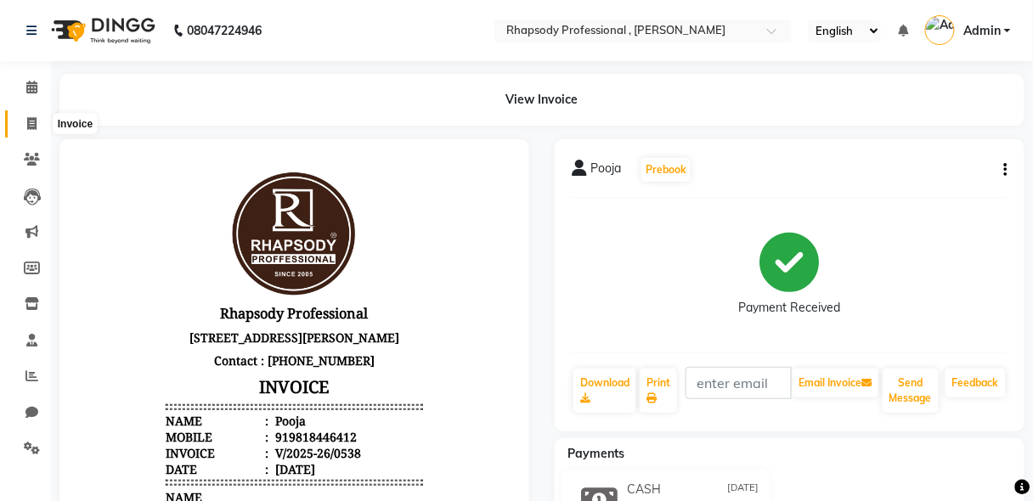
click at [25, 128] on span at bounding box center [32, 125] width 30 height 20
select select "service"
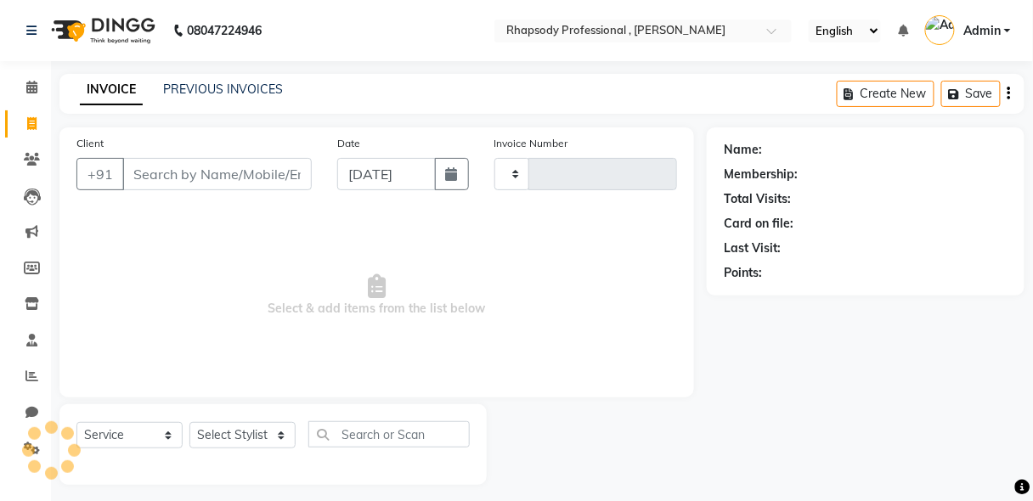
scroll to position [8, 0]
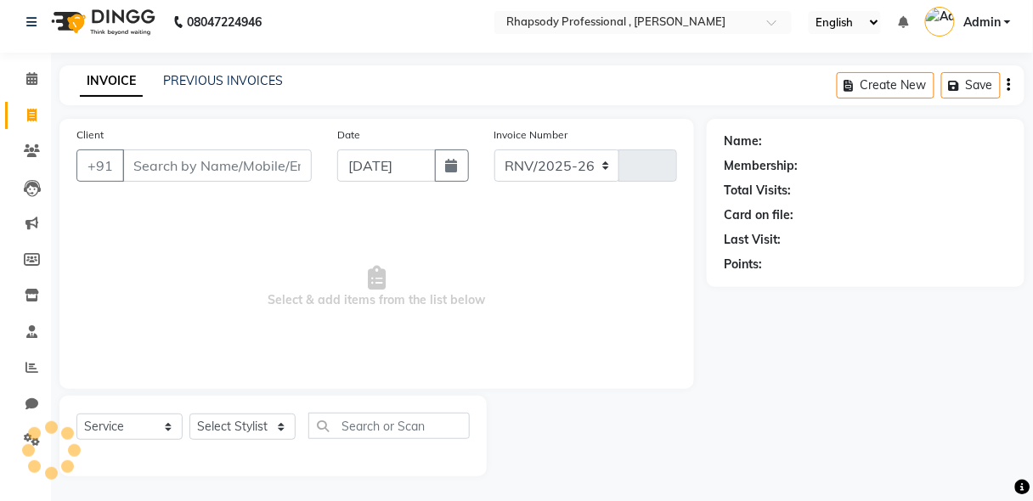
select select "8581"
type input "0539"
click at [234, 172] on input "Client" at bounding box center [216, 165] width 189 height 32
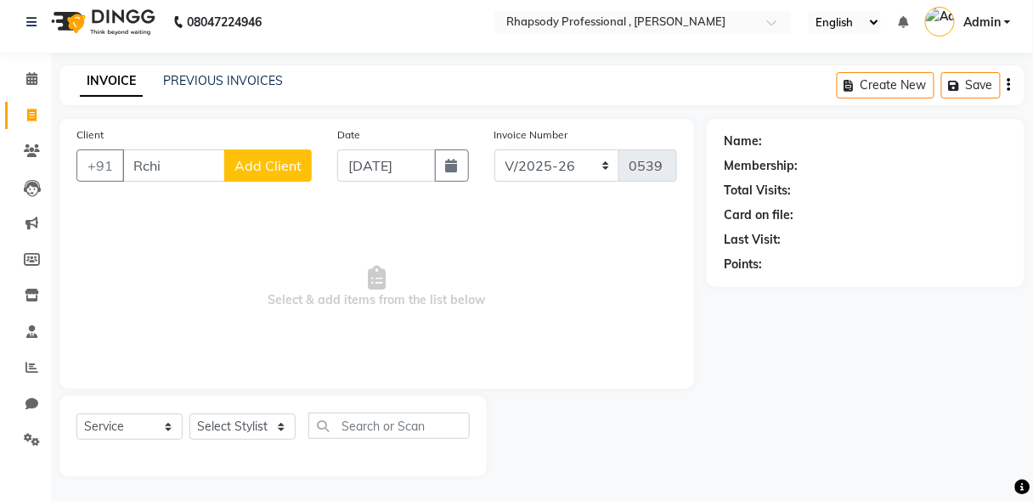
click at [159, 168] on input "Rchi" at bounding box center [173, 165] width 103 height 32
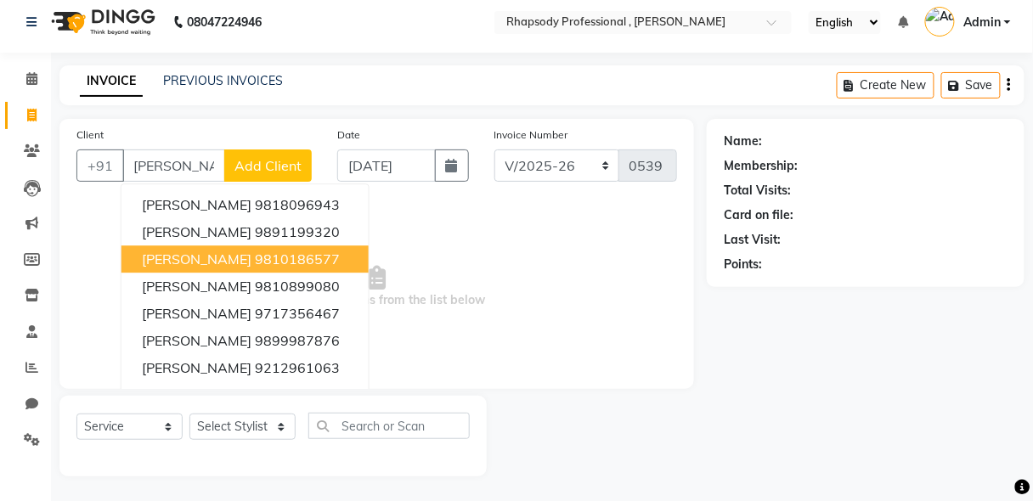
click at [206, 252] on span "[PERSON_NAME]" at bounding box center [197, 259] width 110 height 17
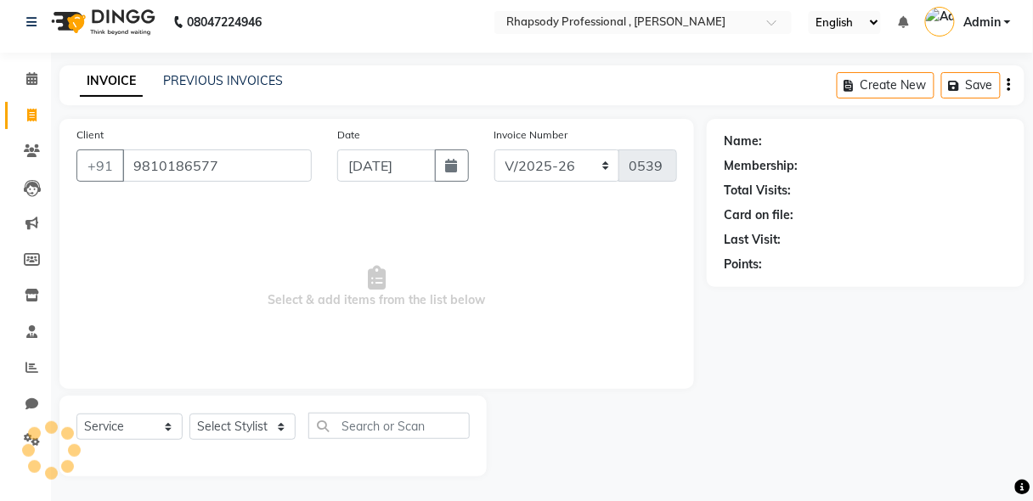
type input "9810186577"
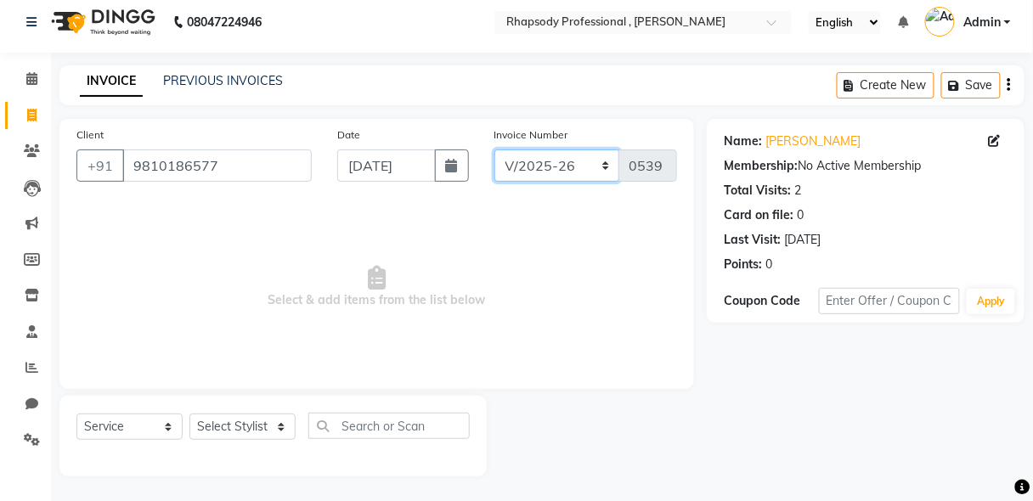
click at [542, 169] on select "RNV/2025-26 V/2025 V/2025-26" at bounding box center [557, 165] width 126 height 32
select select "8650"
click at [494, 149] on select "RNV/2025-26 V/2025 V/2025-26" at bounding box center [557, 165] width 126 height 32
type input "0470"
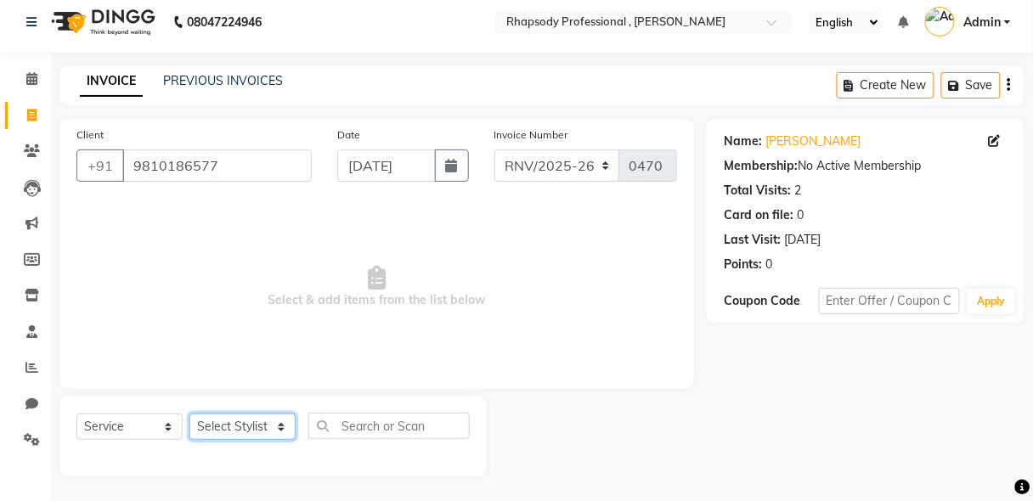
click at [223, 432] on select "Select Stylist [PERSON_NAME] [PERSON_NAME] Manager [PERSON_NAME] [PERSON_NAME] …" at bounding box center [242, 427] width 106 height 26
select select "85668"
click at [189, 414] on select "Select Stylist [PERSON_NAME] [PERSON_NAME] Manager [PERSON_NAME] [PERSON_NAME] …" at bounding box center [242, 427] width 106 height 26
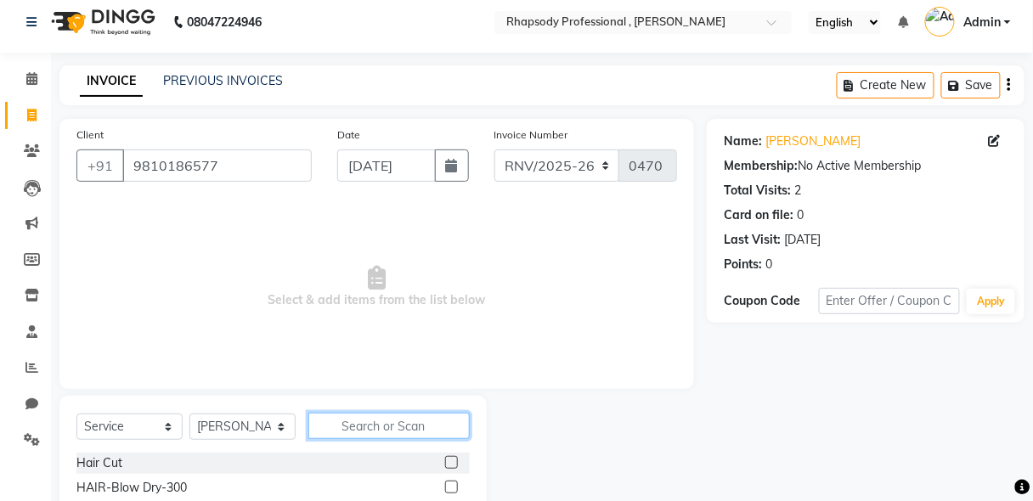
click at [406, 431] on input "text" at bounding box center [388, 426] width 161 height 26
click at [430, 435] on input "text" at bounding box center [388, 426] width 161 height 26
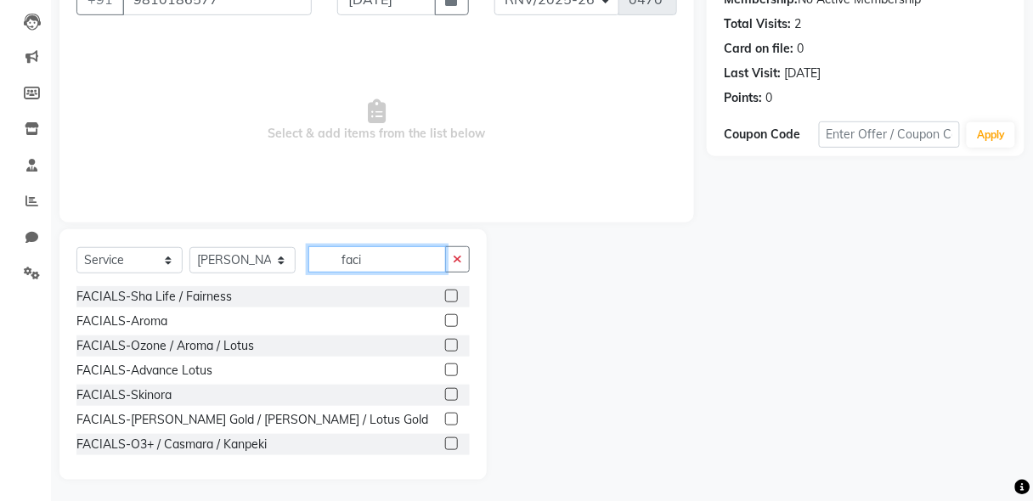
scroll to position [177, 0]
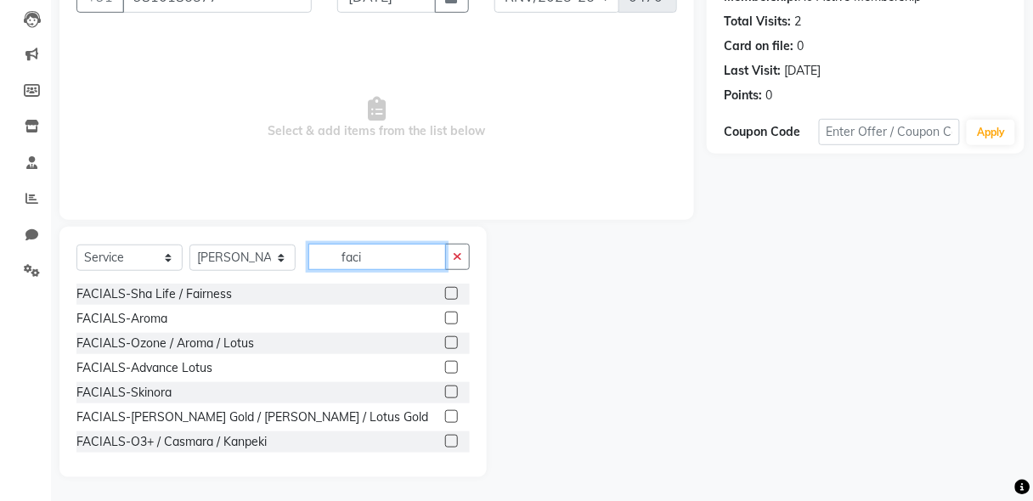
type input "faci"
click at [445, 439] on label at bounding box center [451, 441] width 13 height 13
click at [445, 439] on input "checkbox" at bounding box center [450, 441] width 11 height 11
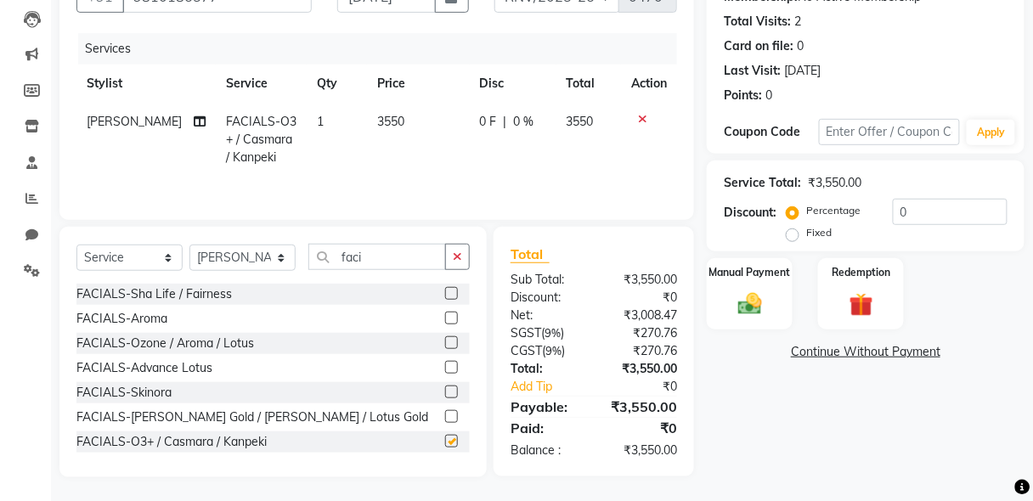
checkbox input "false"
click at [457, 262] on button "button" at bounding box center [457, 257] width 25 height 26
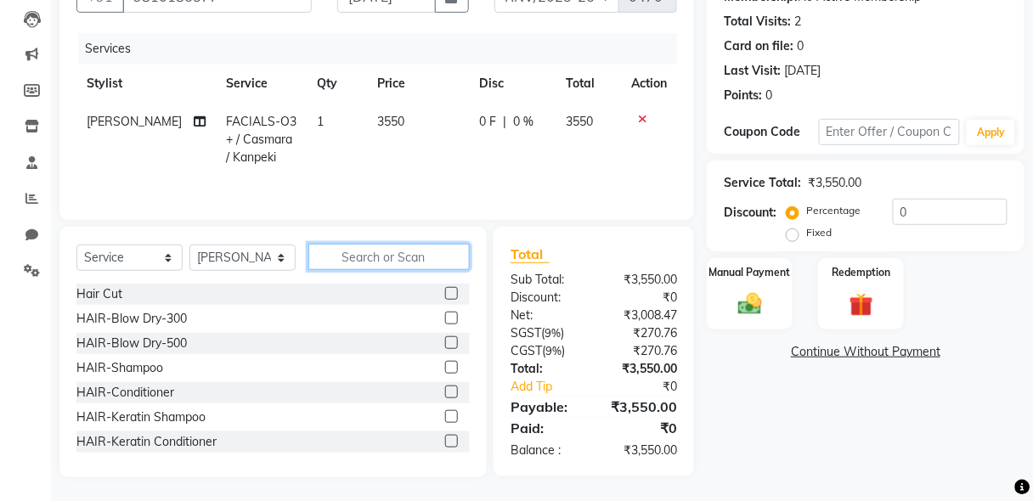
click at [378, 256] on input "text" at bounding box center [388, 257] width 161 height 26
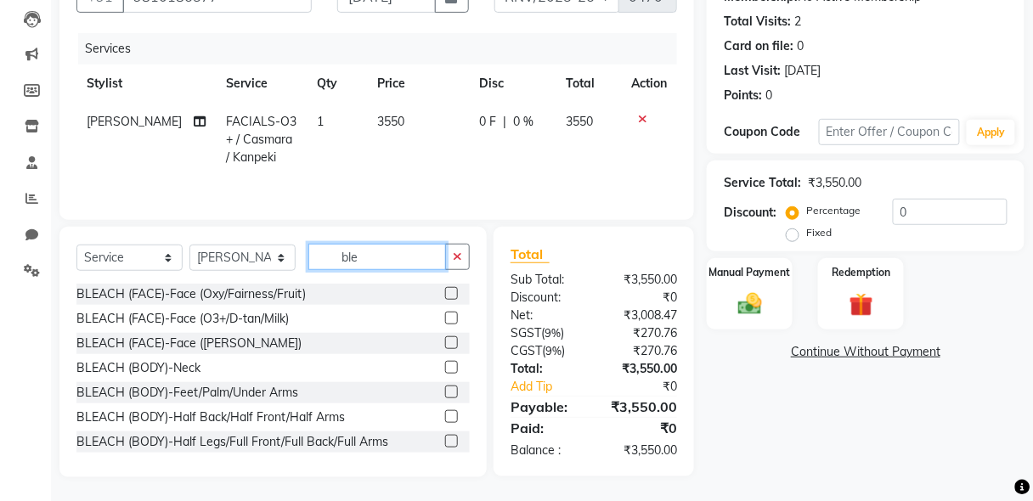
type input "ble"
click at [445, 316] on label at bounding box center [451, 318] width 13 height 13
click at [445, 316] on input "checkbox" at bounding box center [450, 318] width 11 height 11
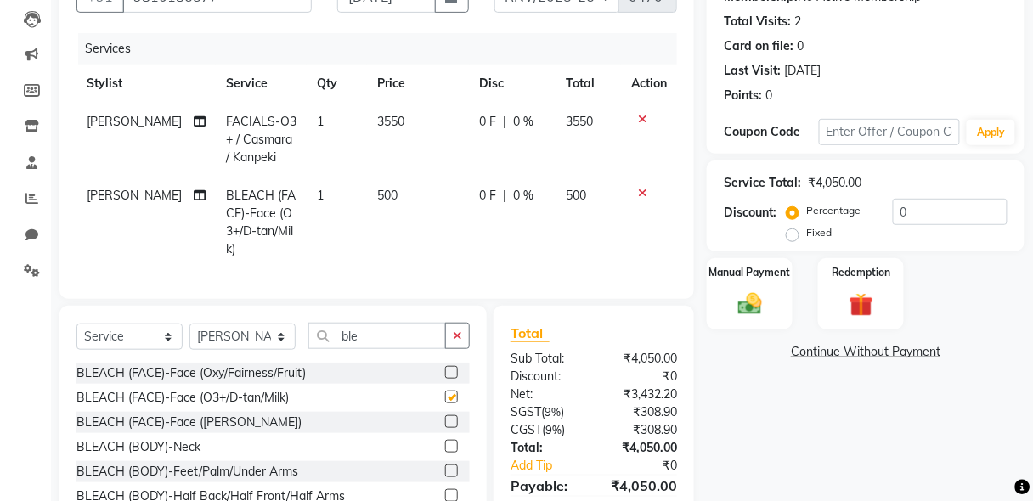
checkbox input "false"
click at [460, 329] on icon "button" at bounding box center [457, 335] width 9 height 12
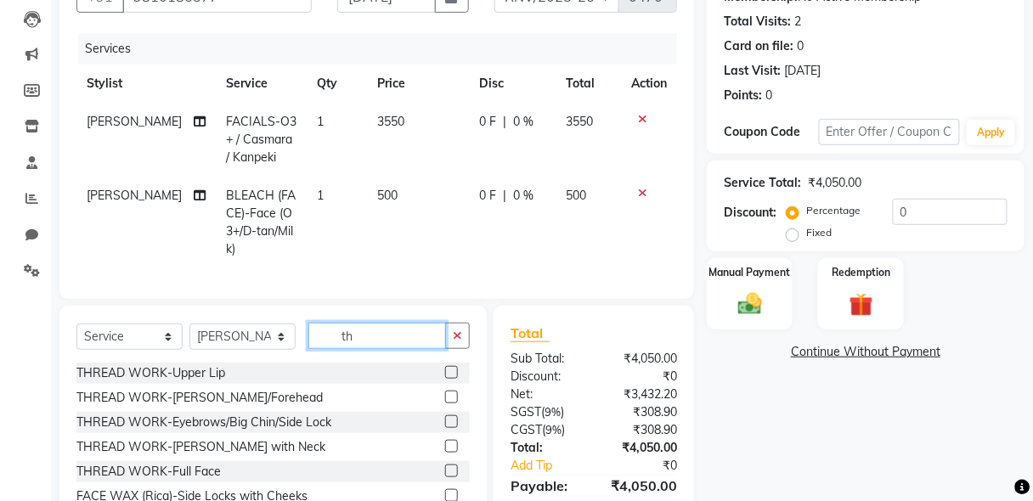
type input "th"
click at [445, 366] on label at bounding box center [451, 372] width 13 height 13
click at [445, 368] on input "checkbox" at bounding box center [450, 373] width 11 height 11
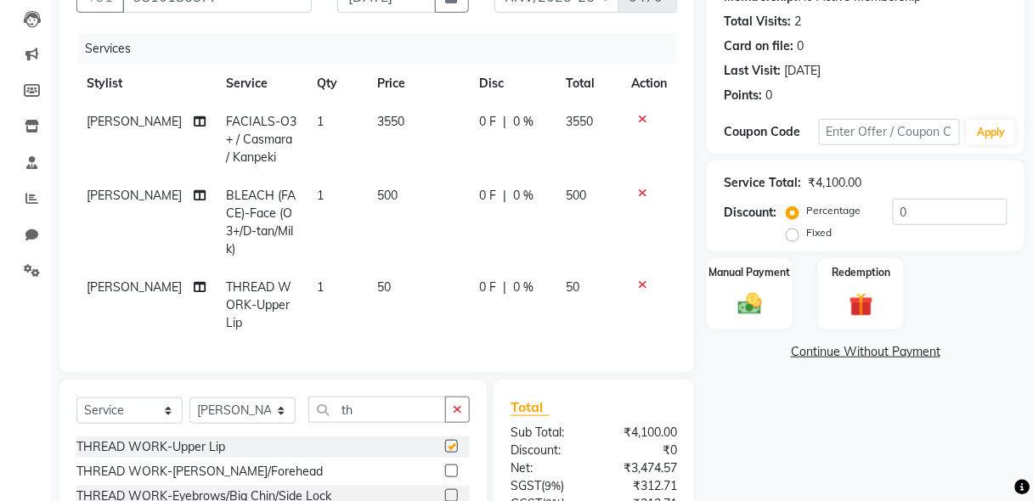
checkbox input "false"
click at [445, 489] on label at bounding box center [451, 495] width 13 height 13
click at [445, 491] on input "checkbox" at bounding box center [450, 496] width 11 height 11
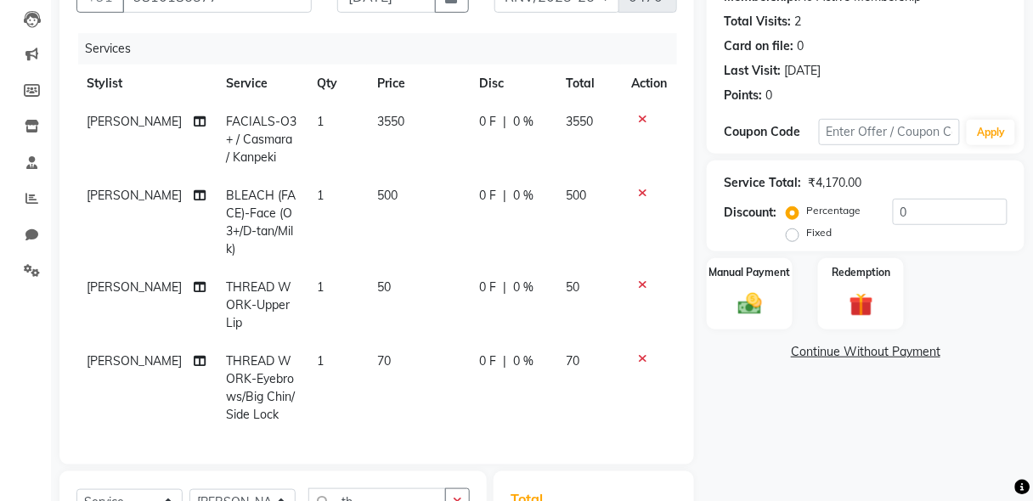
checkbox input "false"
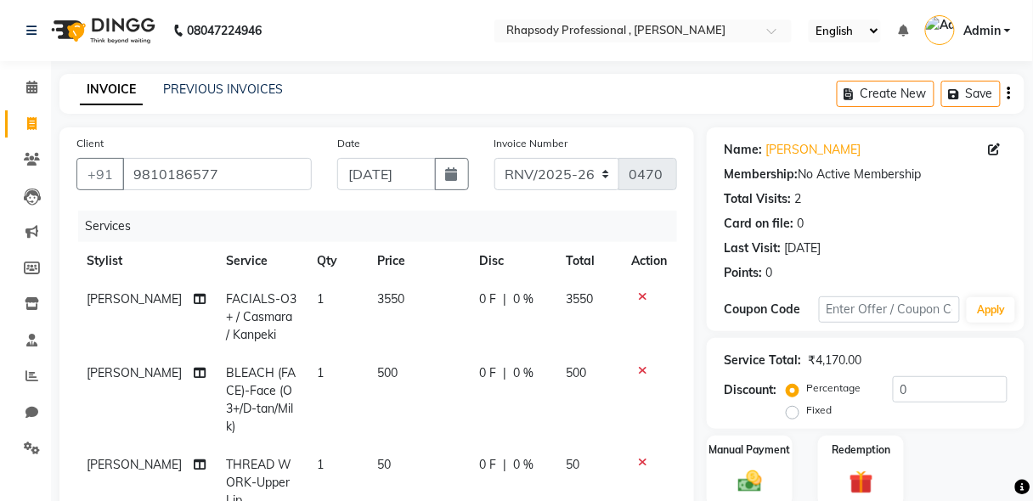
click at [1008, 94] on icon "button" at bounding box center [1008, 93] width 3 height 1
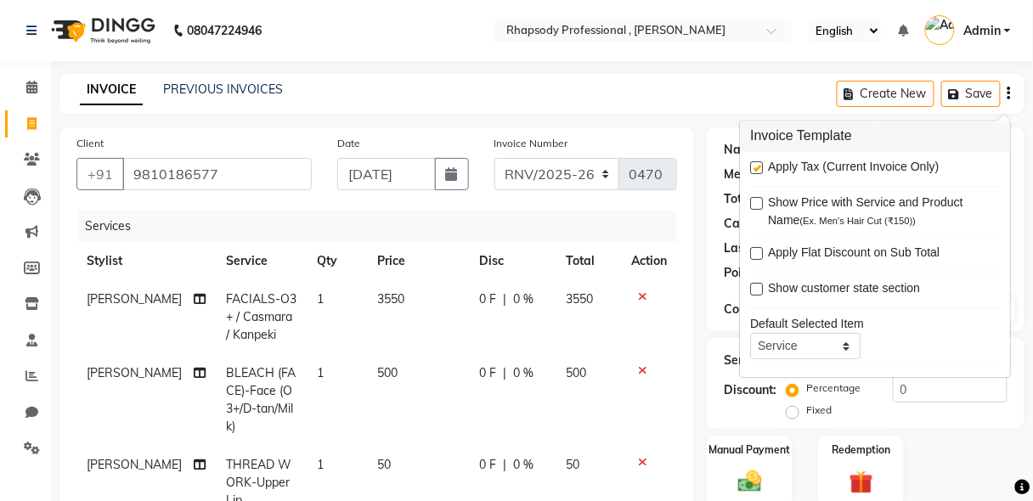
click at [761, 166] on label at bounding box center [756, 168] width 13 height 13
click at [761, 166] on input "checkbox" at bounding box center [755, 169] width 11 height 11
checkbox input "false"
click at [1017, 256] on div "Name: [PERSON_NAME] Membership: No Active Membership Total Visits: 2 Card on fi…" at bounding box center [866, 229] width 318 height 204
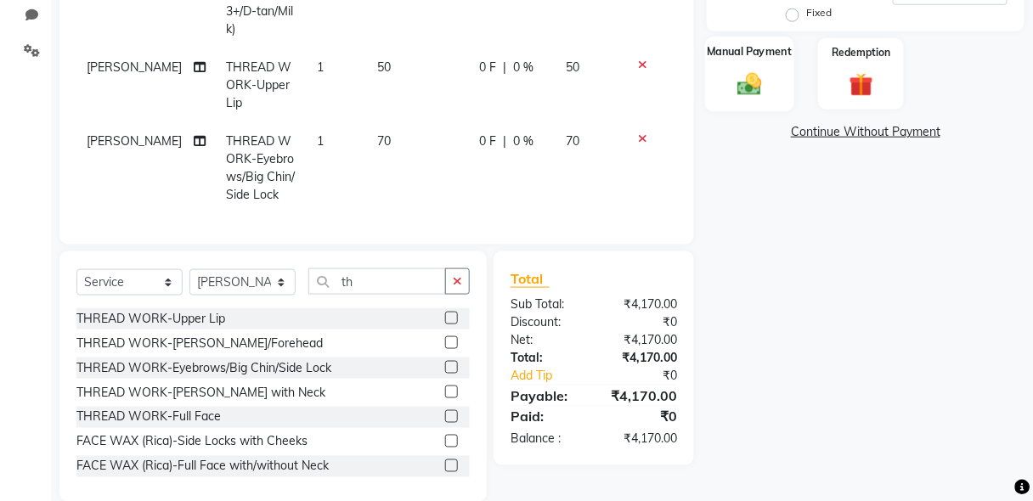
click at [744, 77] on img at bounding box center [749, 84] width 40 height 29
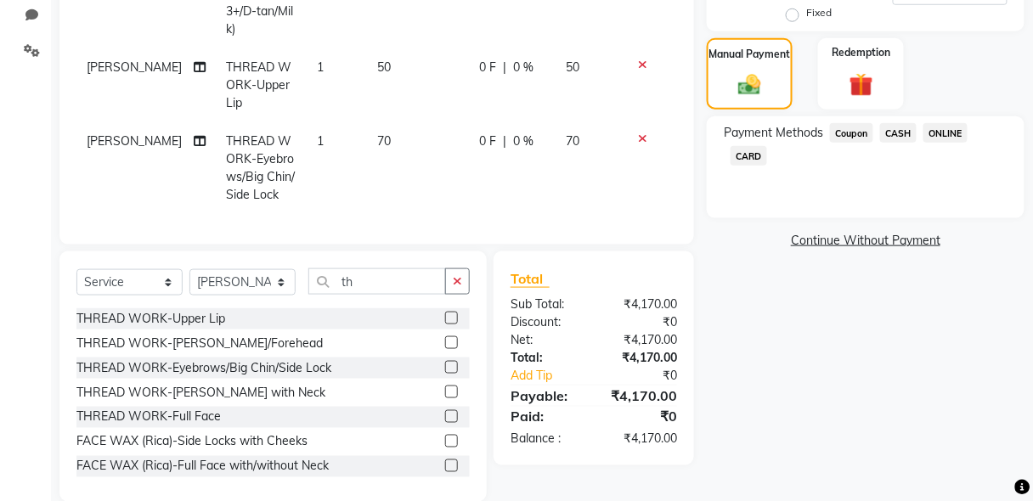
click at [899, 128] on span "CASH" at bounding box center [898, 133] width 37 height 20
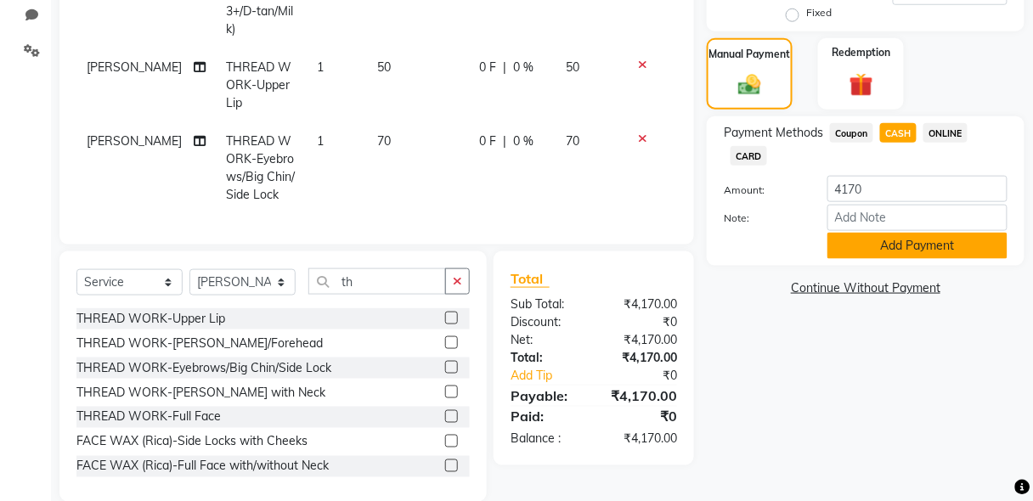
click at [913, 242] on button "Add Payment" at bounding box center [917, 246] width 180 height 26
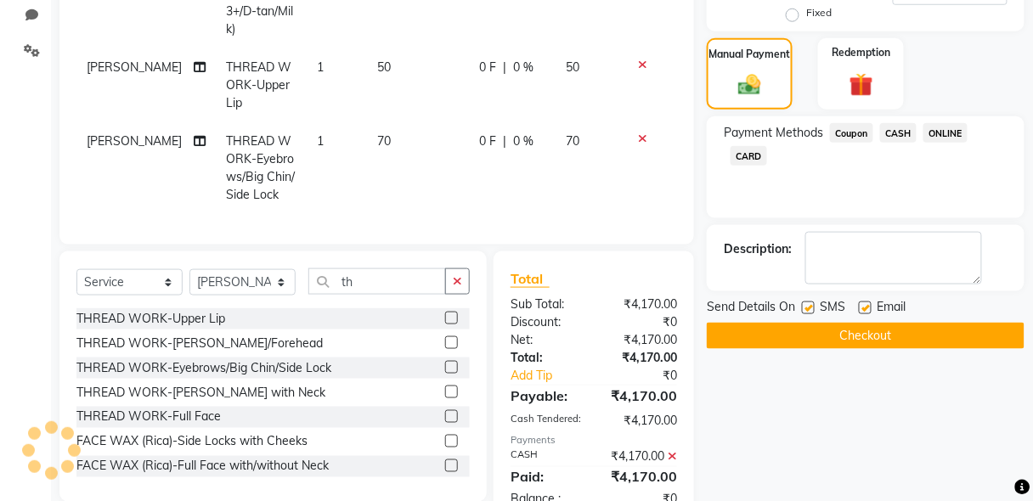
click at [914, 332] on button "Checkout" at bounding box center [866, 336] width 318 height 26
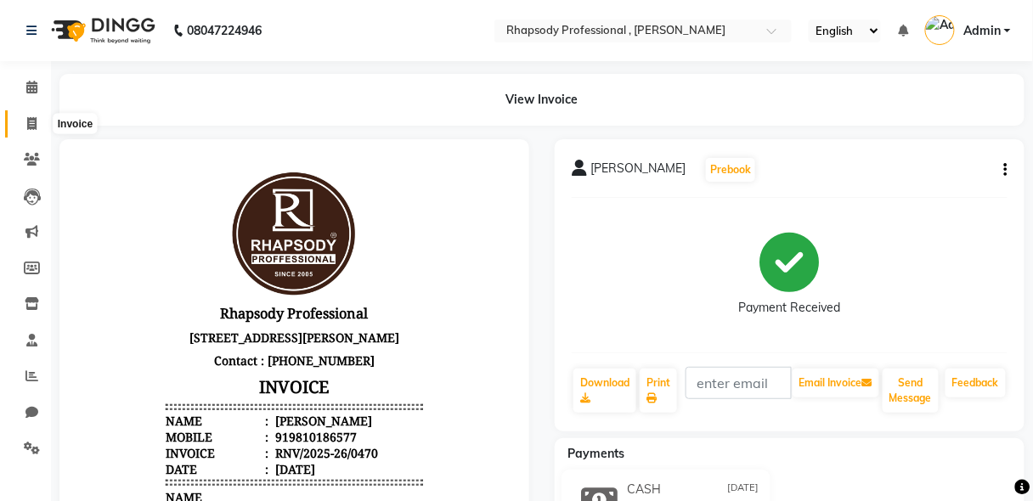
click at [27, 124] on icon at bounding box center [31, 123] width 9 height 13
select select "service"
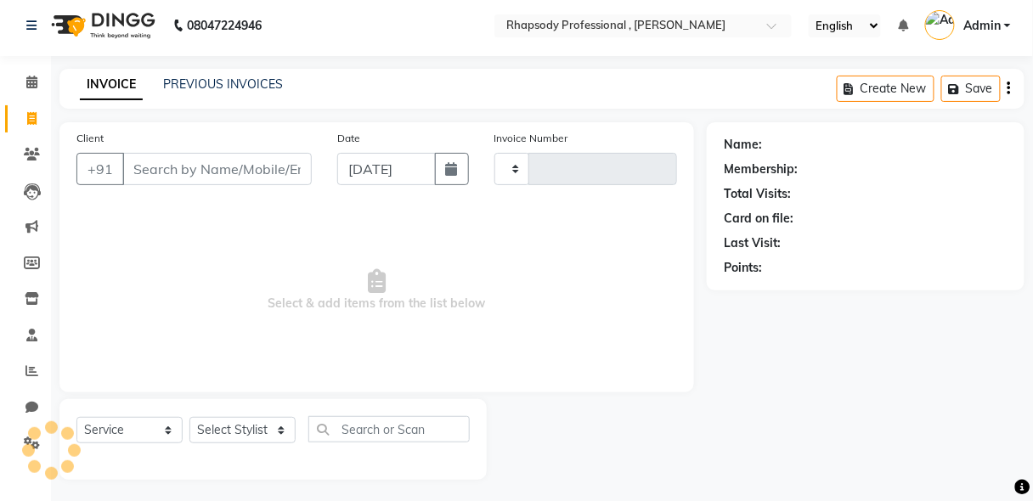
type input "0539"
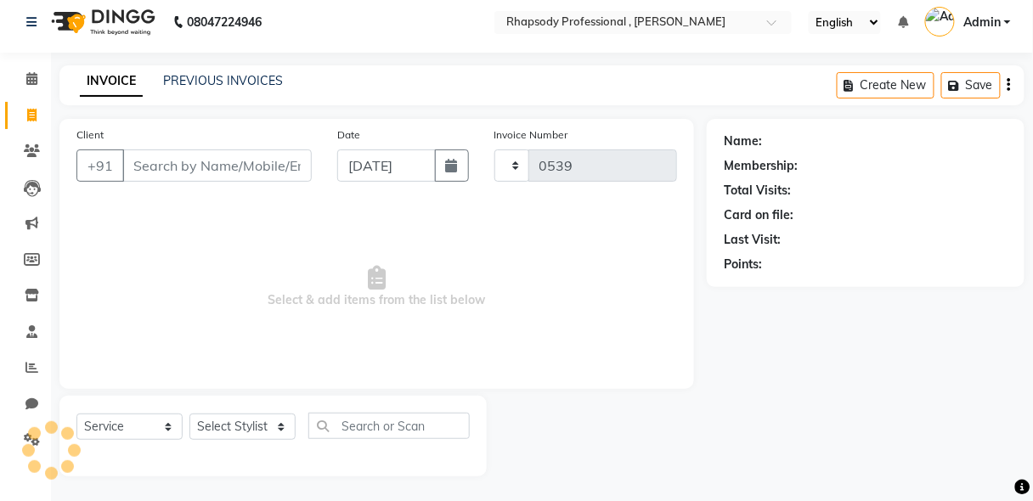
select select "8581"
